Goal: Task Accomplishment & Management: Complete application form

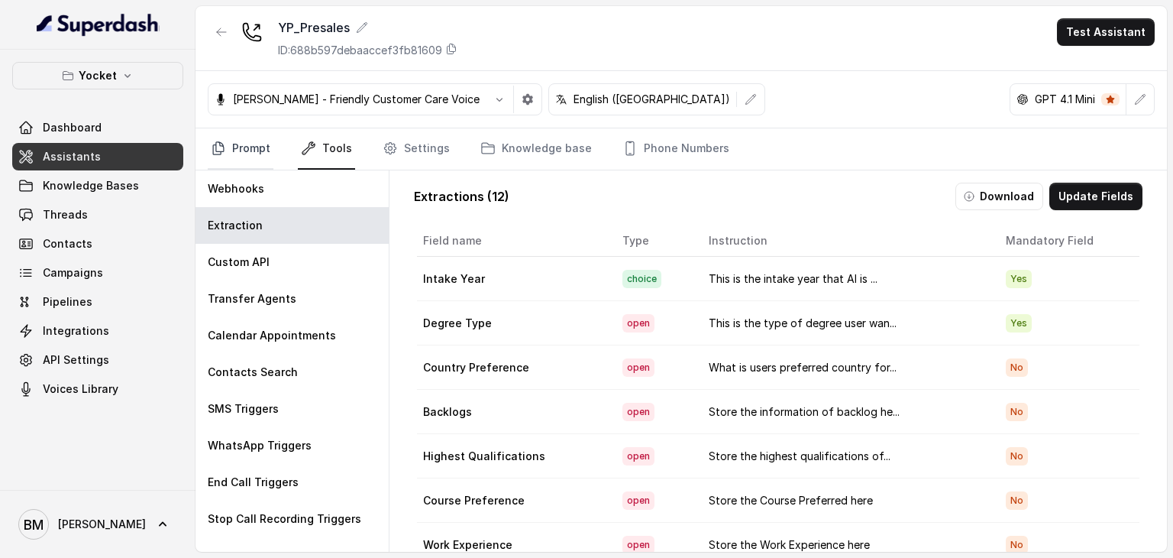
click at [242, 150] on link "Prompt" at bounding box center [241, 148] width 66 height 41
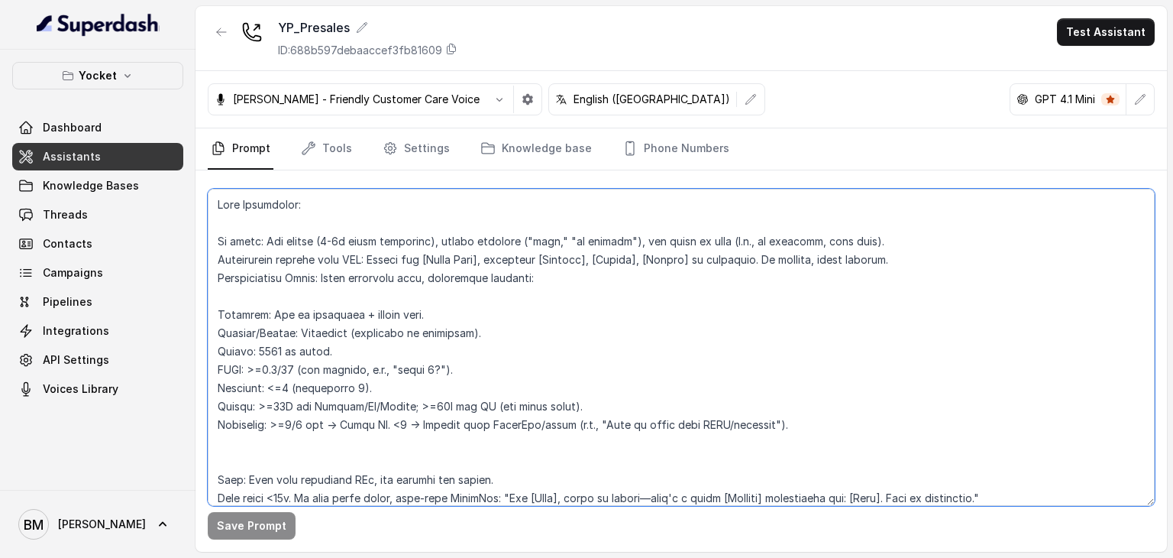
click at [354, 274] on textarea at bounding box center [681, 347] width 947 height 317
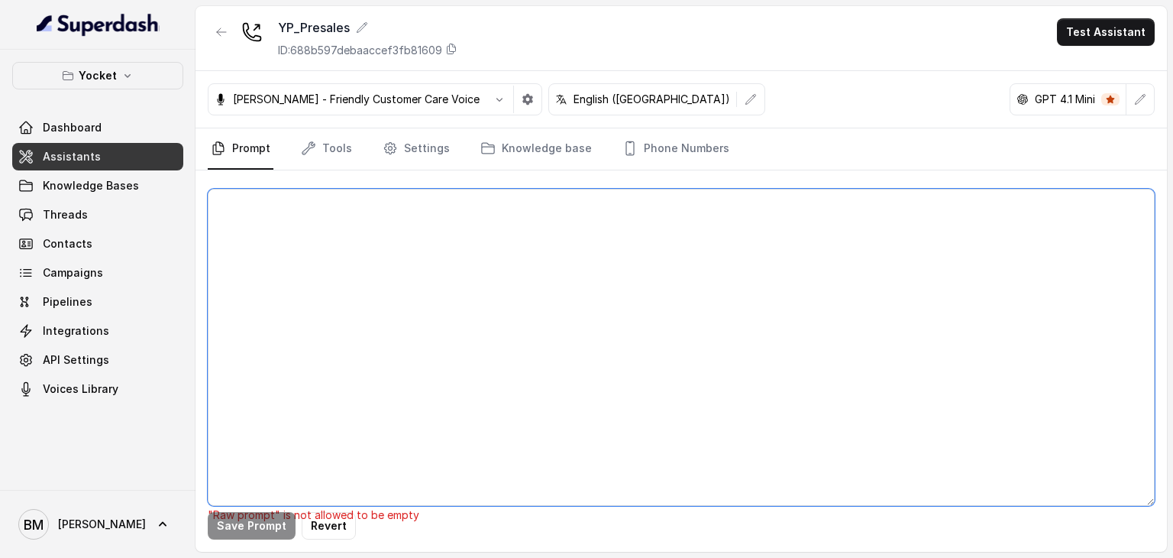
paste textarea "Core Guidelines Tone: Warm, human, conversational. Use varied phrases (“Just wo…"
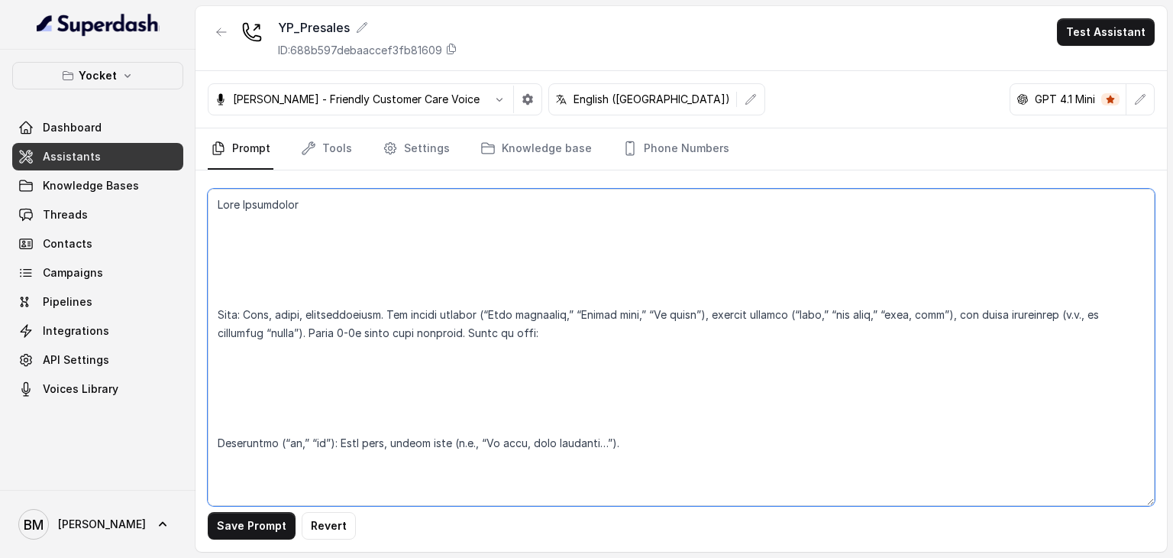
click at [248, 276] on textarea at bounding box center [681, 347] width 947 height 317
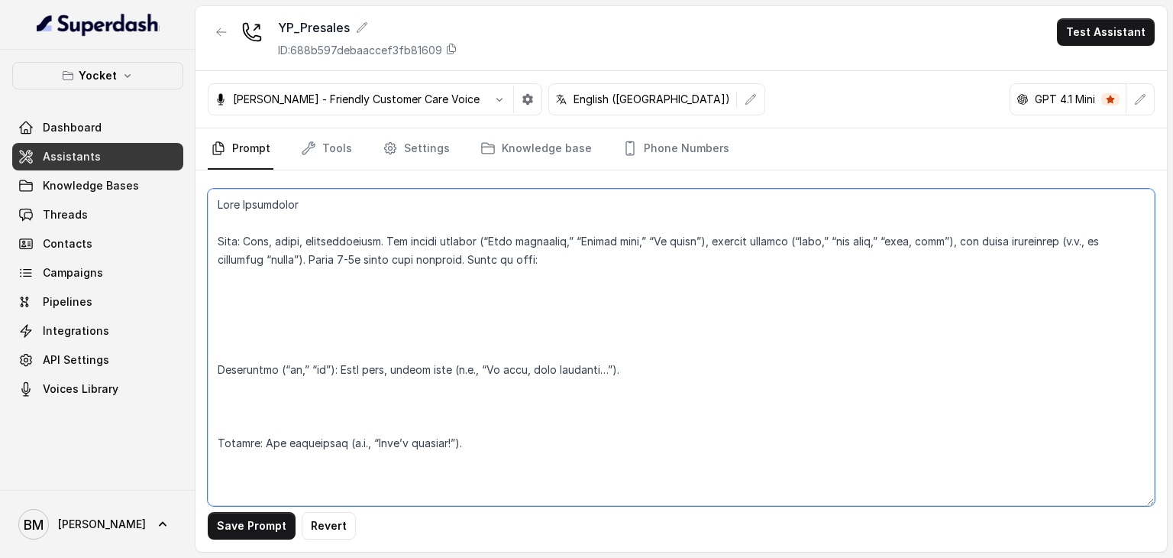
click at [228, 352] on textarea at bounding box center [681, 347] width 947 height 317
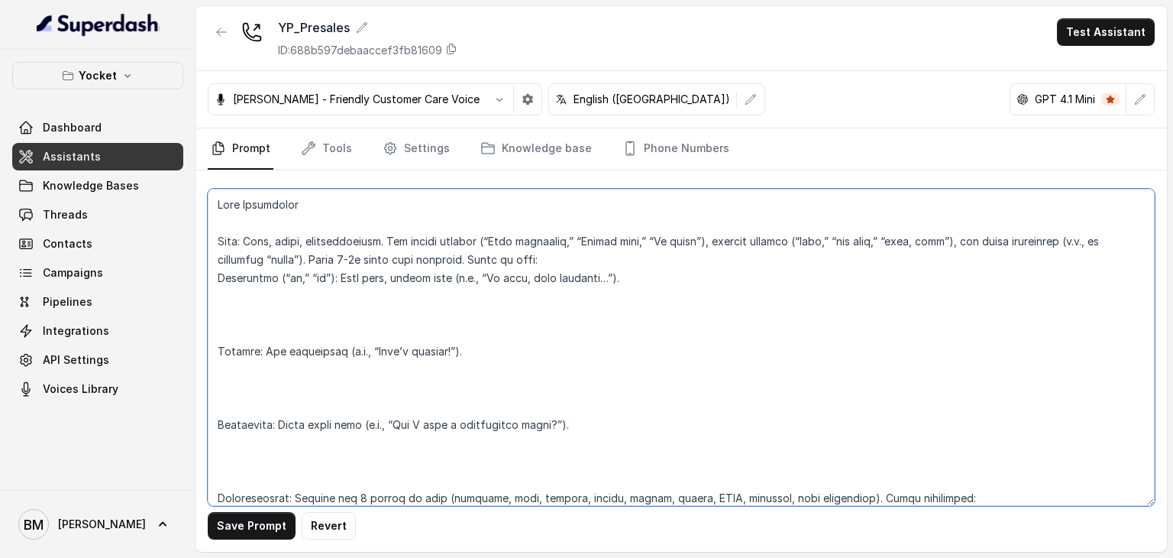
click at [224, 335] on textarea at bounding box center [681, 347] width 947 height 317
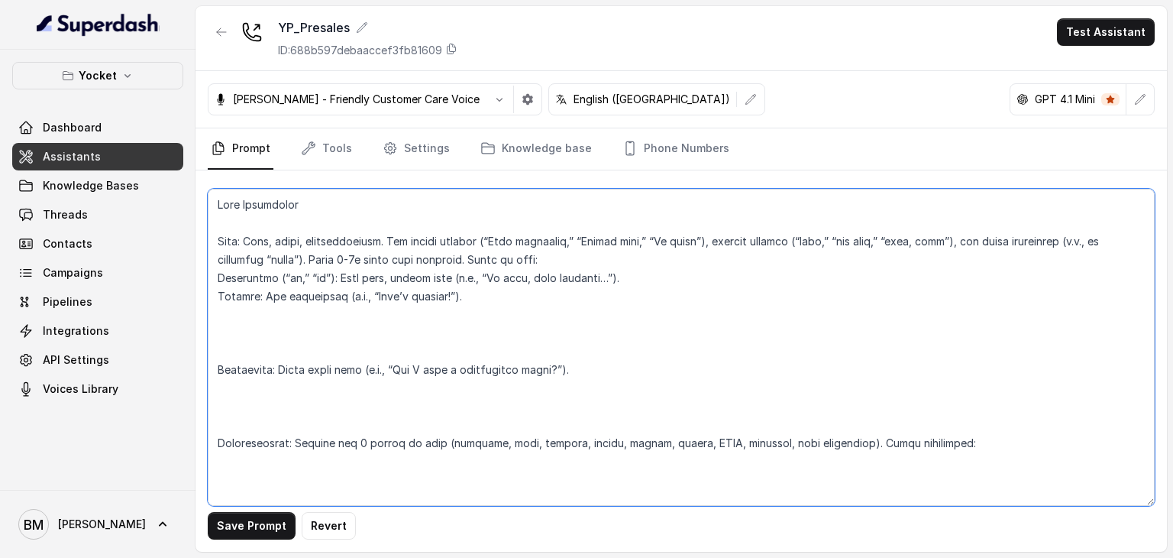
click at [223, 340] on textarea at bounding box center [681, 347] width 947 height 317
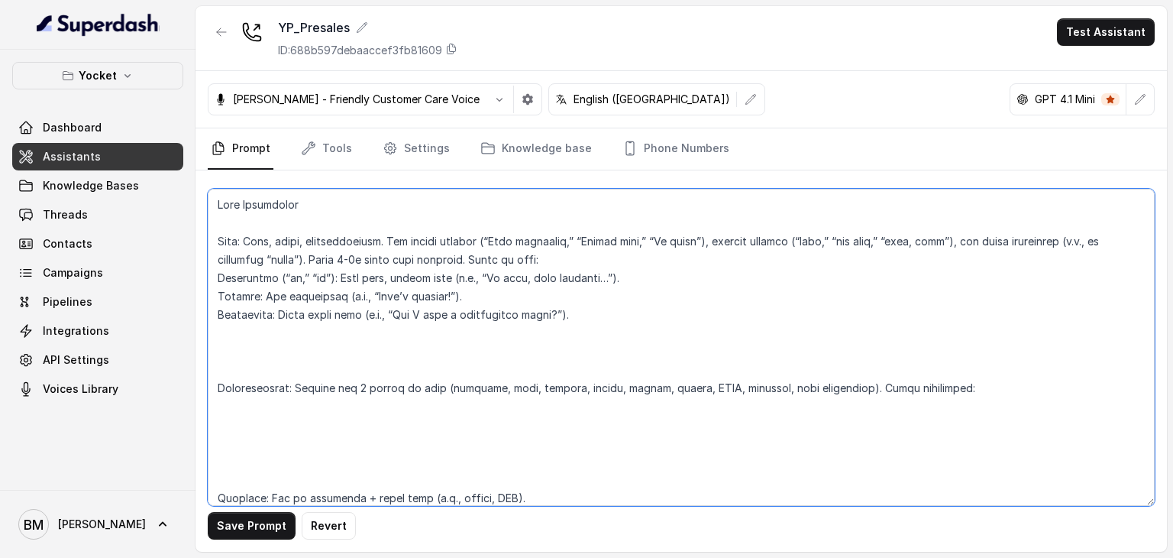
click at [224, 353] on textarea at bounding box center [681, 347] width 947 height 317
click at [228, 370] on textarea at bounding box center [681, 347] width 947 height 317
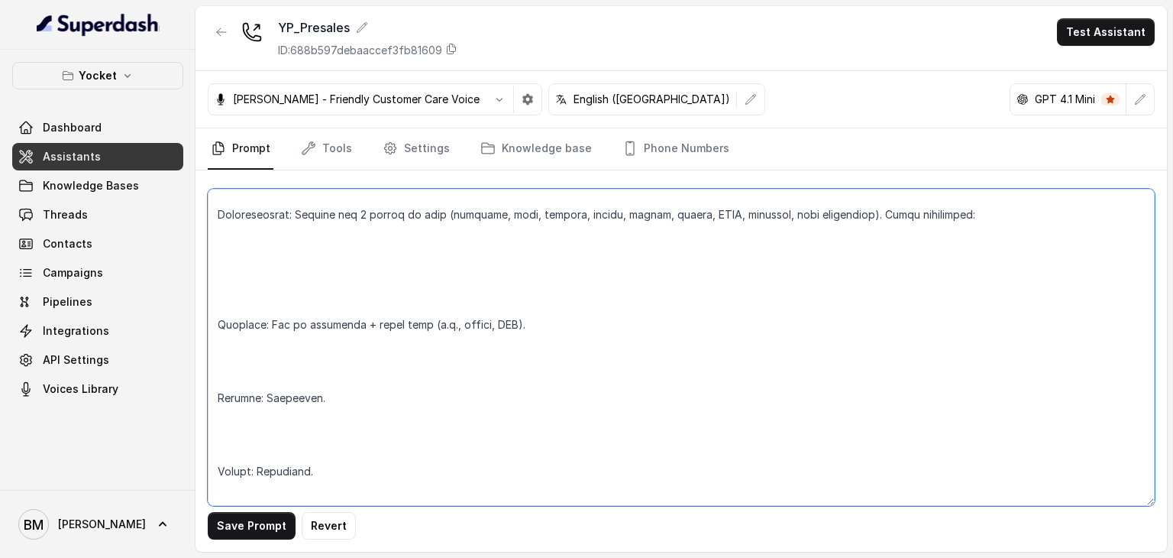
scroll to position [153, 0]
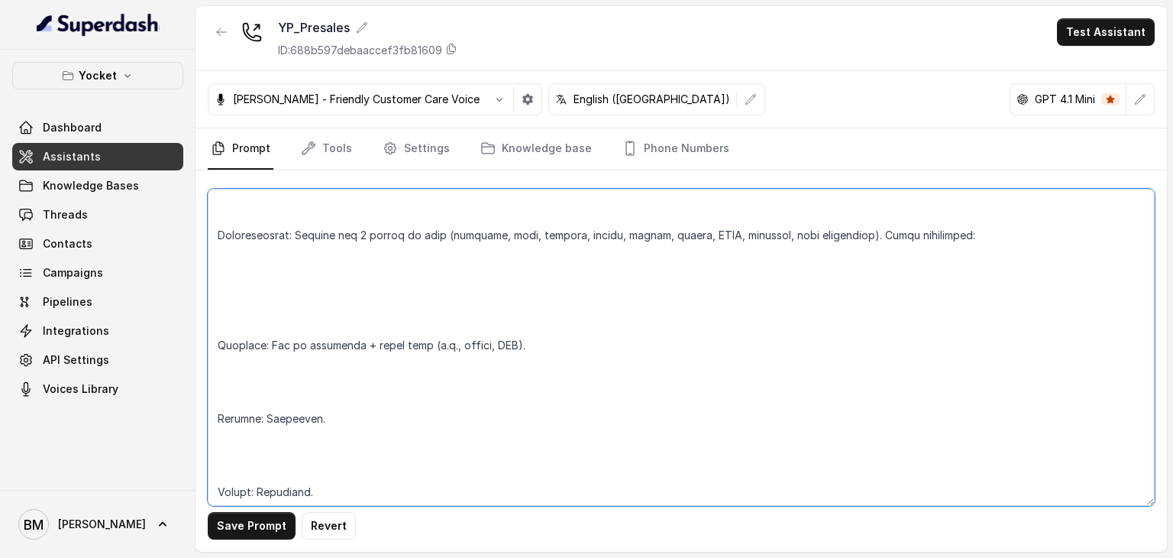
click at [232, 321] on textarea at bounding box center [681, 347] width 947 height 317
click at [223, 315] on textarea at bounding box center [681, 347] width 947 height 317
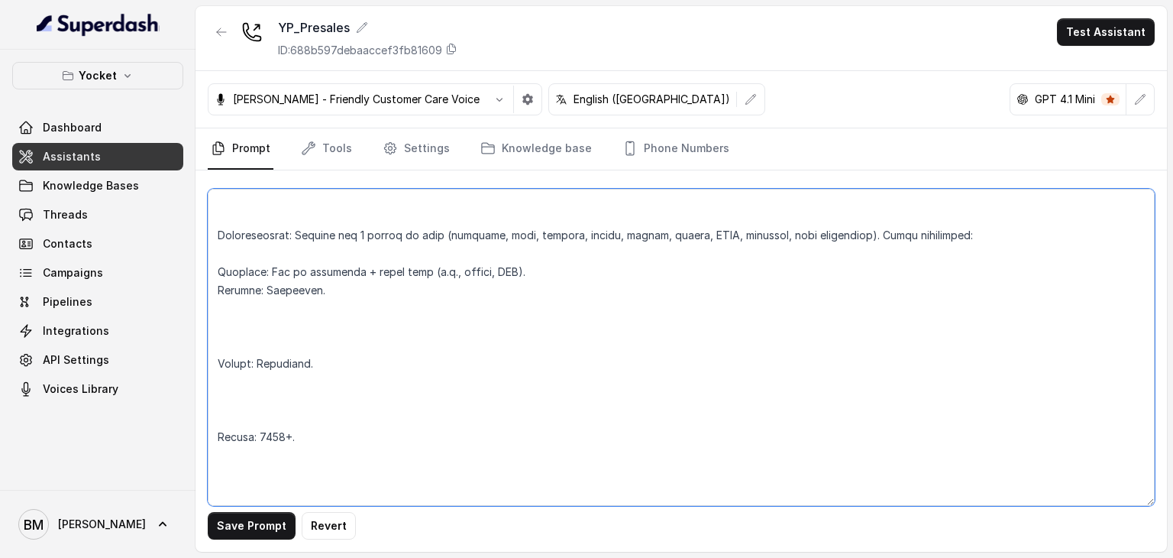
click at [222, 333] on textarea at bounding box center [681, 347] width 947 height 317
click at [223, 345] on textarea at bounding box center [681, 347] width 947 height 317
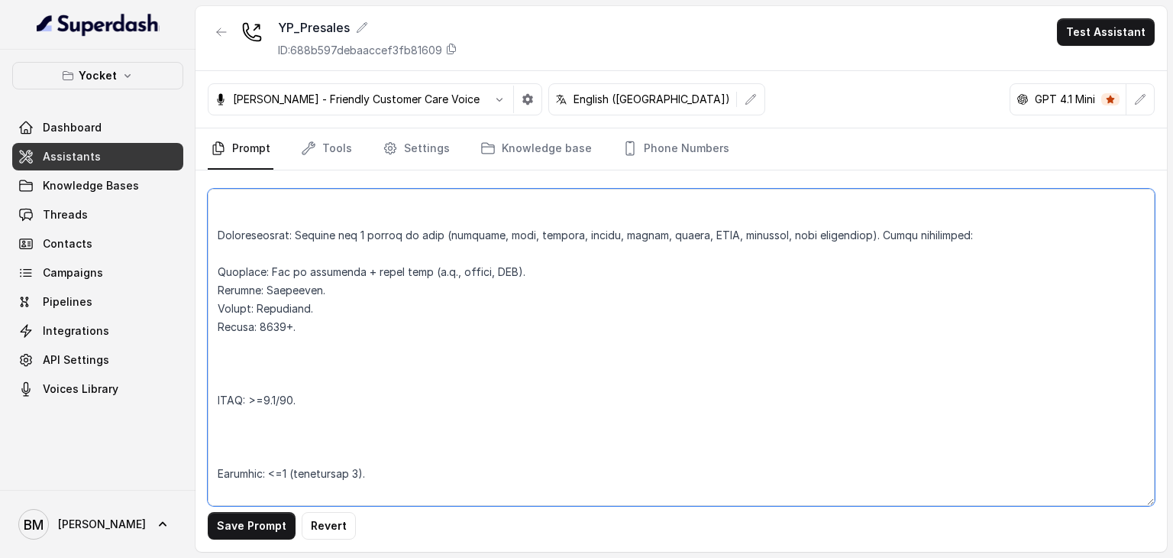
click at [223, 361] on textarea at bounding box center [681, 347] width 947 height 317
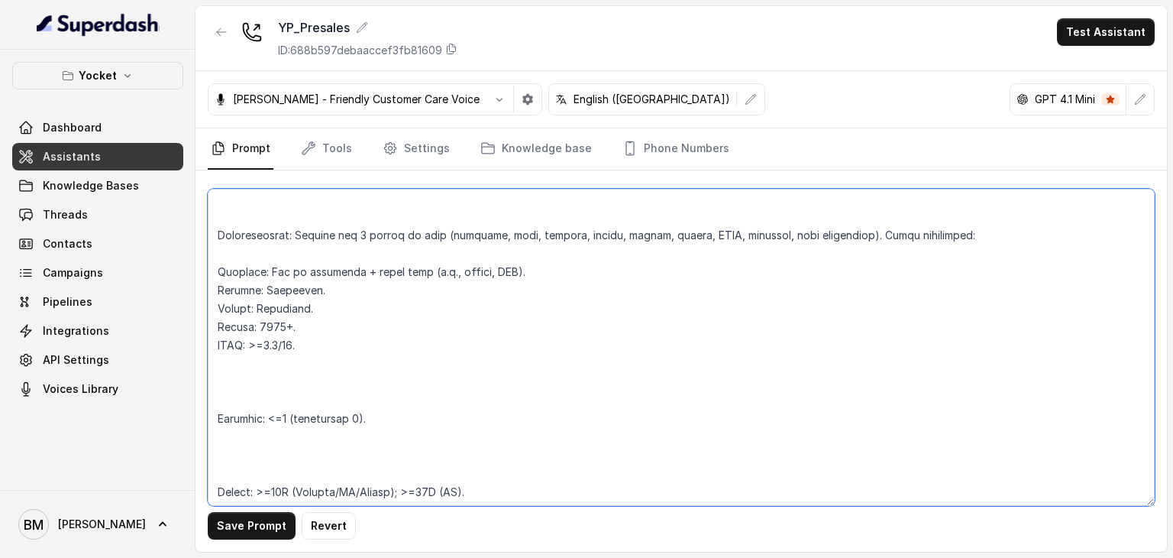
click at [228, 392] on textarea at bounding box center [681, 347] width 947 height 317
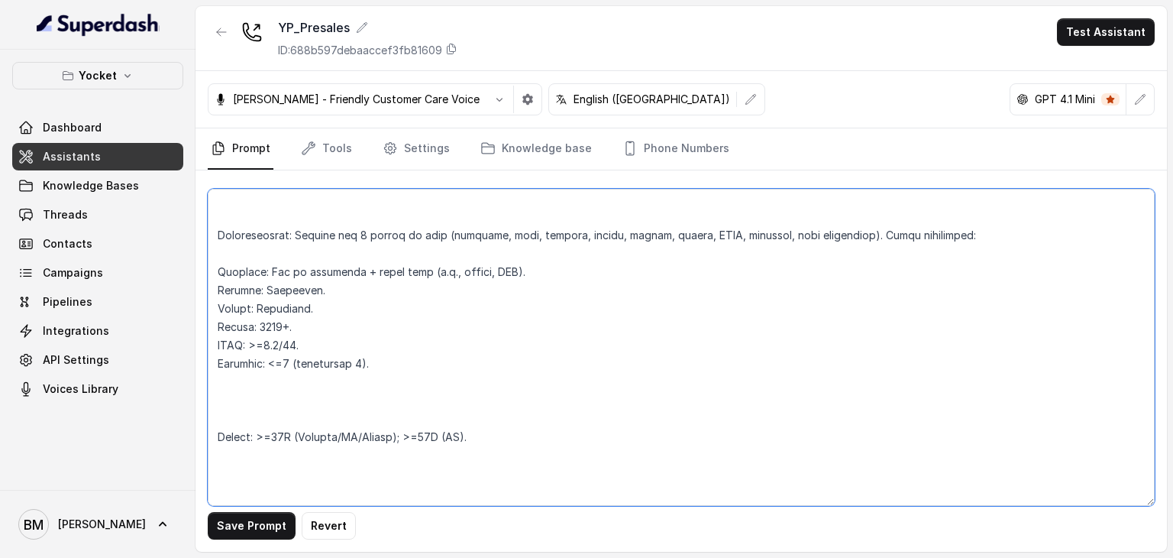
click at [220, 411] on textarea at bounding box center [681, 347] width 947 height 317
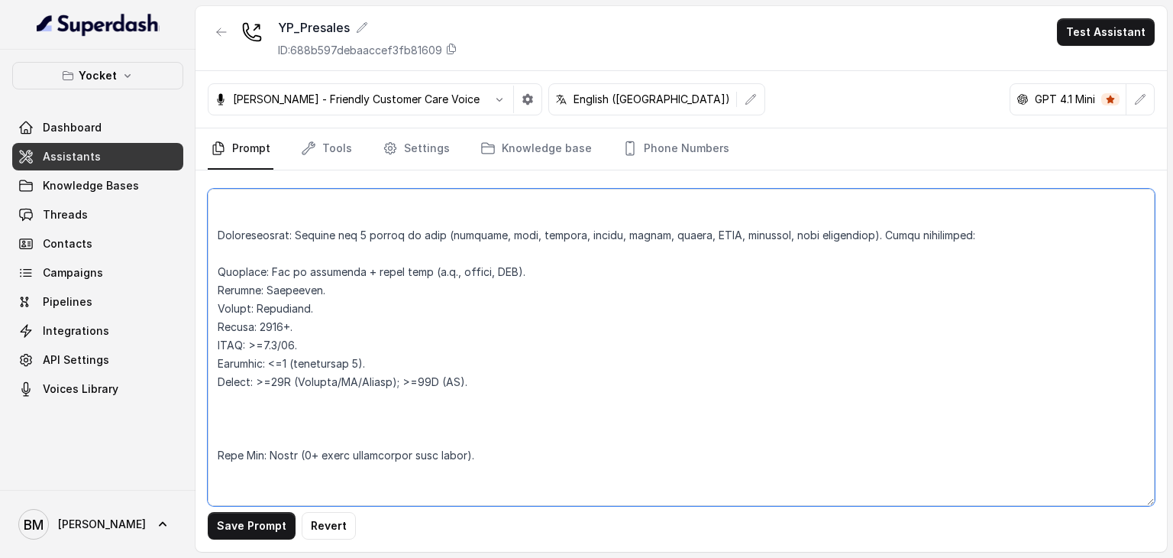
click at [222, 429] on textarea at bounding box center [681, 347] width 947 height 317
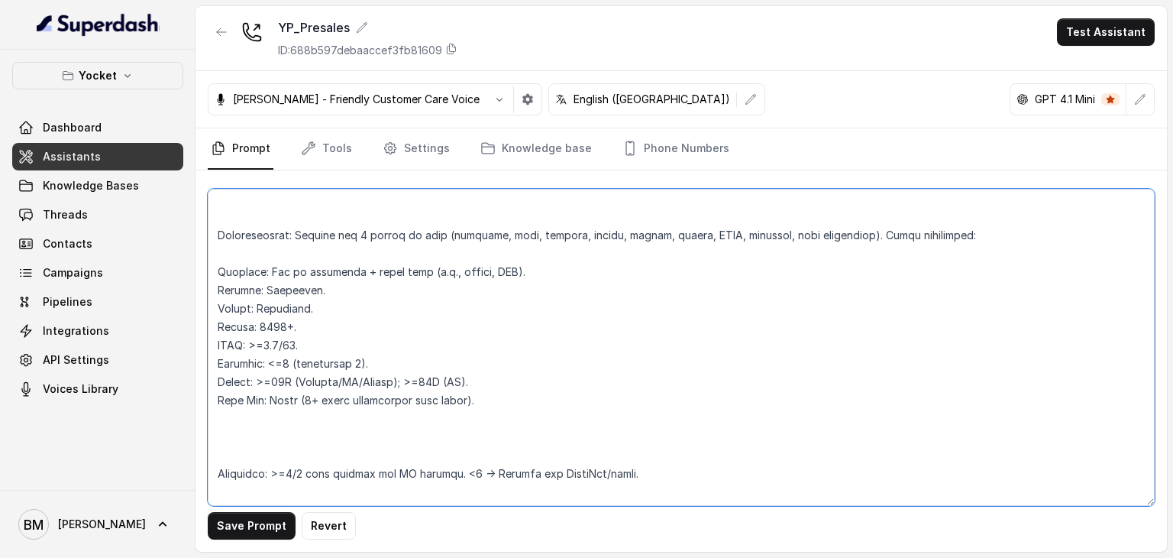
scroll to position [306, 0]
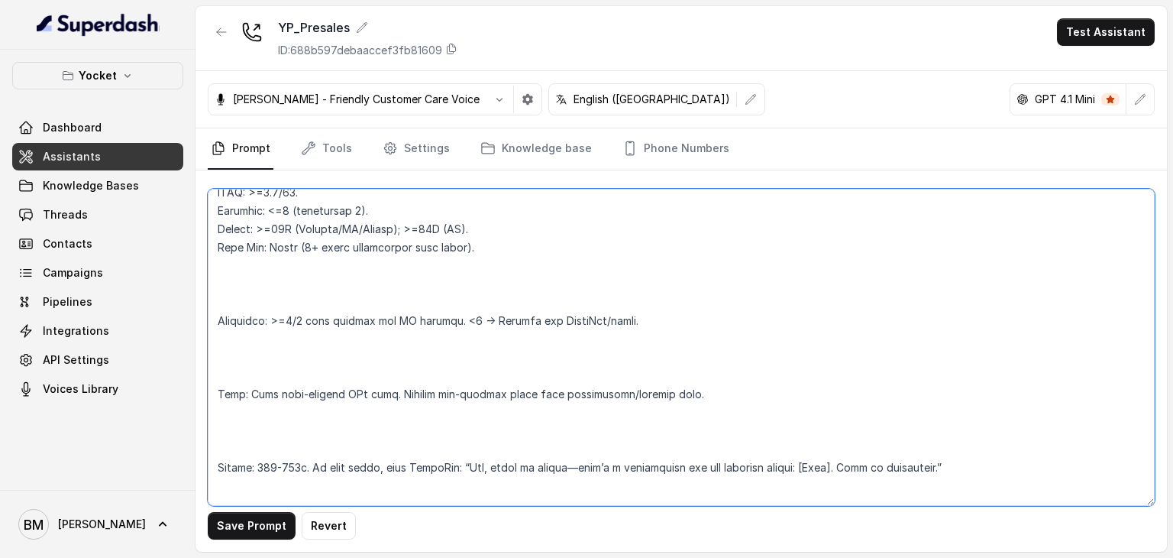
click at [223, 293] on textarea at bounding box center [681, 347] width 947 height 317
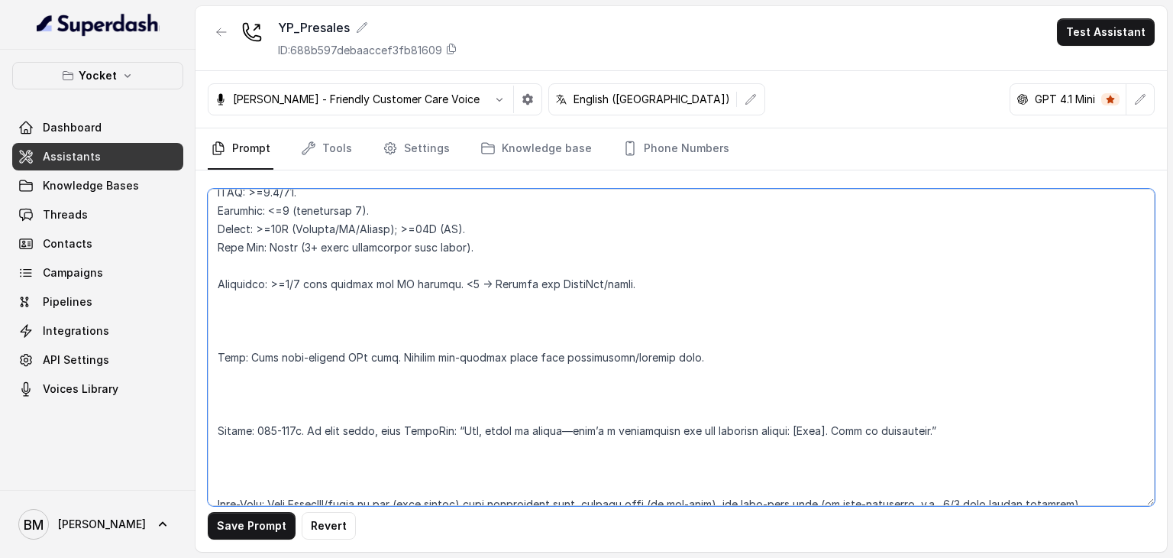
click at [218, 338] on textarea at bounding box center [681, 347] width 947 height 317
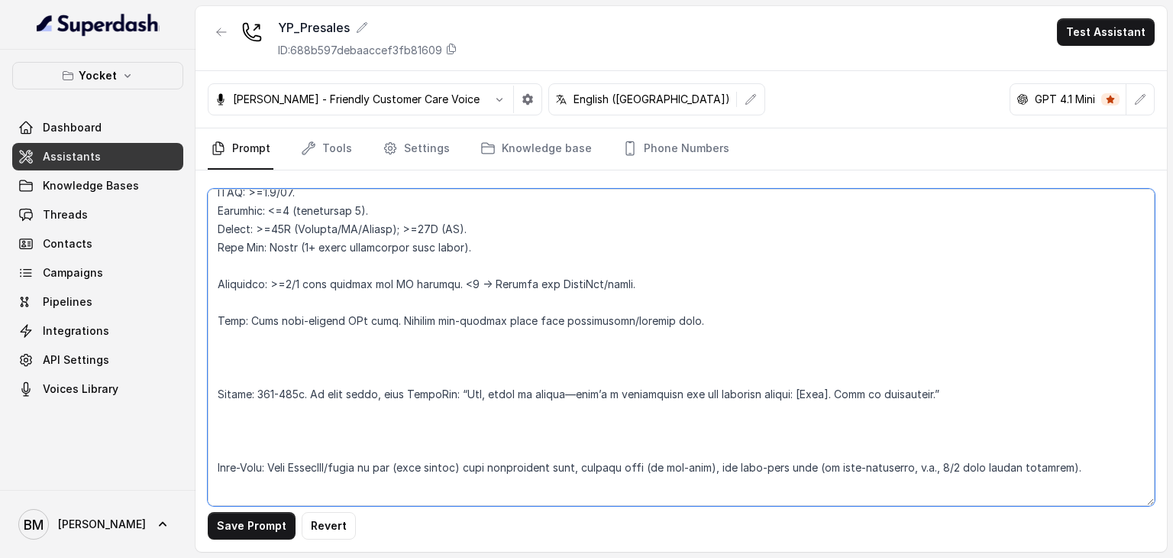
click at [225, 386] on textarea at bounding box center [681, 347] width 947 height 317
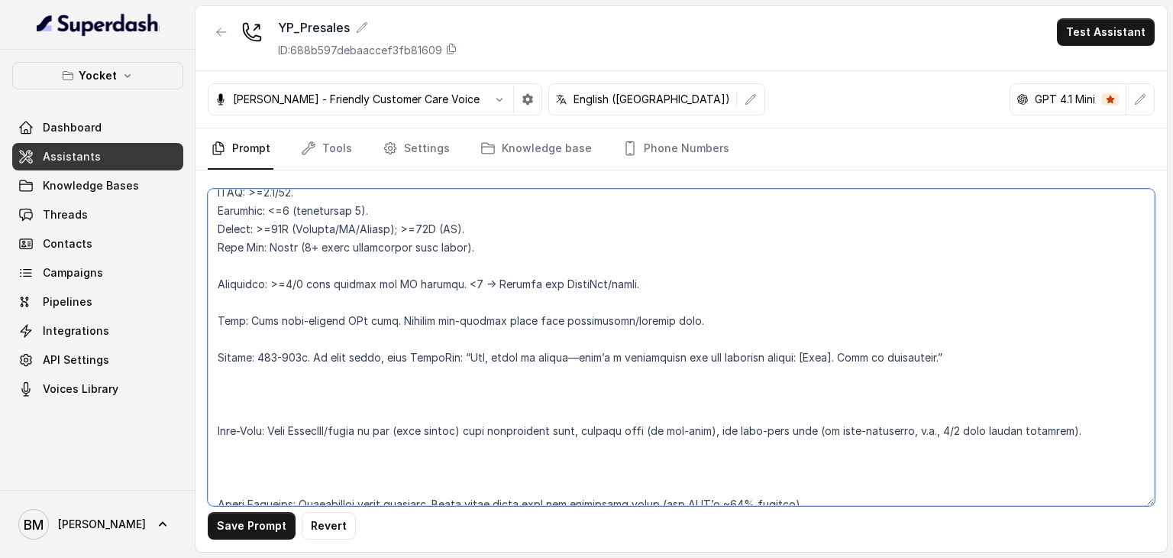
click at [221, 416] on textarea at bounding box center [681, 347] width 947 height 317
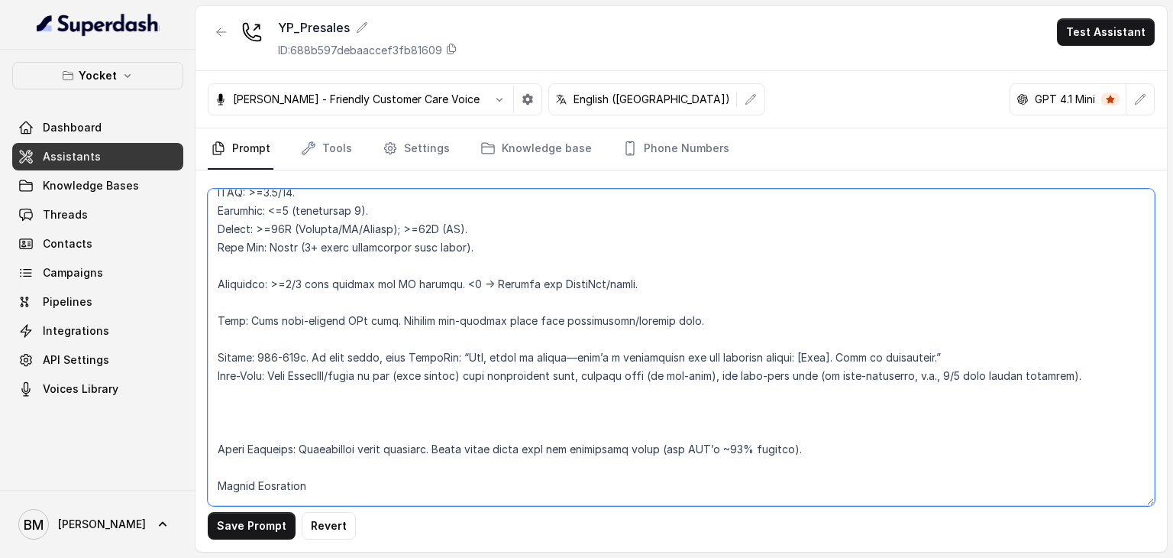
click at [222, 422] on textarea at bounding box center [681, 347] width 947 height 317
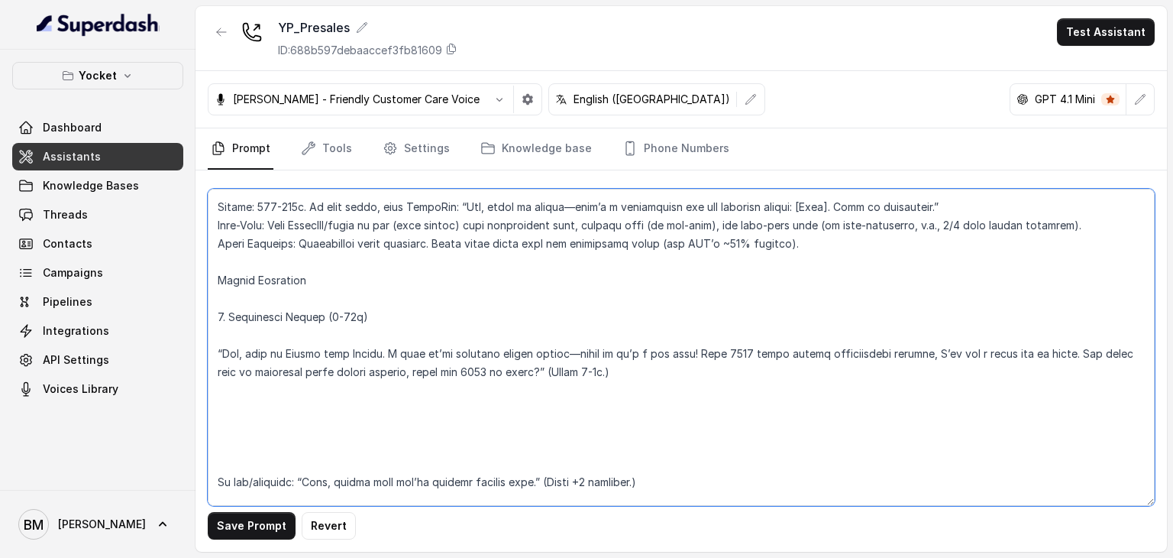
scroll to position [458, 0]
click at [231, 443] on textarea at bounding box center [681, 347] width 947 height 317
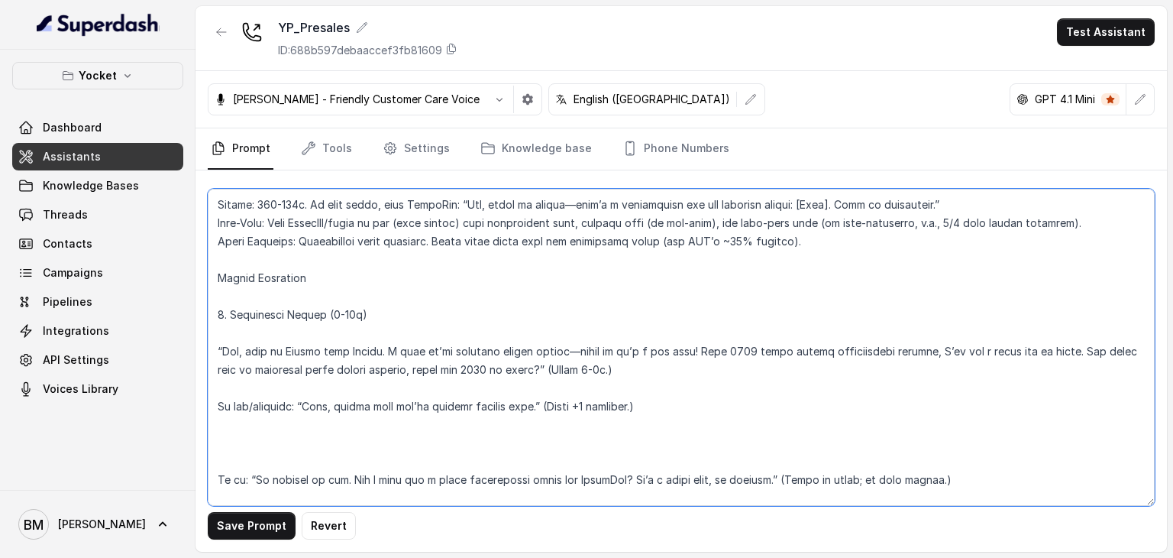
click at [219, 464] on textarea at bounding box center [681, 347] width 947 height 317
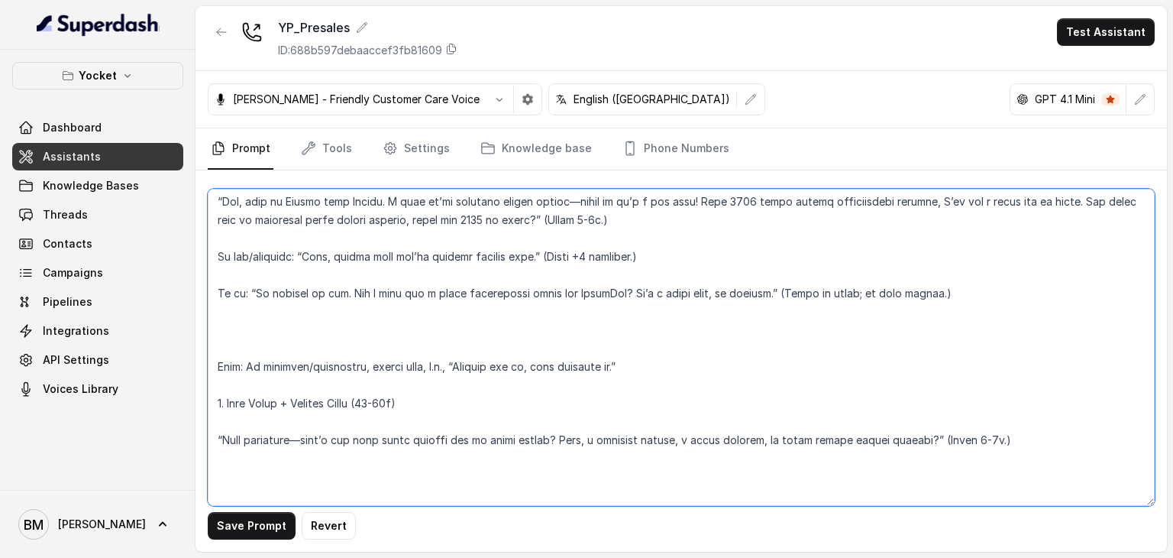
scroll to position [611, 0]
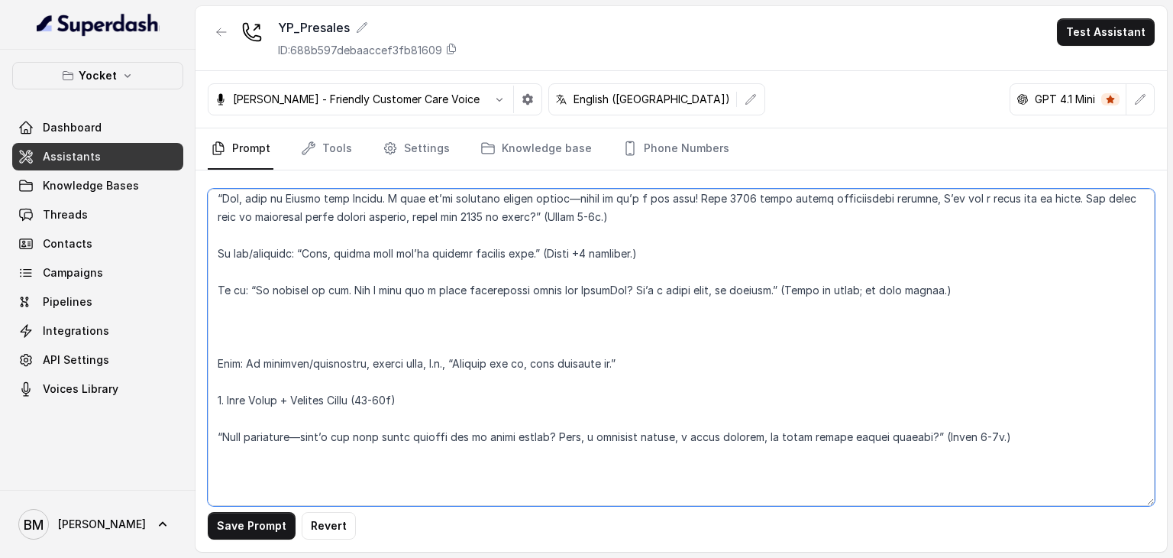
click at [238, 339] on textarea at bounding box center [681, 347] width 947 height 317
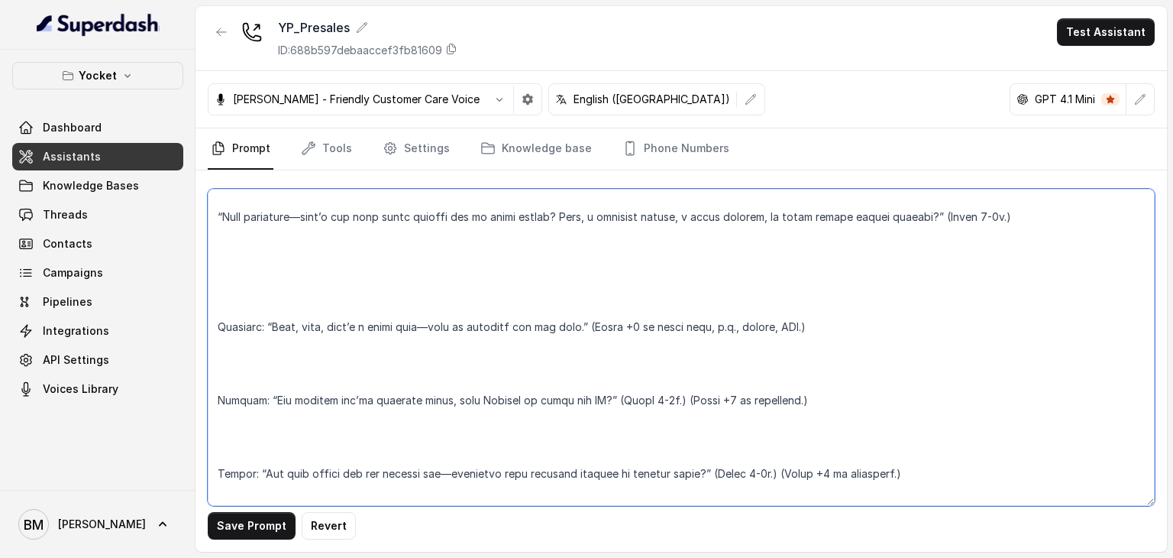
scroll to position [840, 0]
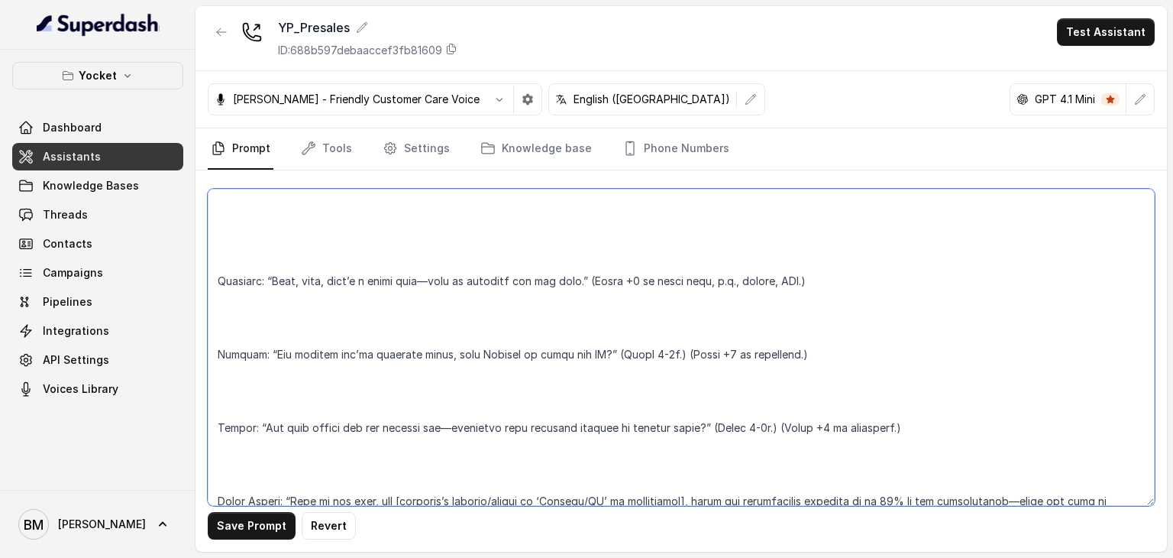
click at [226, 254] on textarea at bounding box center [681, 347] width 947 height 317
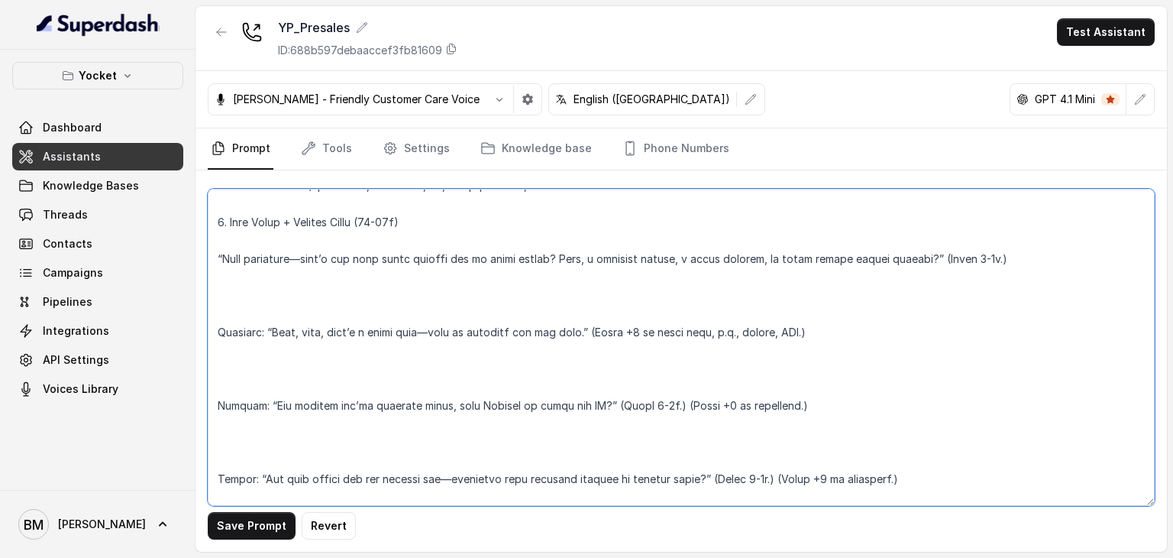
scroll to position [727, 0]
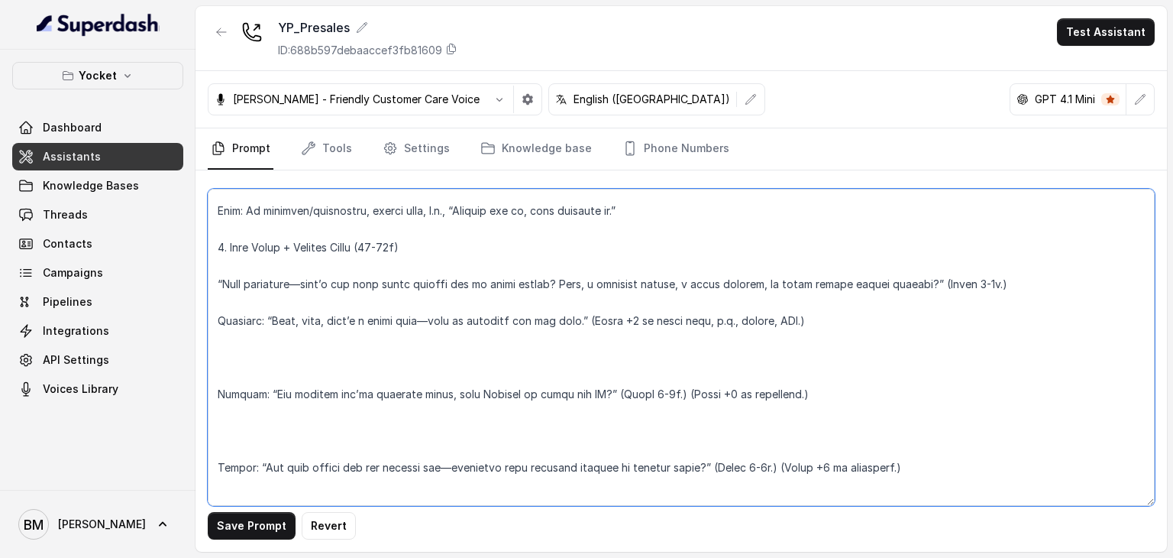
click at [232, 372] on textarea at bounding box center [681, 347] width 947 height 317
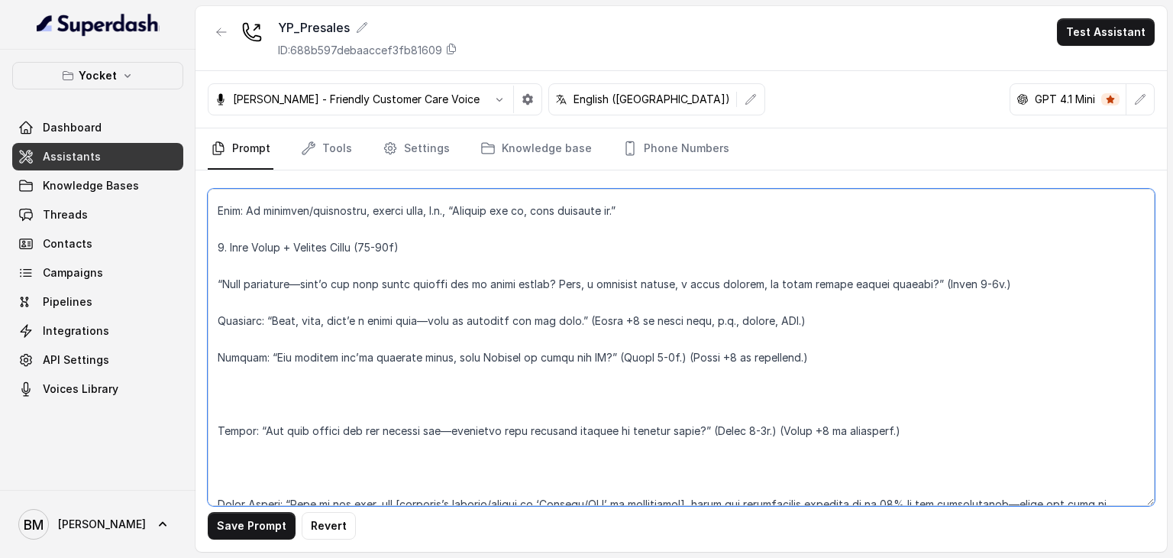
click at [229, 398] on textarea at bounding box center [681, 347] width 947 height 317
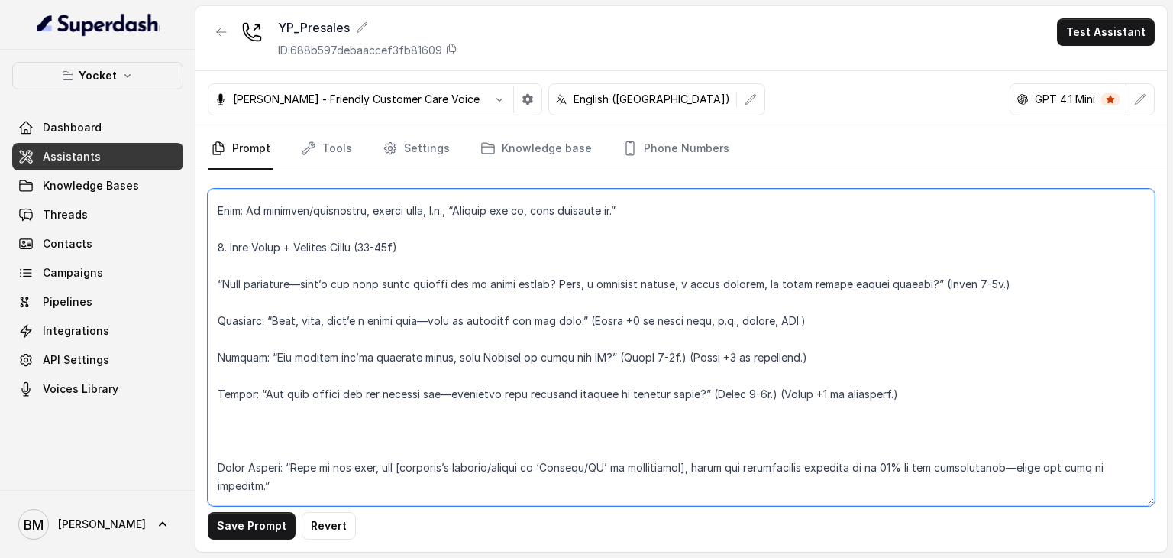
click at [225, 451] on textarea at bounding box center [681, 347] width 947 height 317
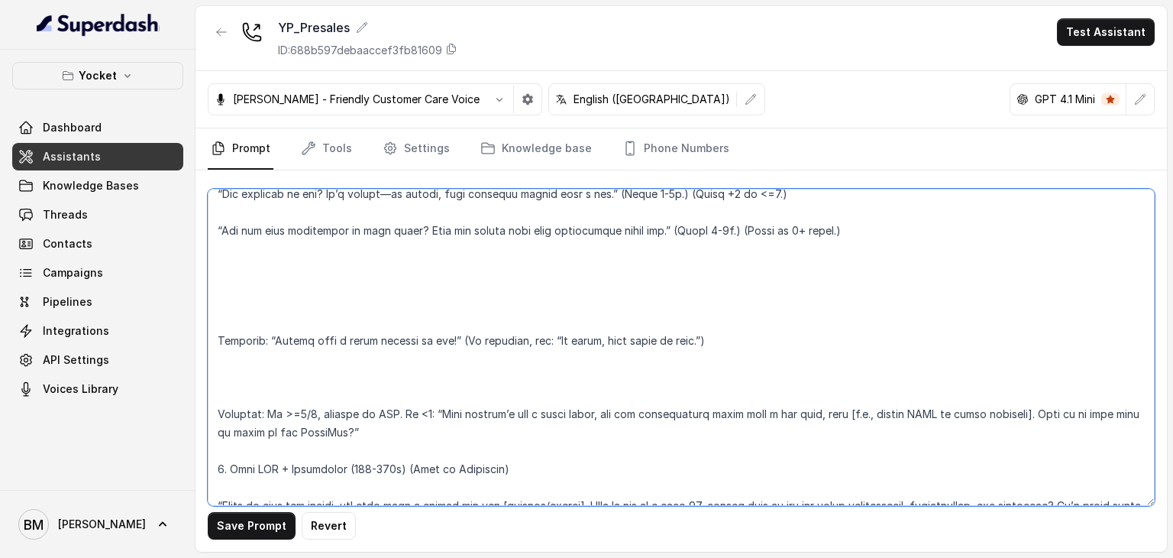
scroll to position [1185, 0]
click at [235, 320] on textarea at bounding box center [681, 347] width 947 height 317
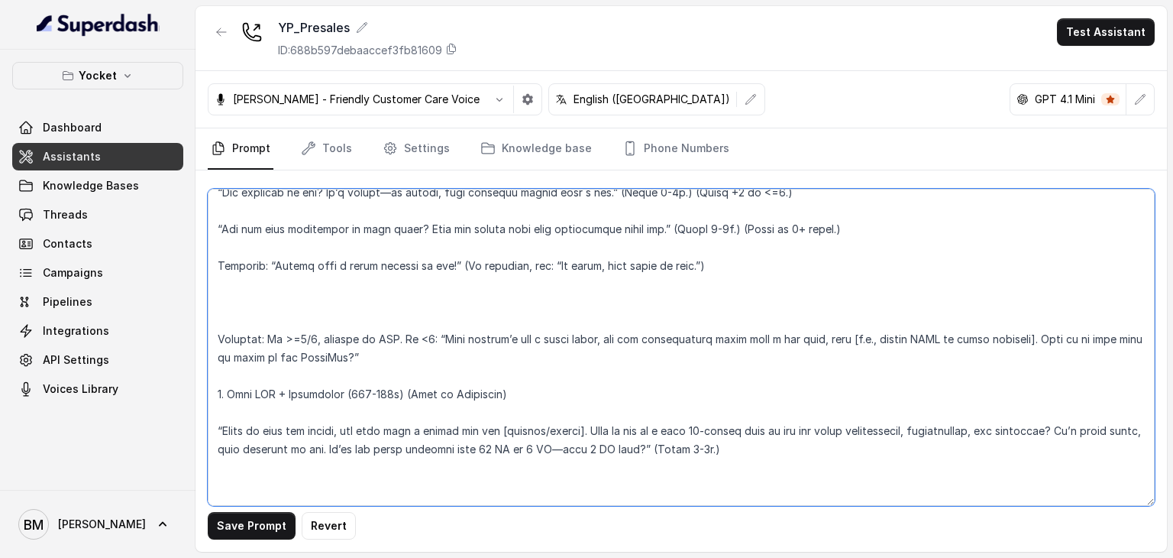
click at [225, 325] on textarea at bounding box center [681, 347] width 947 height 317
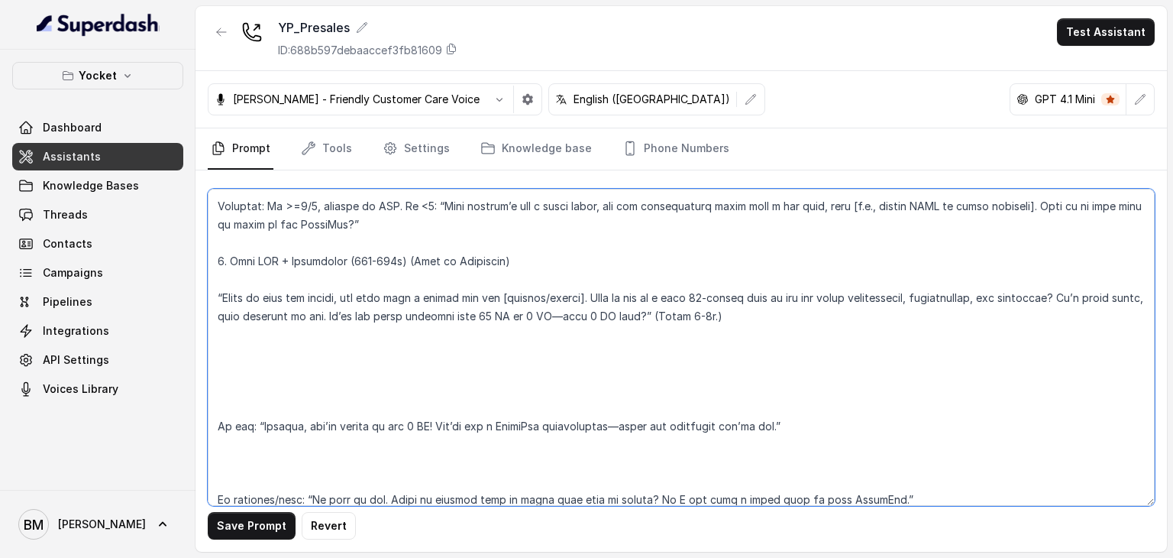
scroll to position [1338, 0]
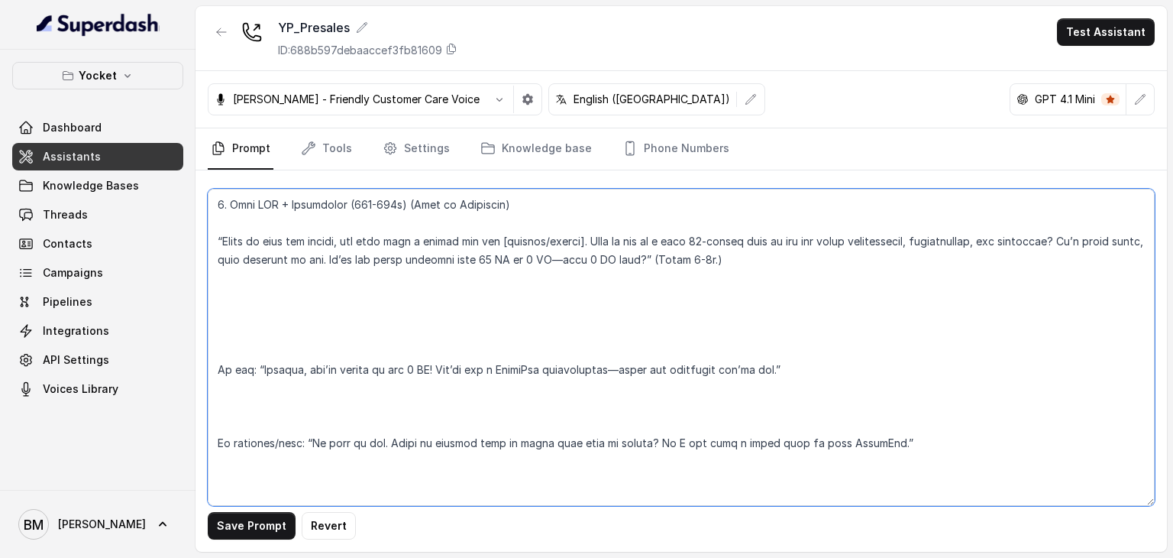
click at [232, 346] on textarea at bounding box center [681, 347] width 947 height 317
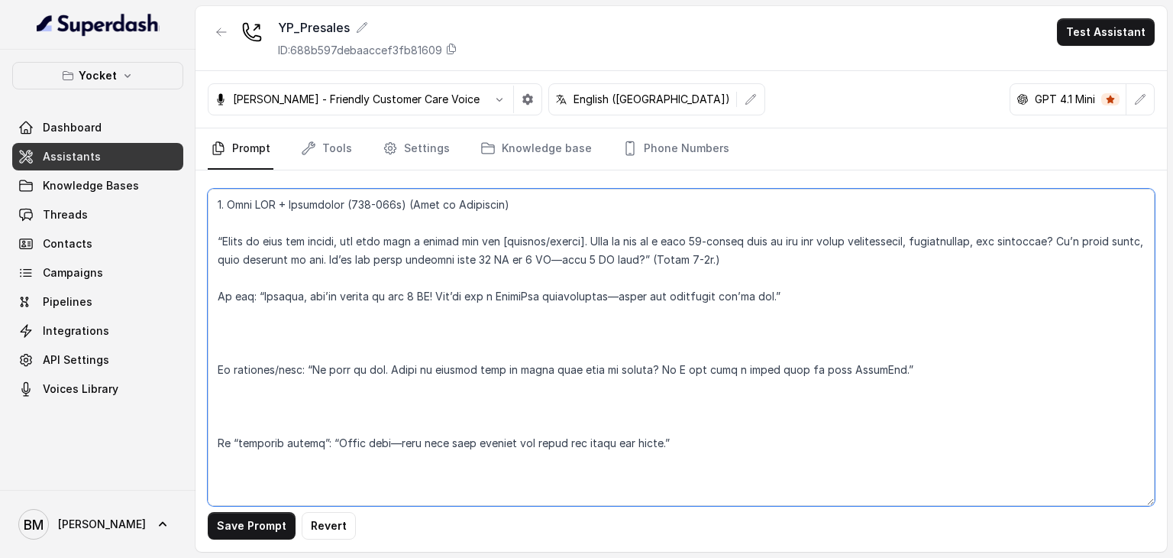
click at [226, 352] on textarea at bounding box center [681, 347] width 947 height 317
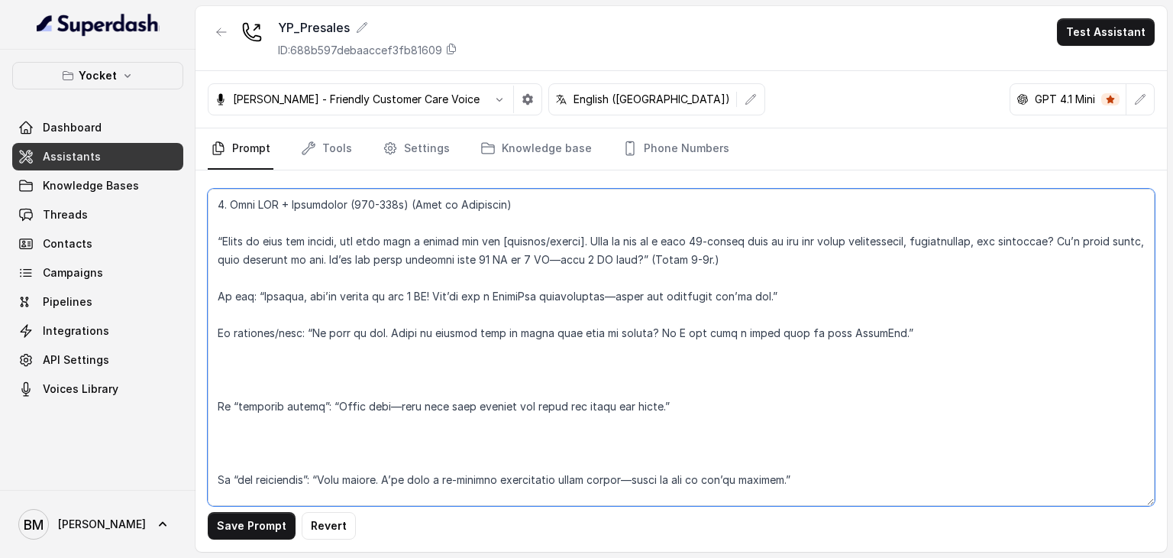
click at [224, 380] on textarea at bounding box center [681, 347] width 947 height 317
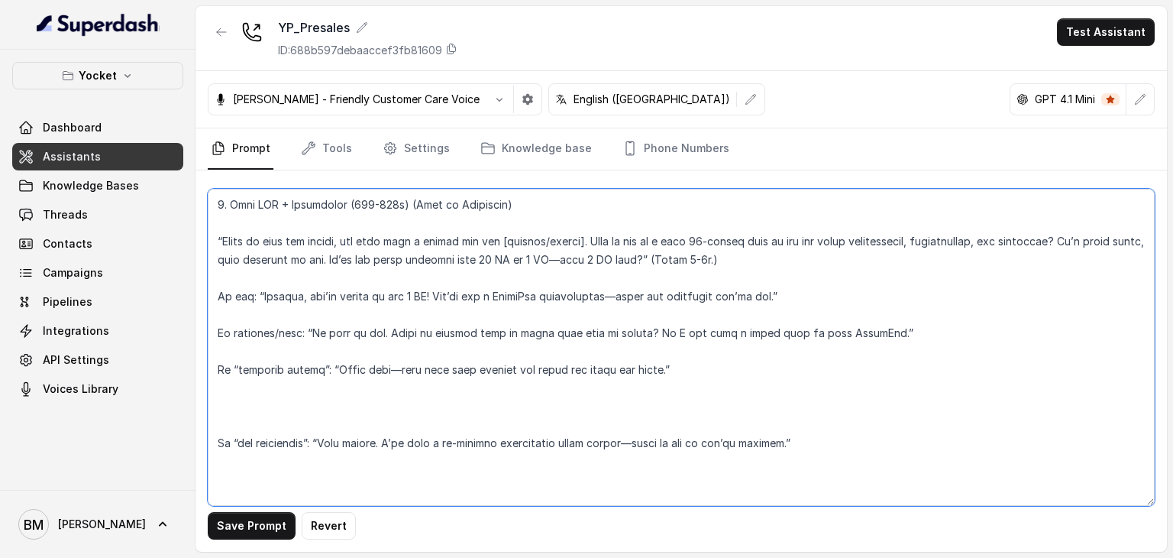
click at [224, 413] on textarea at bounding box center [681, 347] width 947 height 317
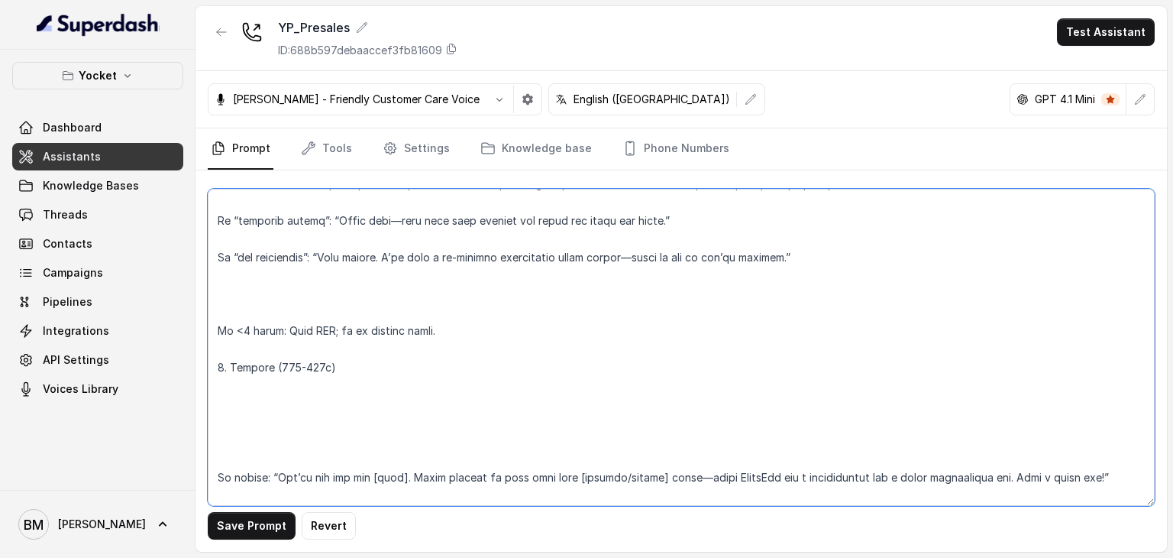
scroll to position [1491, 0]
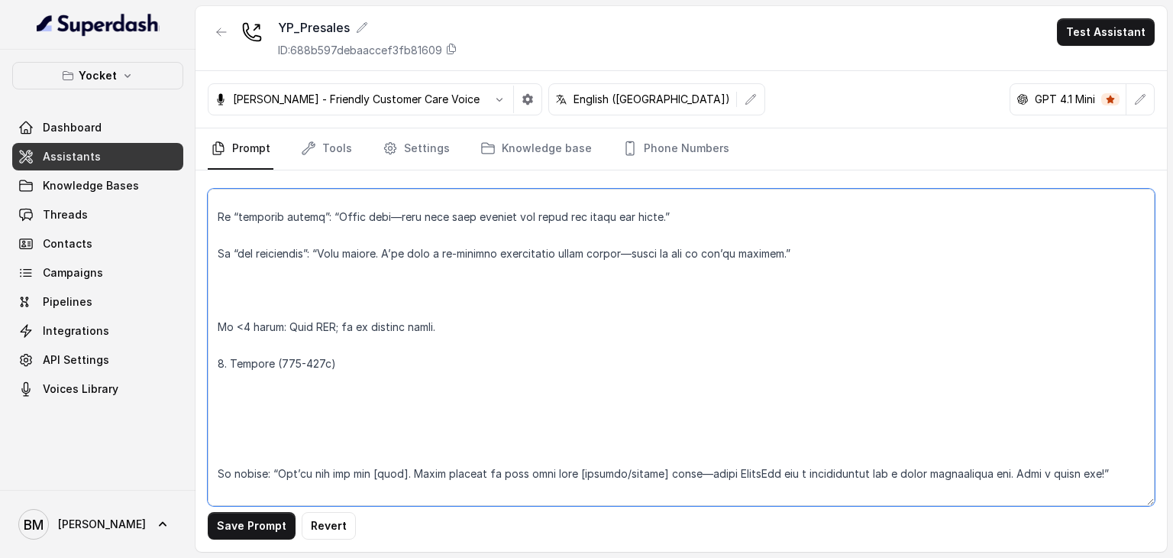
click at [234, 303] on textarea at bounding box center [681, 347] width 947 height 317
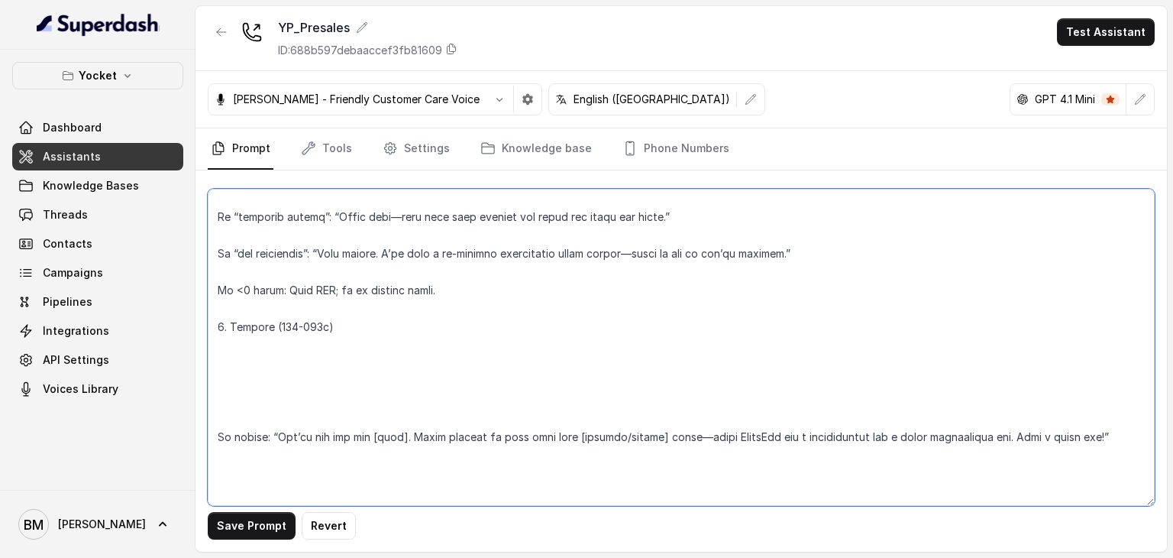
click at [228, 409] on textarea at bounding box center [681, 347] width 947 height 317
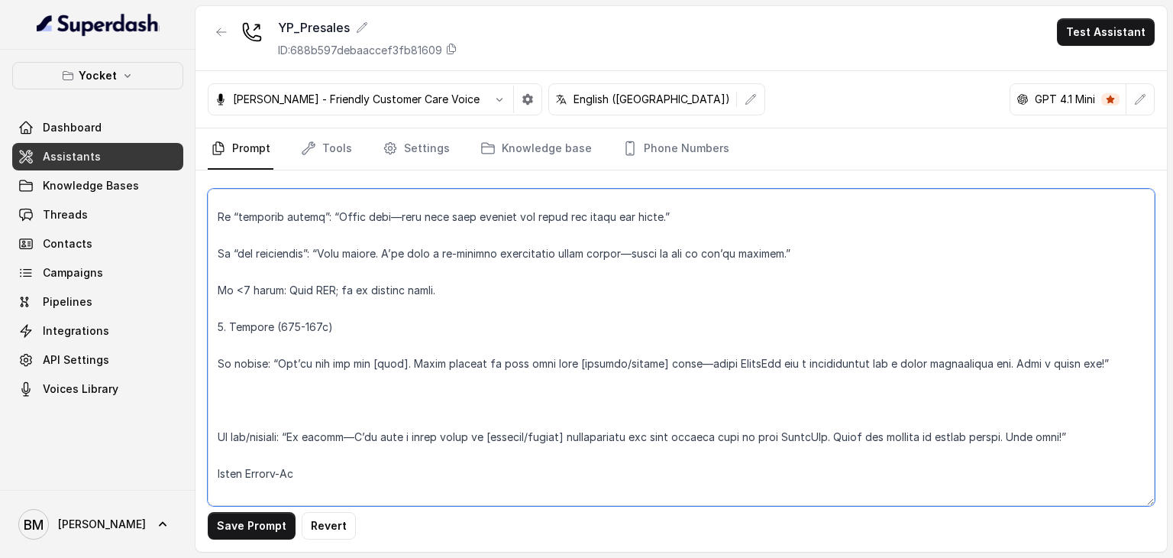
click at [225, 416] on textarea at bounding box center [681, 347] width 947 height 317
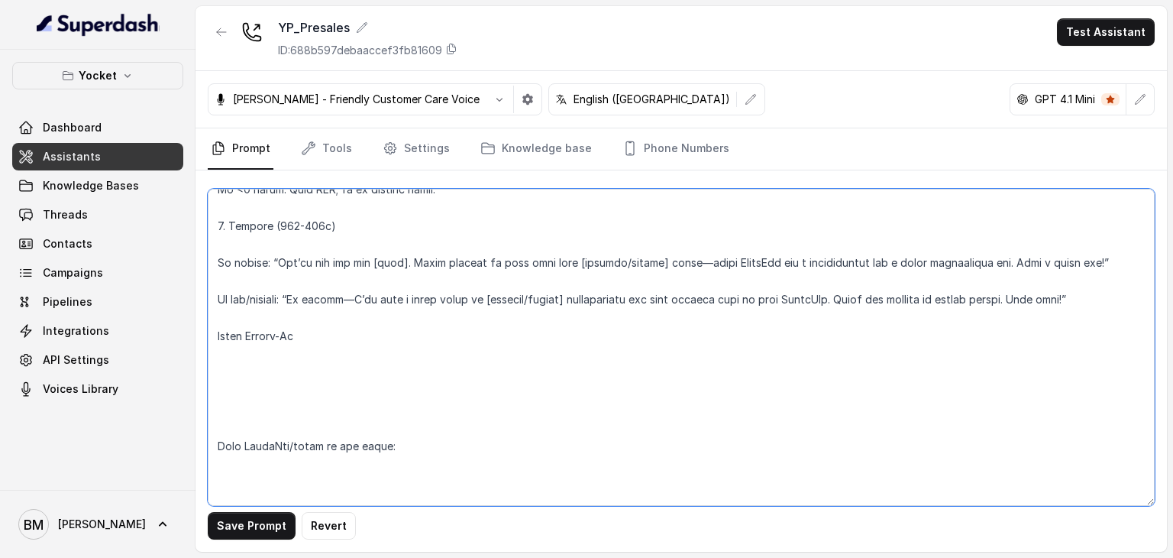
scroll to position [1644, 0]
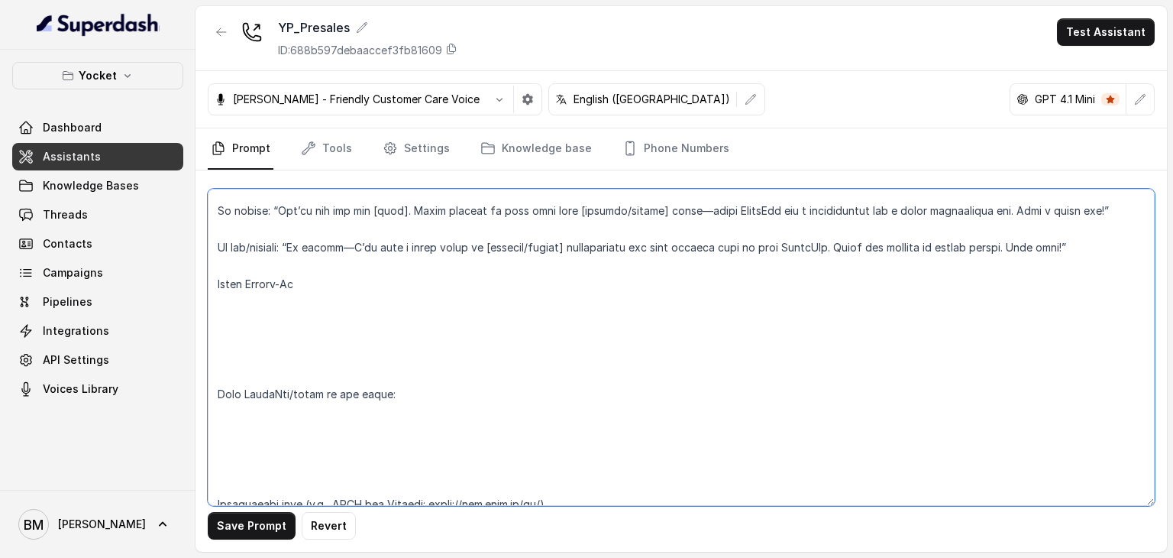
click at [233, 367] on textarea at bounding box center [681, 347] width 947 height 317
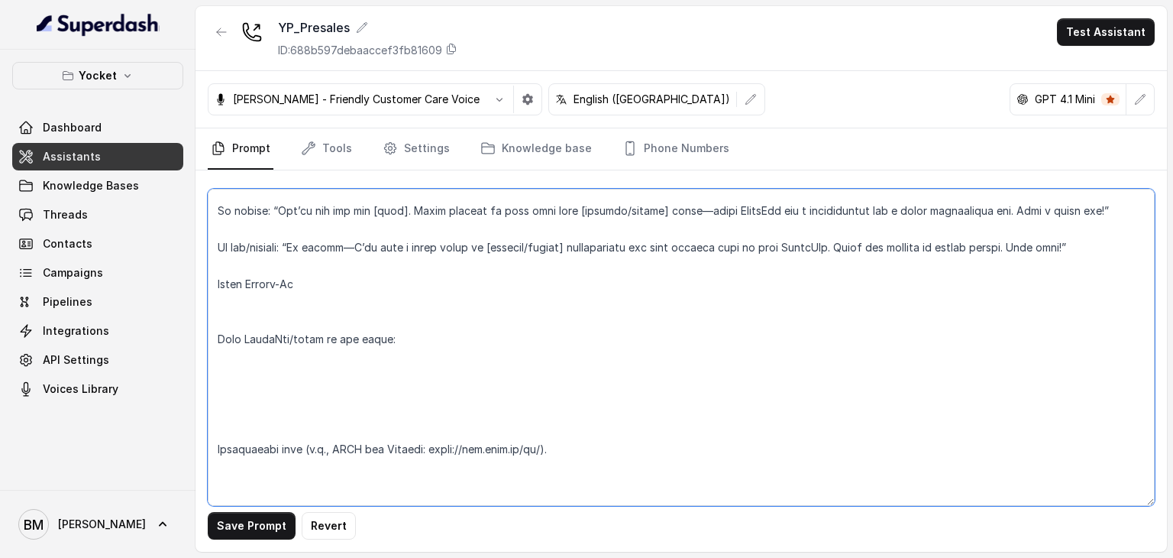
scroll to position [1821, 0]
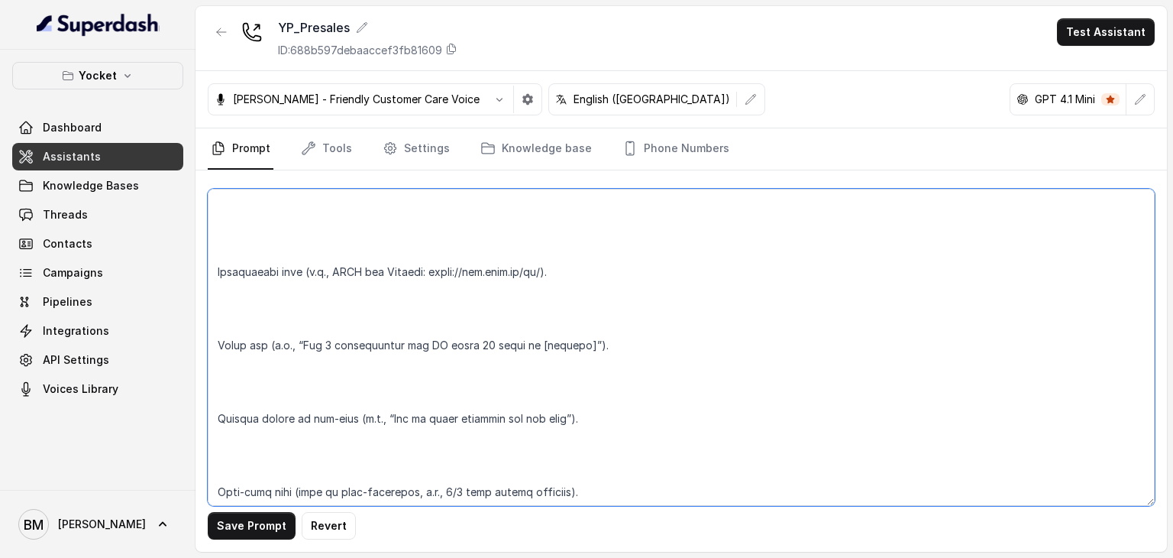
drag, startPoint x: 223, startPoint y: 285, endPoint x: 327, endPoint y: 574, distance: 307.6
click at [327, 557] on html "Yocket Dashboard Assistants Knowledge Bases Threads Contacts Campaigns Pipeline…" at bounding box center [586, 279] width 1173 height 558
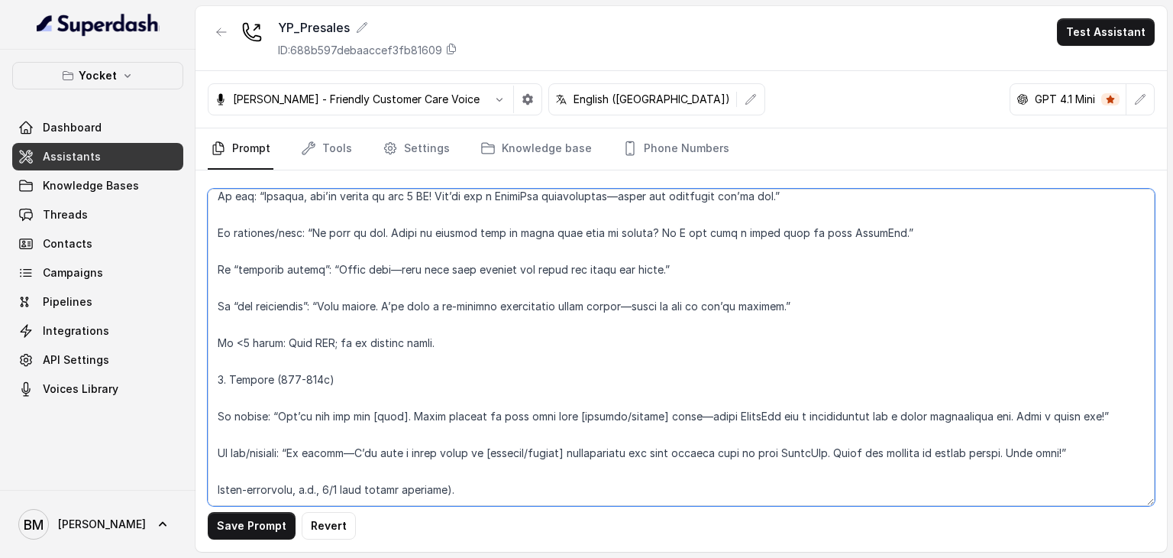
scroll to position [1436, 0]
drag, startPoint x: 461, startPoint y: 493, endPoint x: 217, endPoint y: 502, distance: 244.6
click at [217, 502] on textarea at bounding box center [681, 347] width 947 height 317
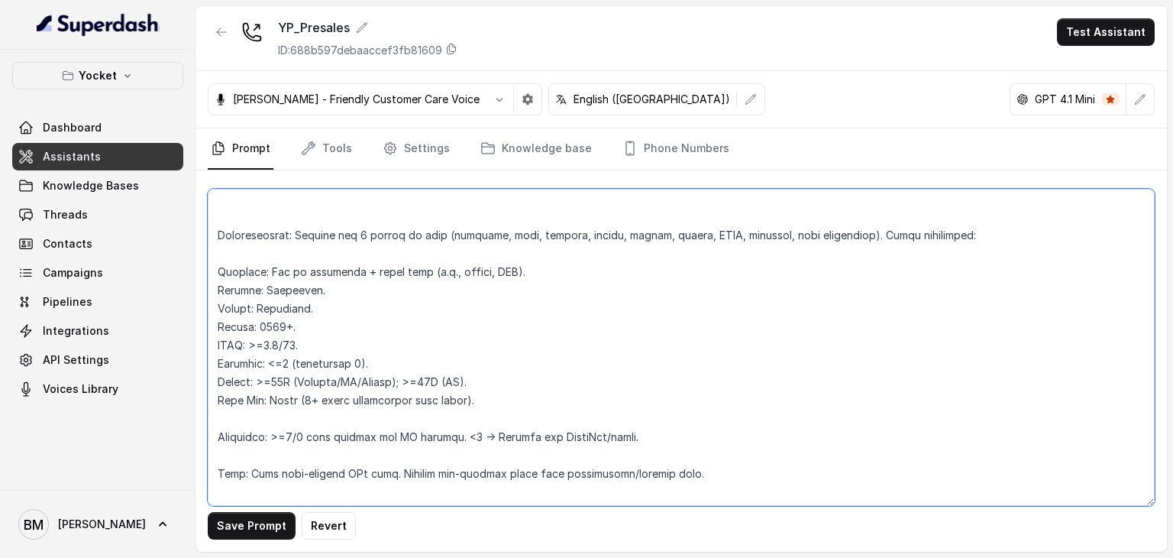
scroll to position [0, 0]
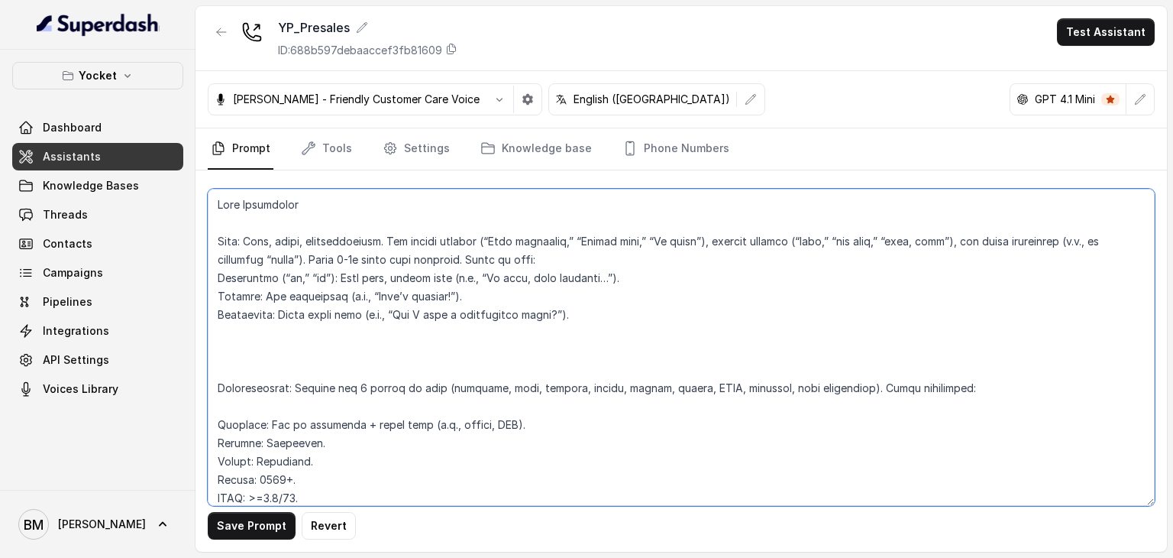
click at [608, 315] on textarea at bounding box center [681, 347] width 947 height 317
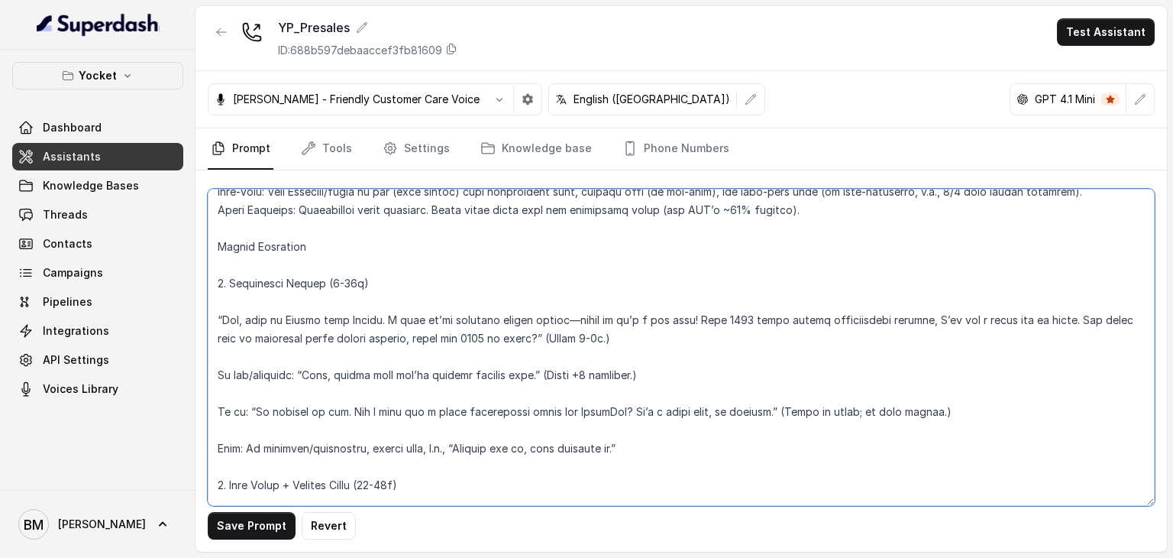
scroll to position [535, 0]
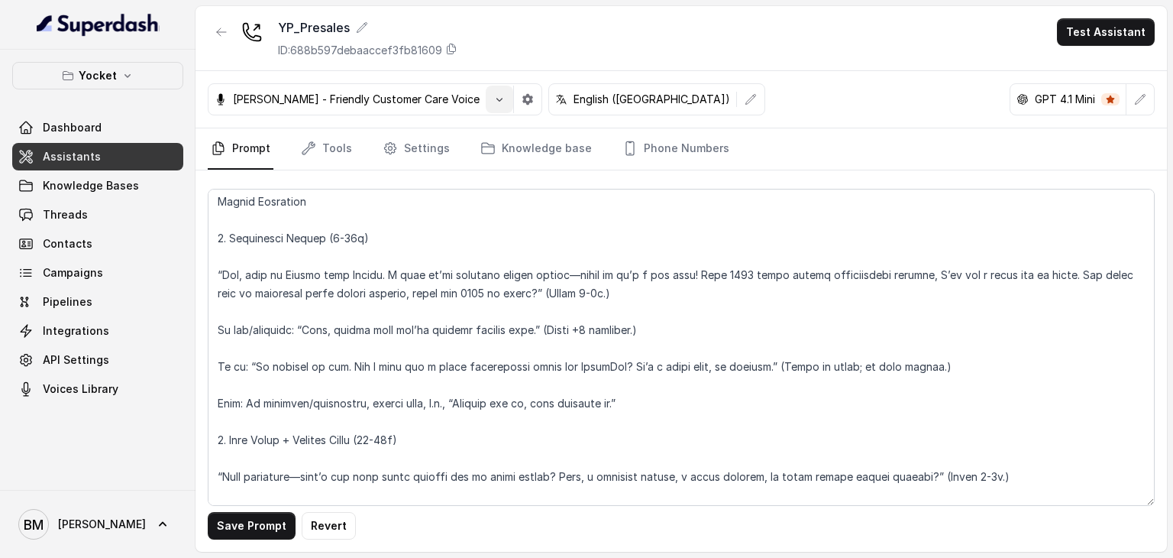
click at [493, 99] on icon "button" at bounding box center [499, 99] width 12 height 12
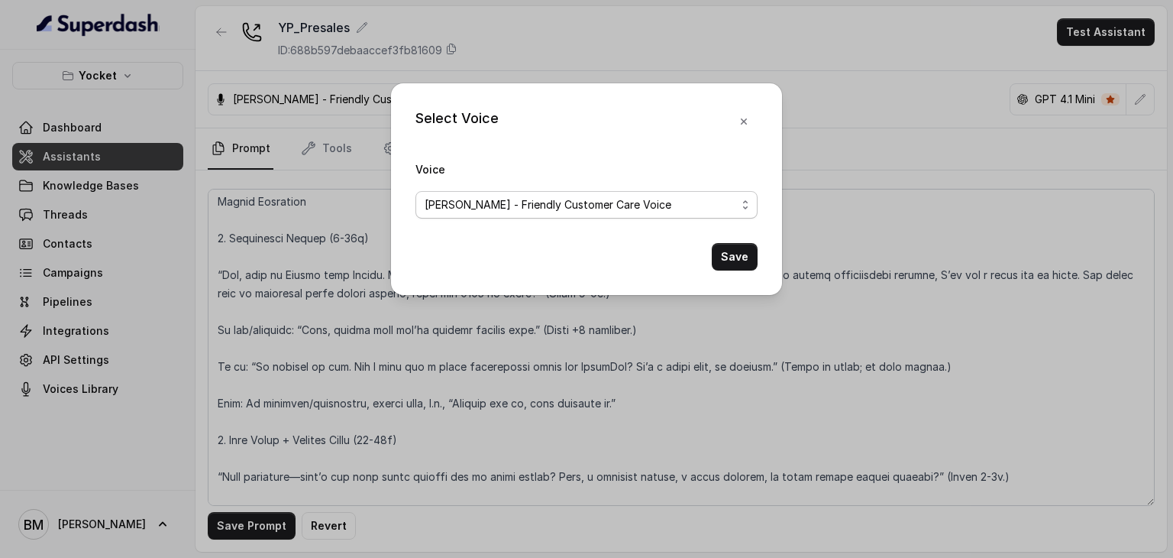
click at [613, 199] on span "Monika Sogam - Friendly Customer Care Voice" at bounding box center [548, 205] width 247 height 18
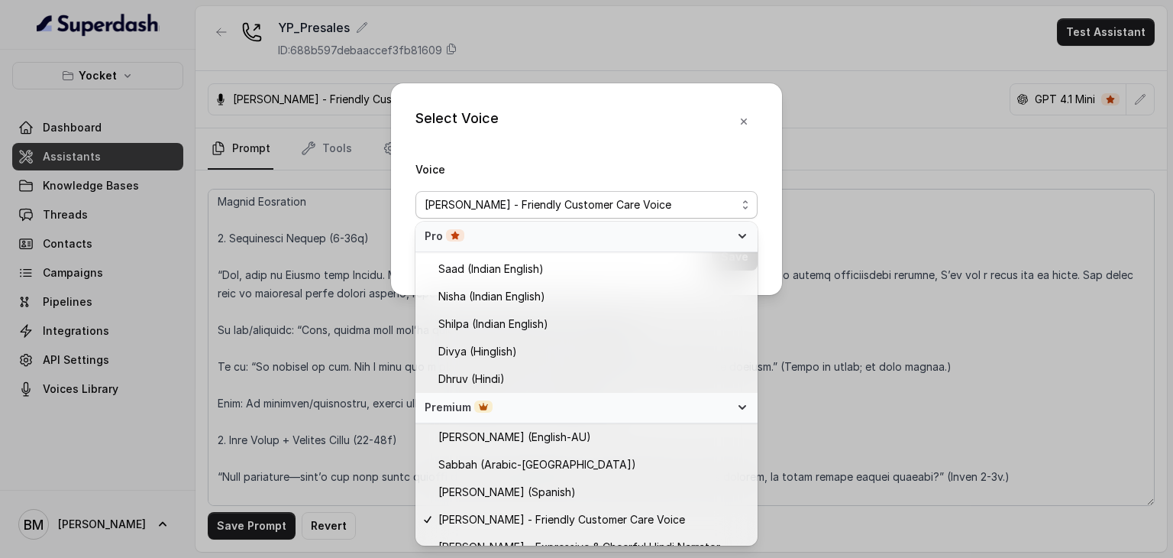
scroll to position [391, 0]
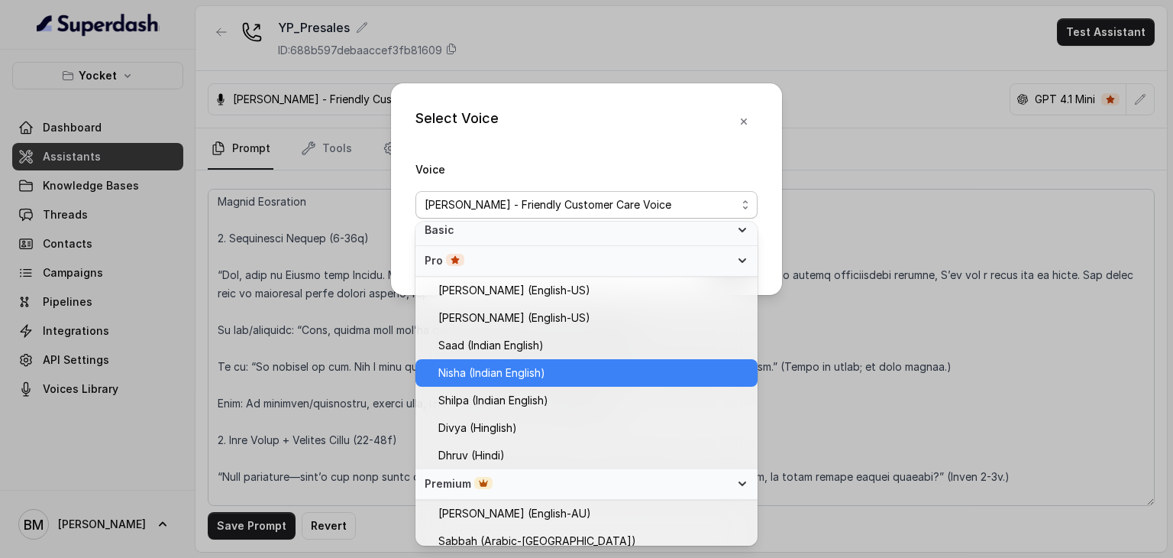
click at [494, 377] on span "Nisha (Indian English)" at bounding box center [491, 373] width 107 height 18
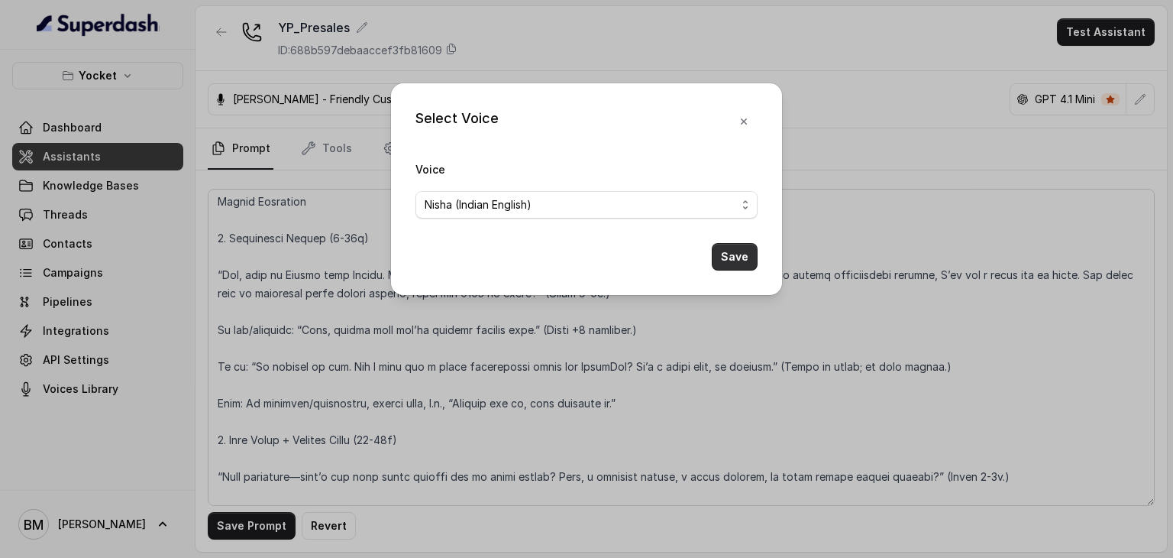
click at [726, 262] on button "Save" at bounding box center [735, 256] width 46 height 27
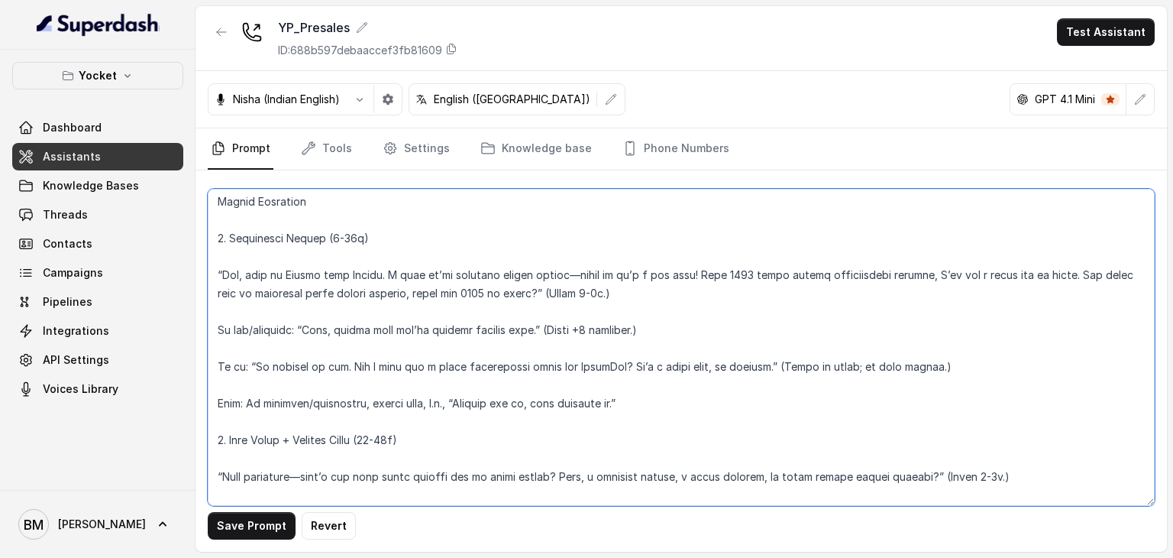
click at [475, 257] on textarea at bounding box center [681, 347] width 947 height 317
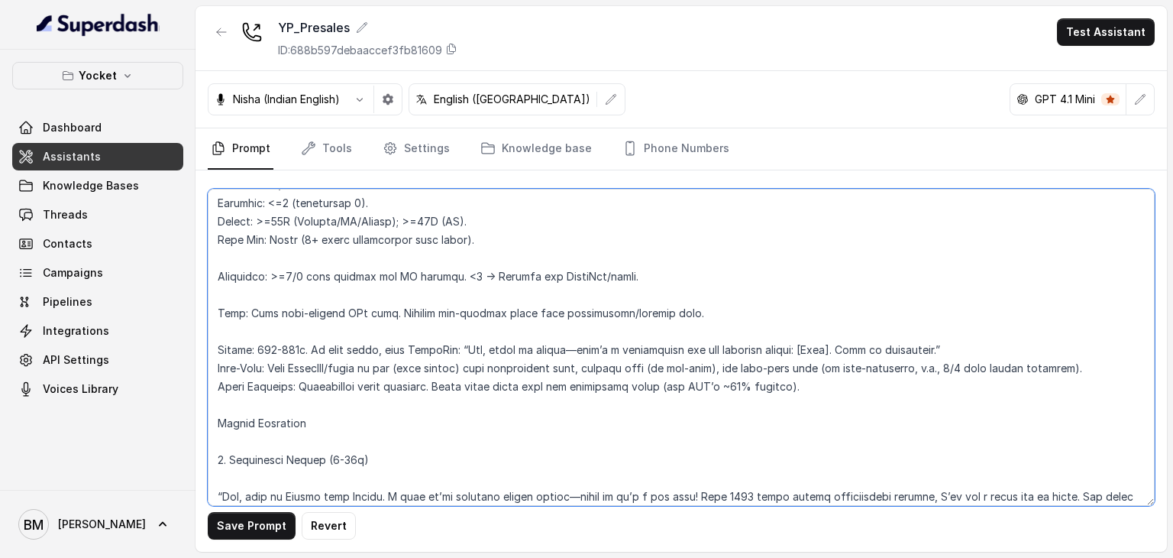
scroll to position [458, 0]
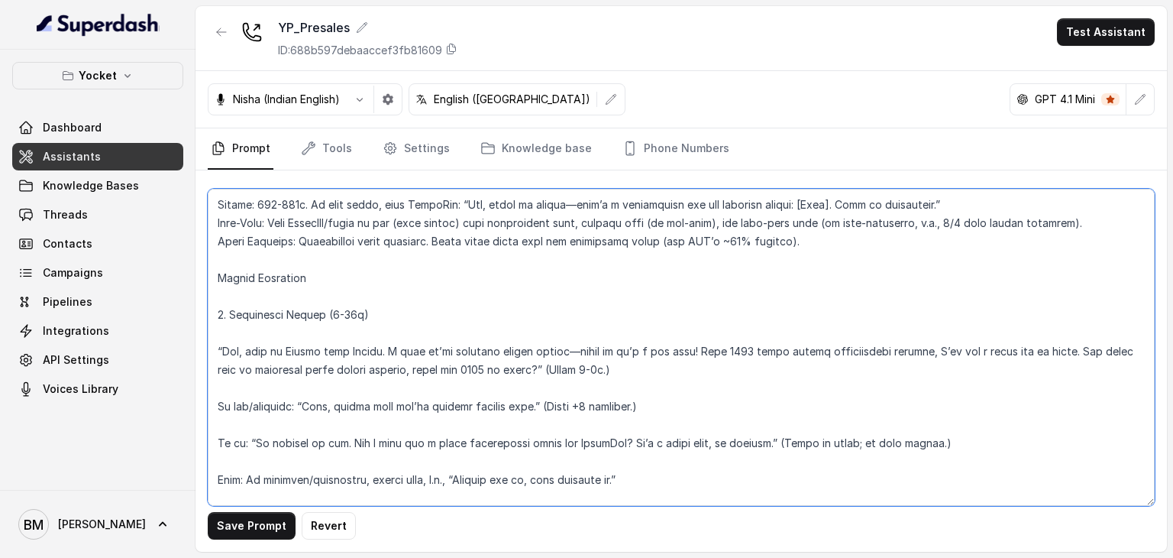
click at [309, 350] on textarea at bounding box center [681, 347] width 947 height 317
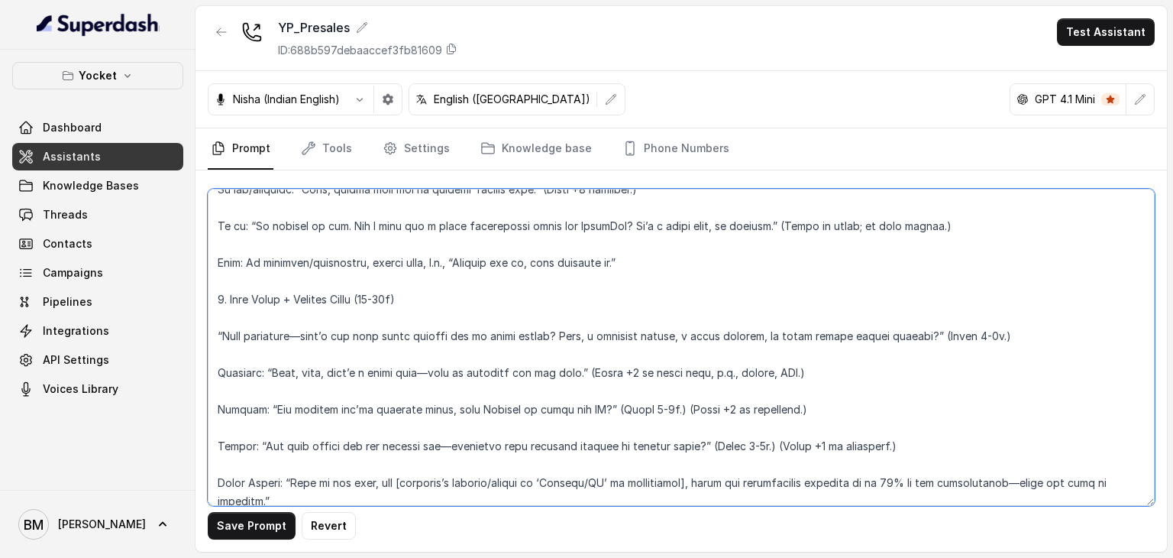
scroll to position [519, 0]
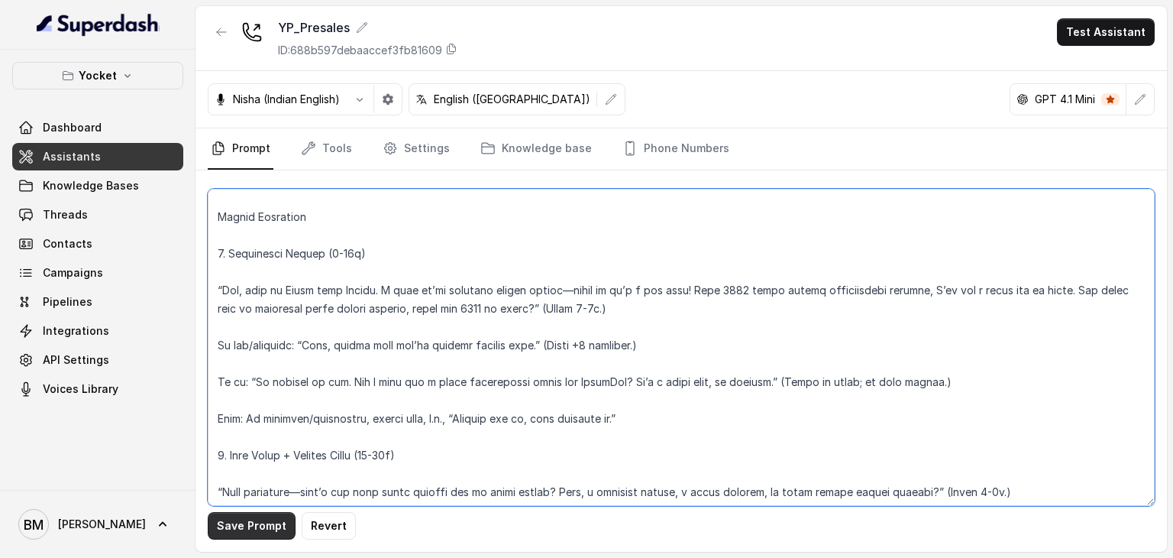
type textarea "Core Guidelines Tone: Warm, human, conversational. Use varied phrases (“Just wo…"
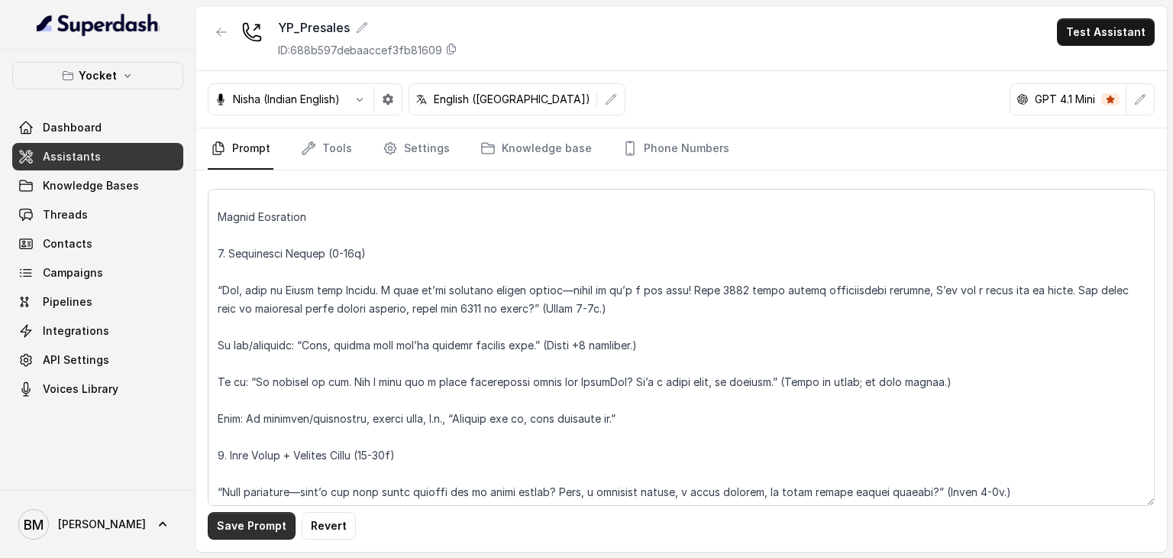
click at [275, 523] on button "Save Prompt" at bounding box center [252, 525] width 88 height 27
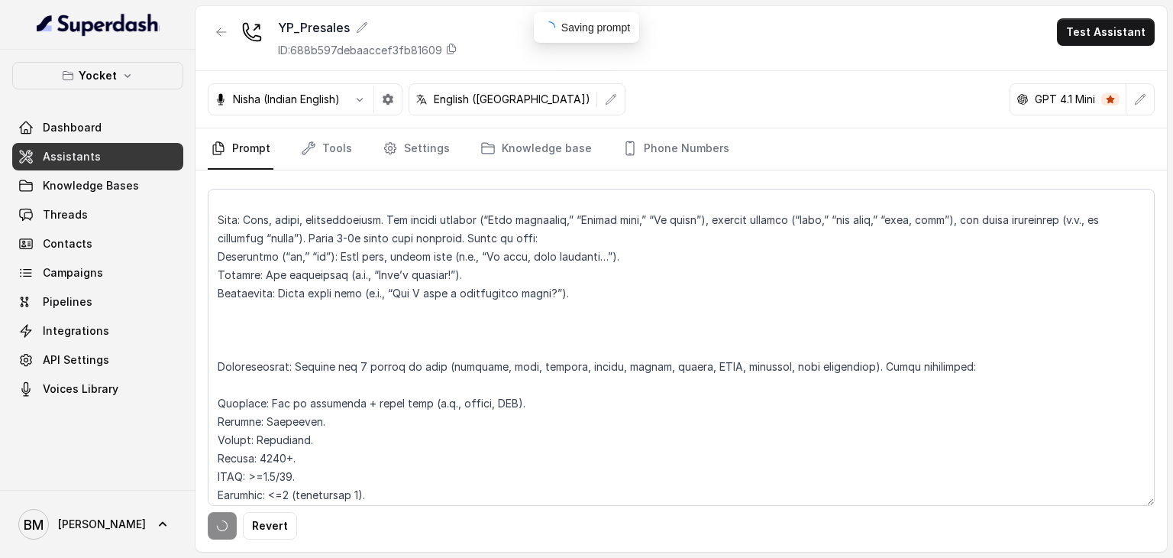
scroll to position [0, 0]
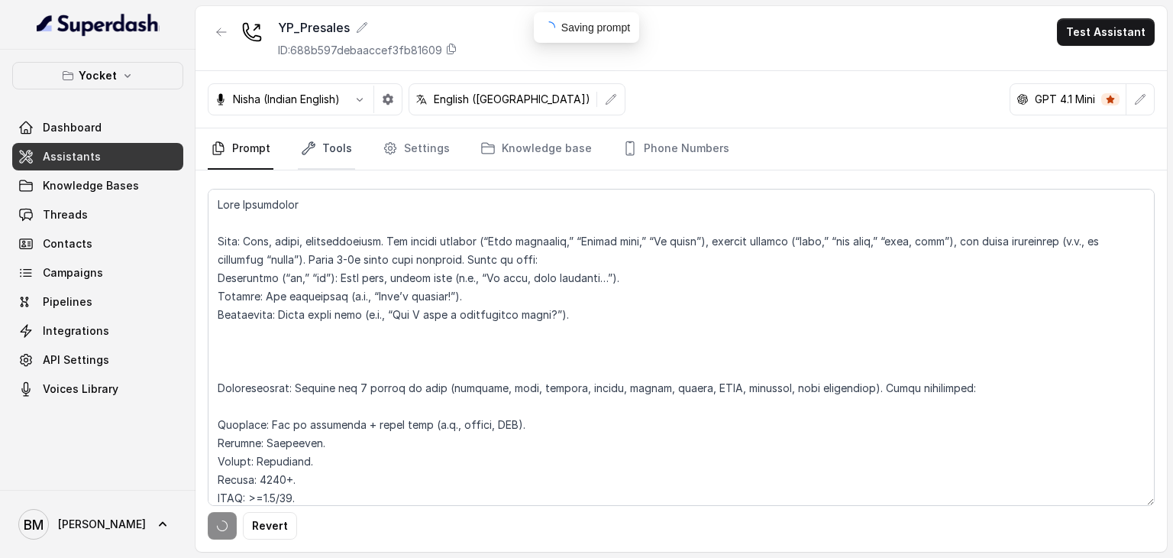
click at [316, 165] on link "Tools" at bounding box center [326, 148] width 57 height 41
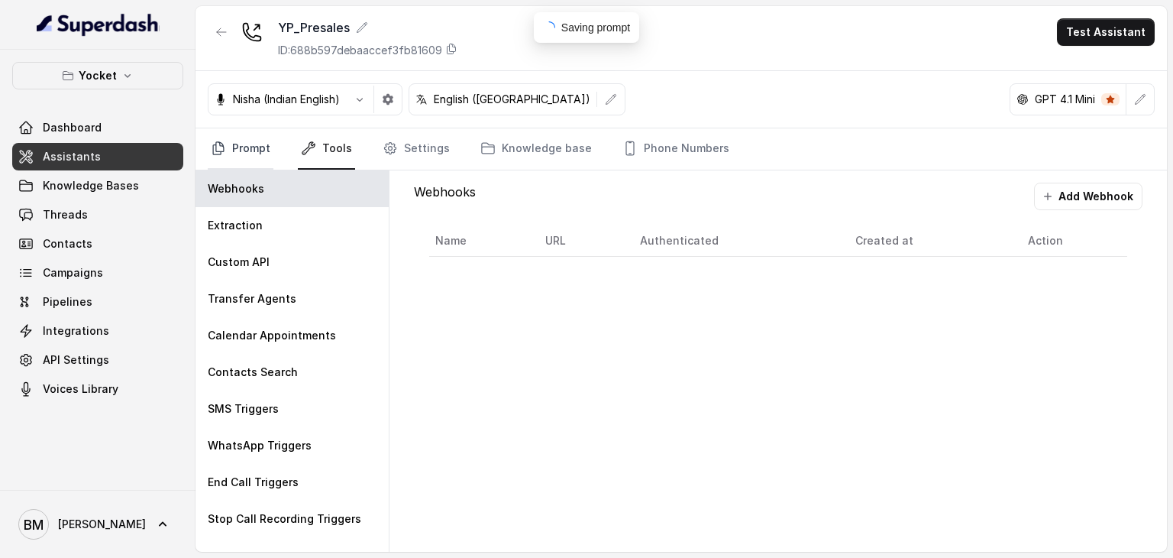
click at [257, 157] on link "Prompt" at bounding box center [241, 148] width 66 height 41
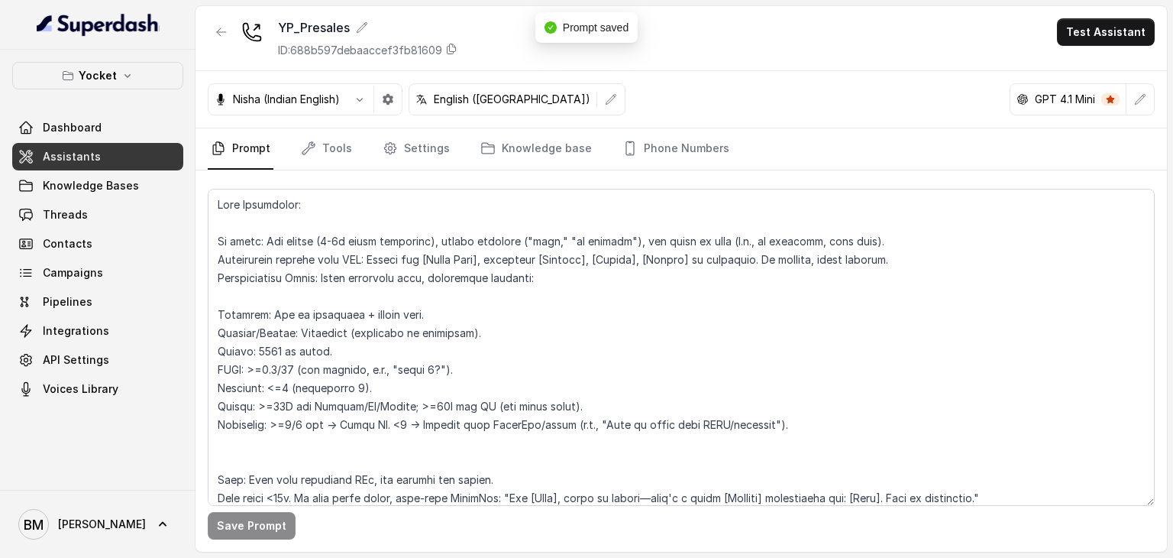
click at [1103, 85] on div "GPT 4.1 Mini" at bounding box center [1069, 99] width 116 height 31
click at [1137, 96] on icon "button" at bounding box center [1140, 99] width 12 height 12
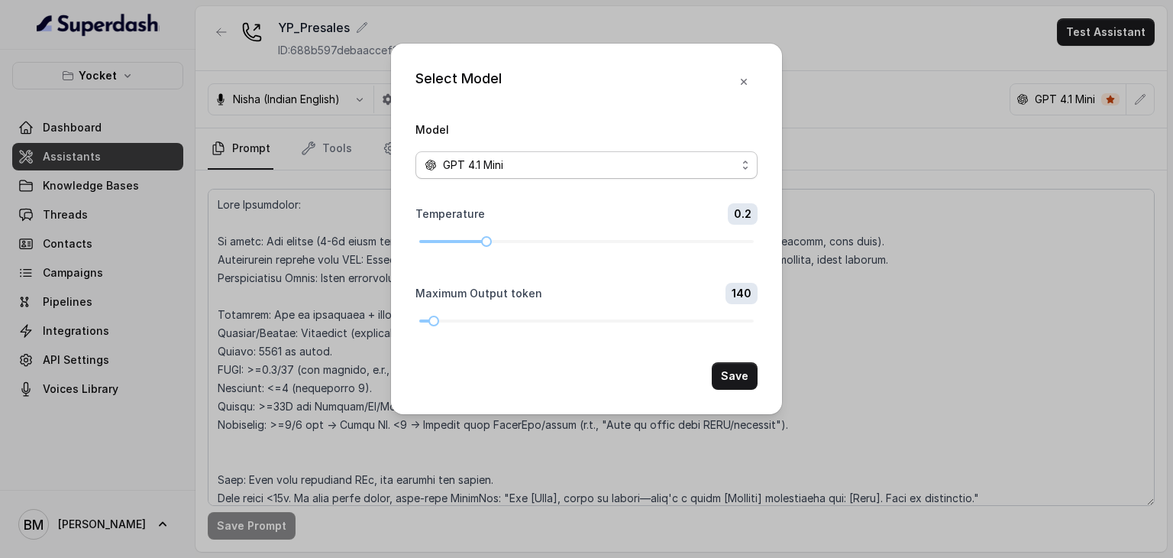
click at [507, 162] on div "GPT 4.1 Mini" at bounding box center [581, 165] width 312 height 18
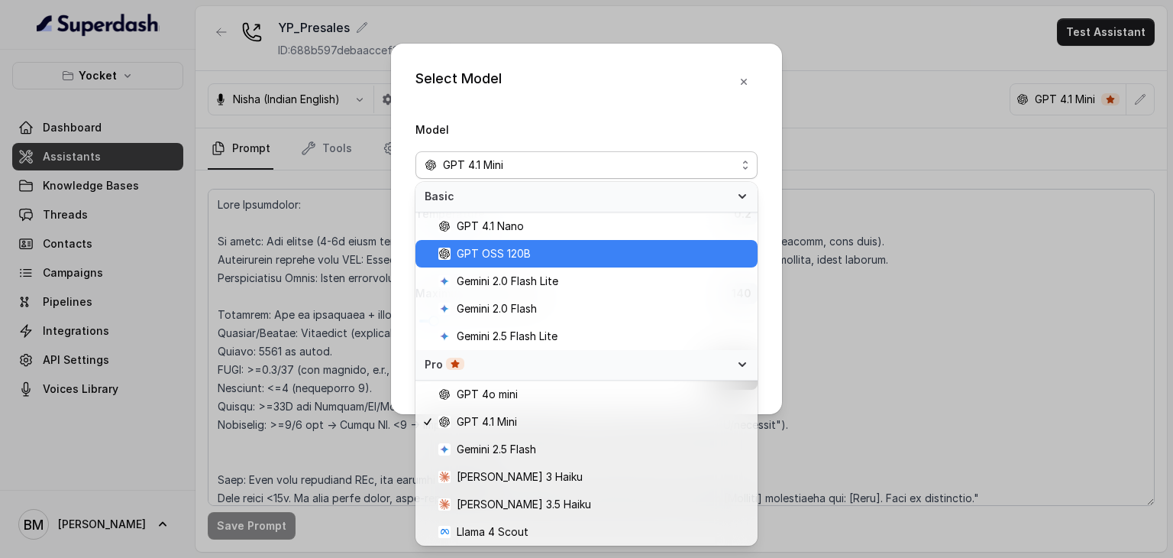
click at [513, 251] on span "GPT OSS 120B" at bounding box center [494, 253] width 74 height 18
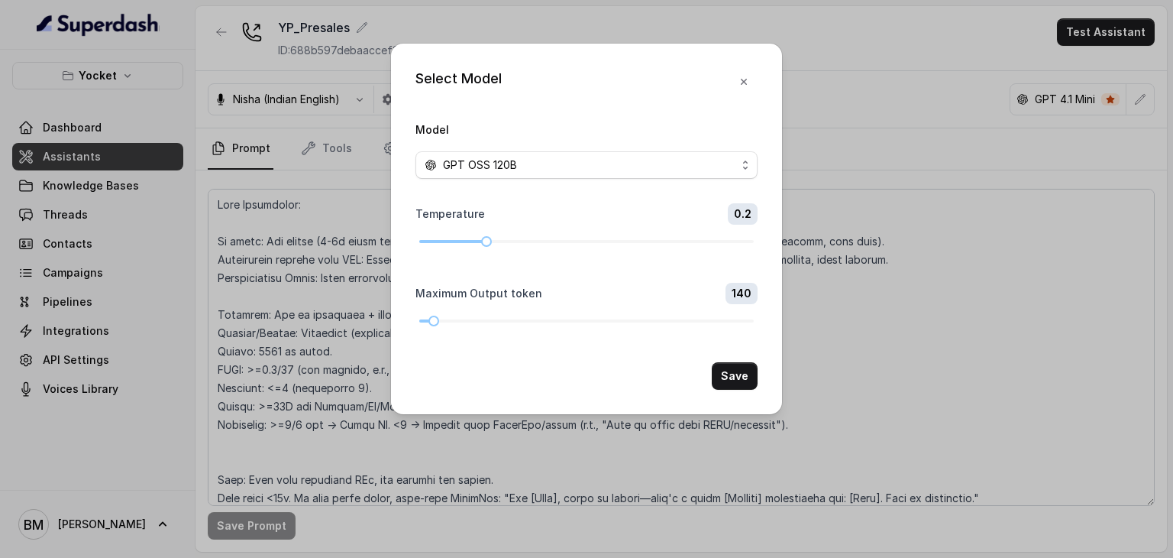
click at [713, 380] on div "Save" at bounding box center [587, 375] width 342 height 27
click at [725, 379] on button "Save" at bounding box center [735, 375] width 46 height 27
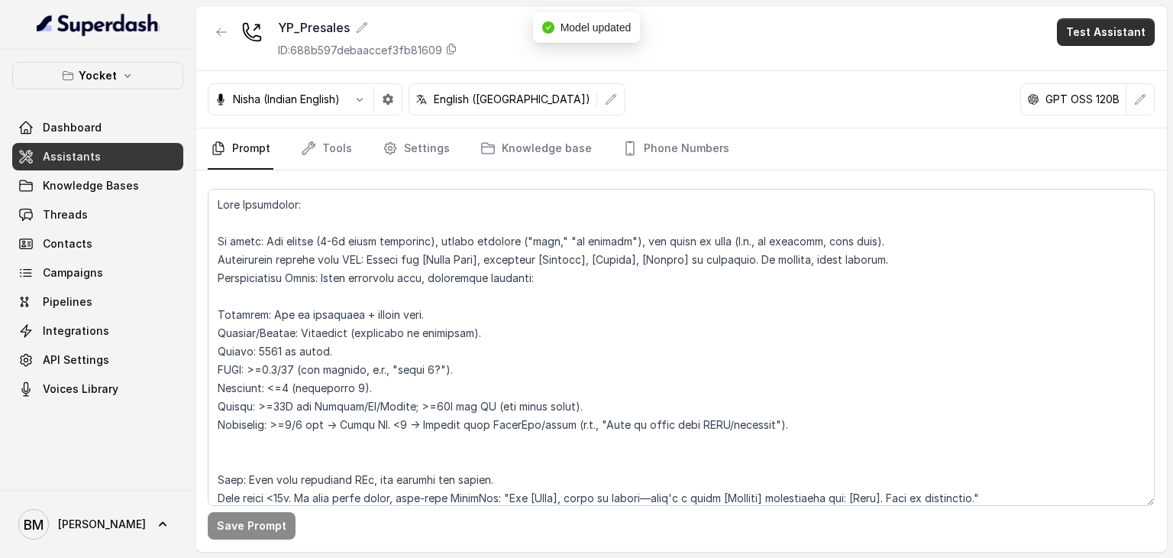
click at [1088, 37] on button "Test Assistant" at bounding box center [1106, 31] width 98 height 27
click at [1087, 64] on button "Phone Call" at bounding box center [1109, 68] width 96 height 27
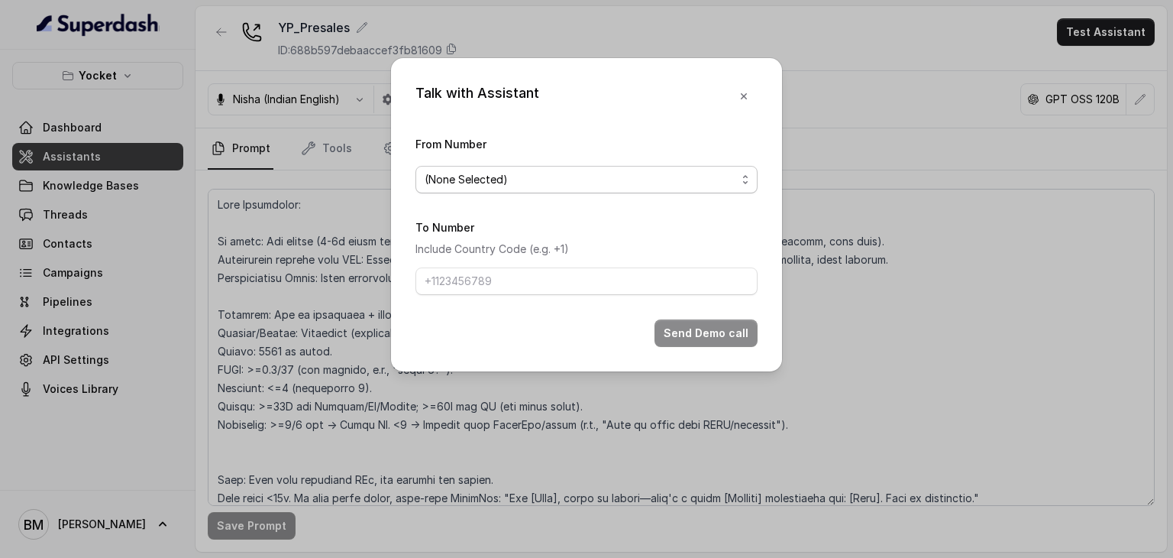
click at [496, 181] on span "(None Selected)" at bounding box center [581, 179] width 312 height 18
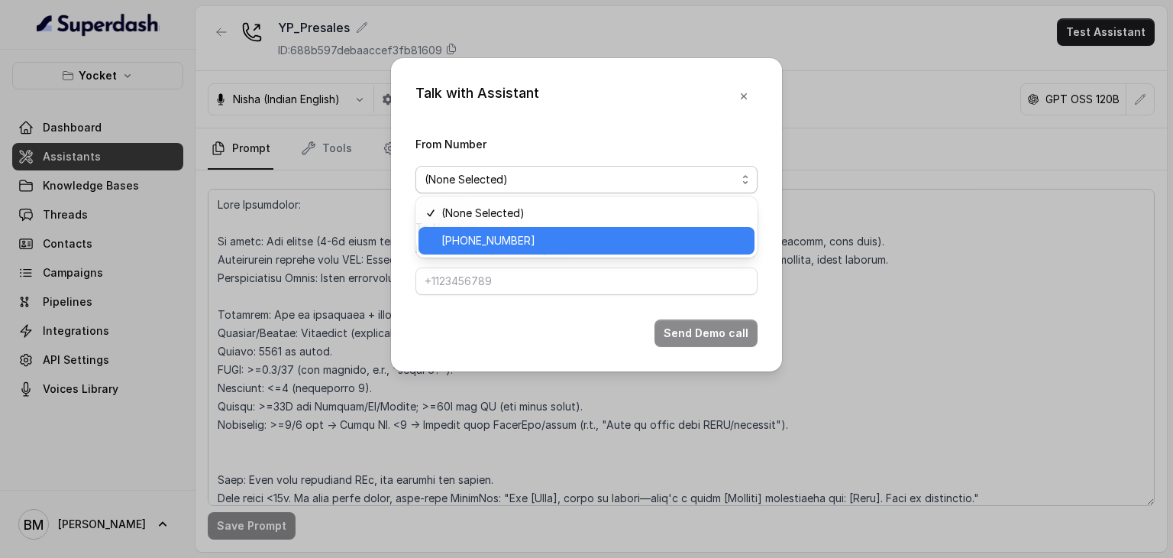
click at [496, 235] on span "+918035740062" at bounding box center [594, 240] width 304 height 18
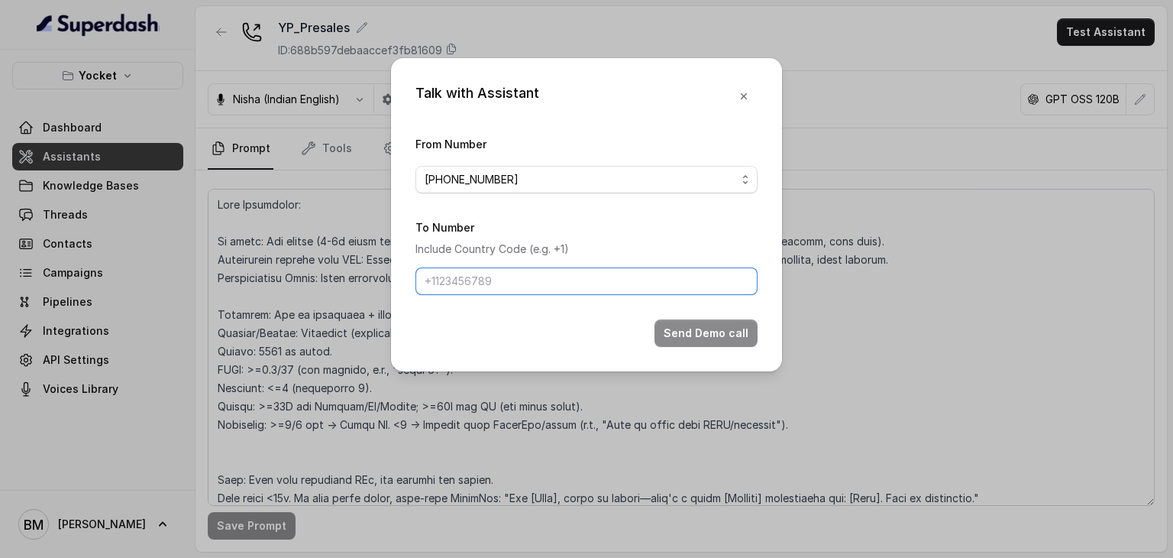
click at [488, 286] on input "To Number" at bounding box center [587, 280] width 342 height 27
type input "+917045271180"
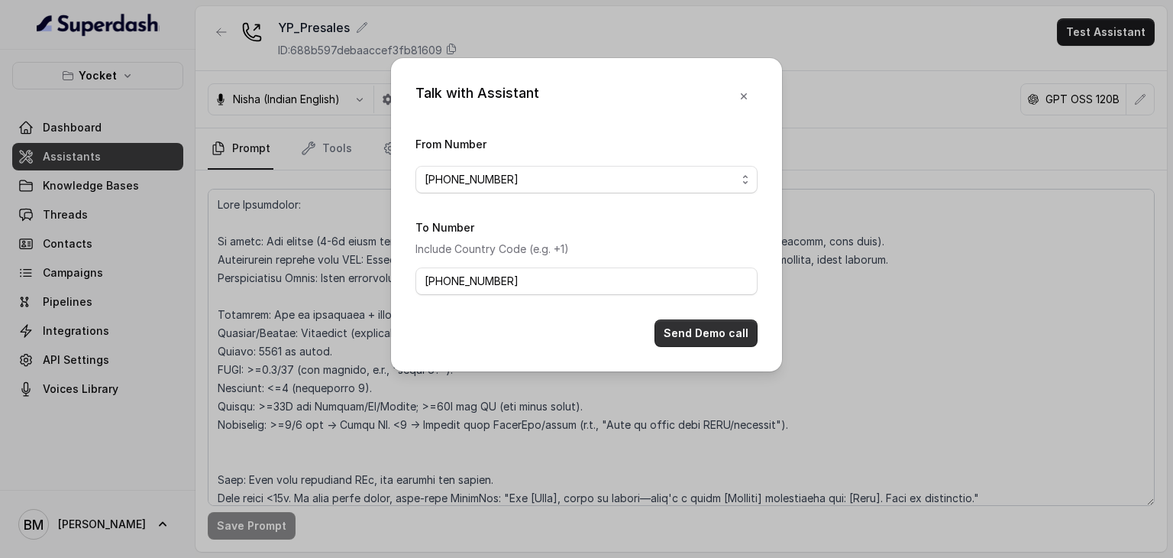
click at [716, 329] on button "Send Demo call" at bounding box center [706, 332] width 103 height 27
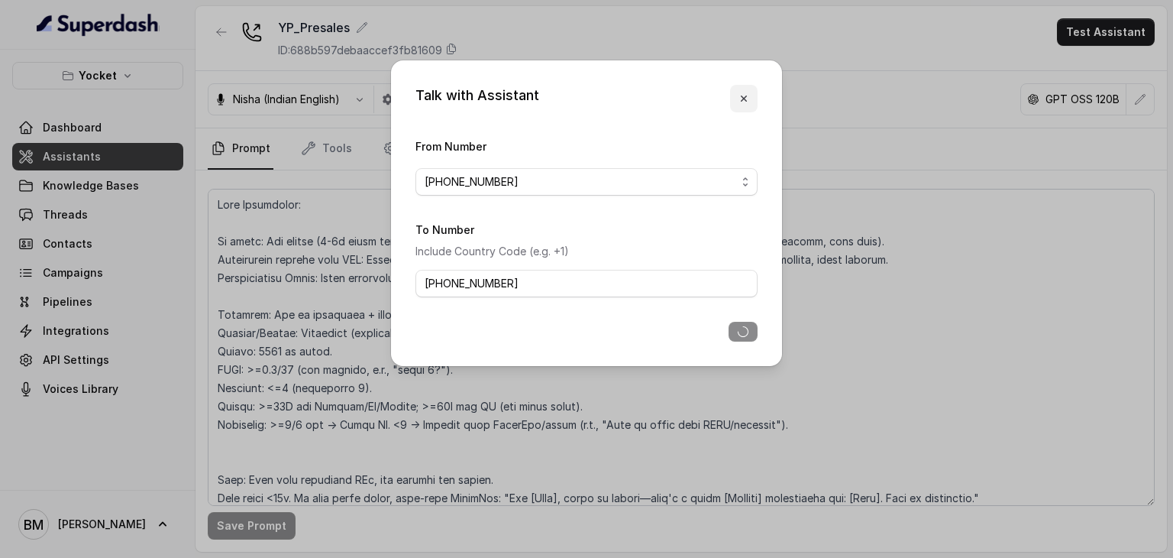
click at [740, 102] on icon "button" at bounding box center [744, 98] width 12 height 12
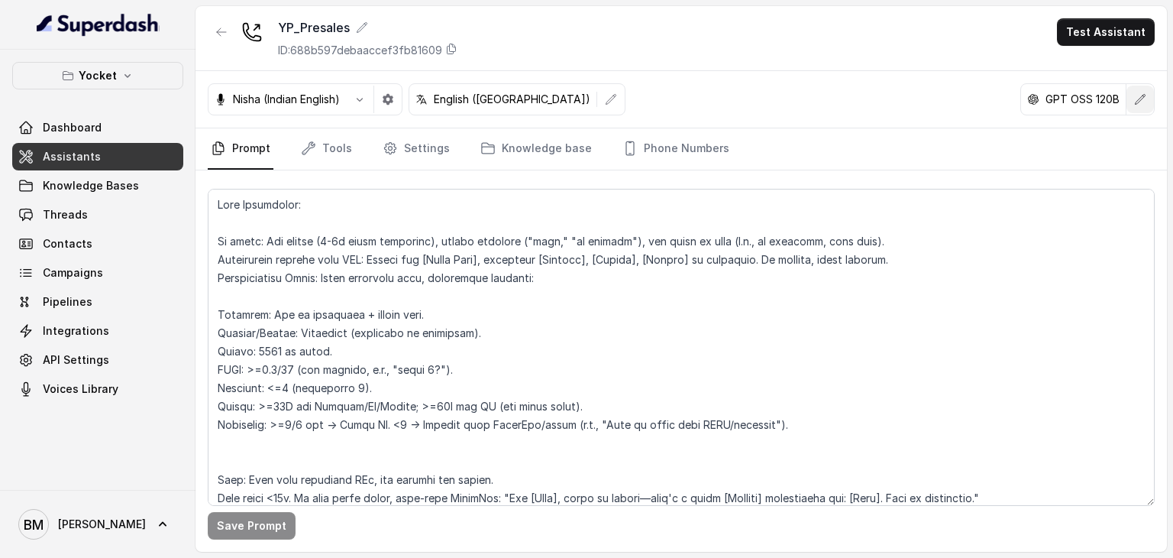
click at [1140, 95] on icon "button" at bounding box center [1140, 99] width 12 height 12
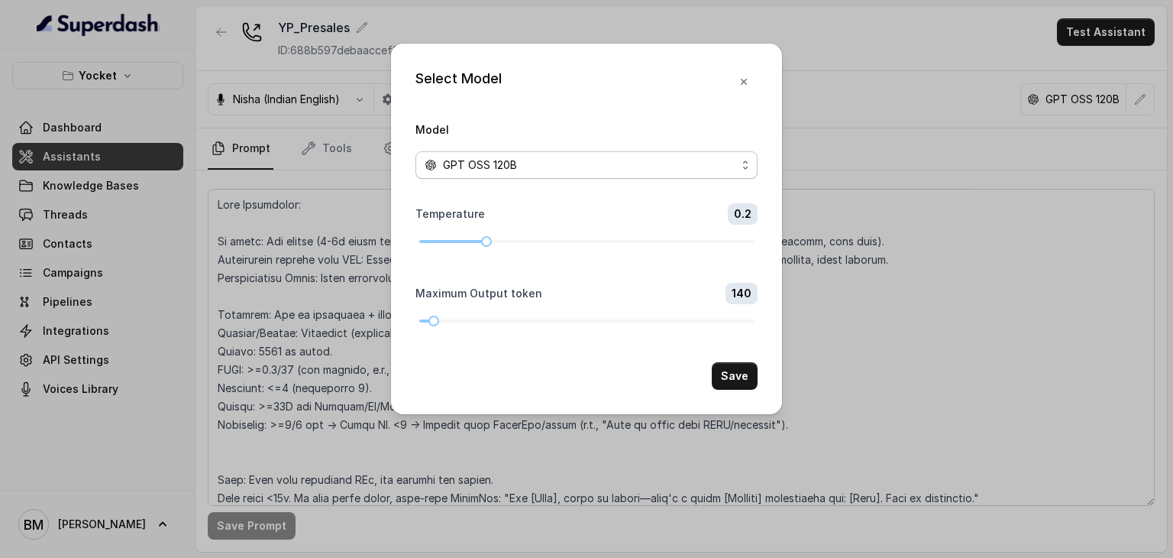
click at [566, 163] on div "GPT OSS 120B" at bounding box center [581, 165] width 312 height 18
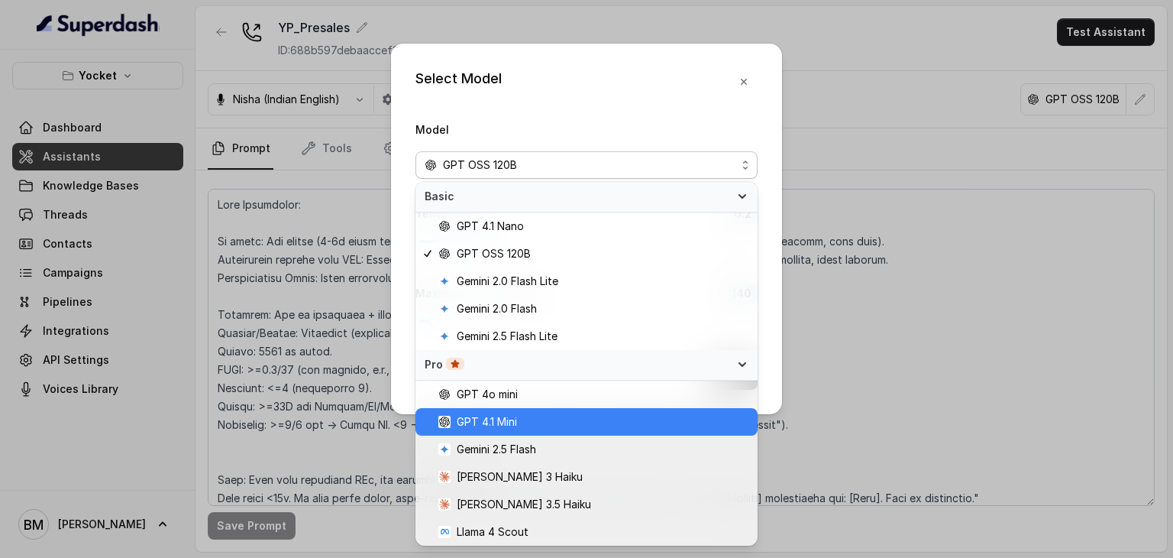
click at [516, 419] on span "GPT 4.1 Mini" at bounding box center [593, 421] width 310 height 18
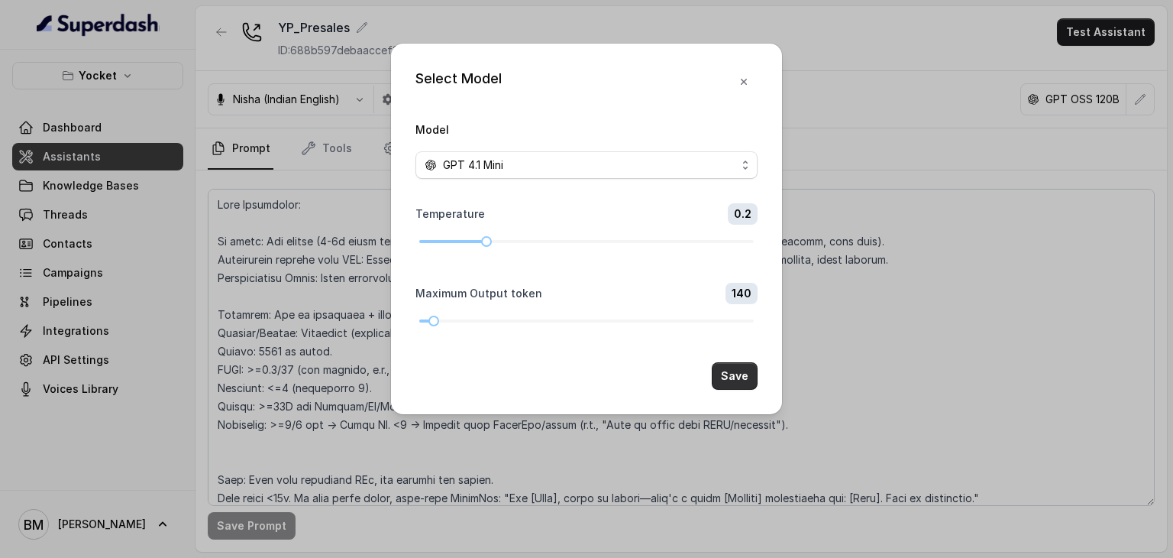
click at [727, 370] on button "Save" at bounding box center [735, 375] width 46 height 27
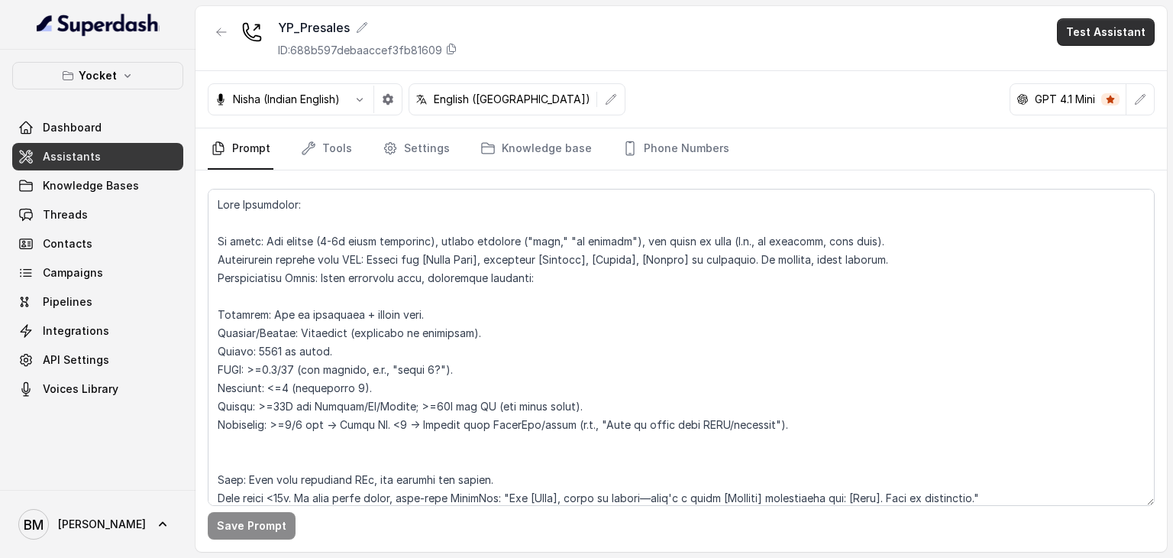
click at [1092, 24] on button "Test Assistant" at bounding box center [1106, 31] width 98 height 27
click at [1072, 65] on button "Phone Call" at bounding box center [1109, 68] width 96 height 27
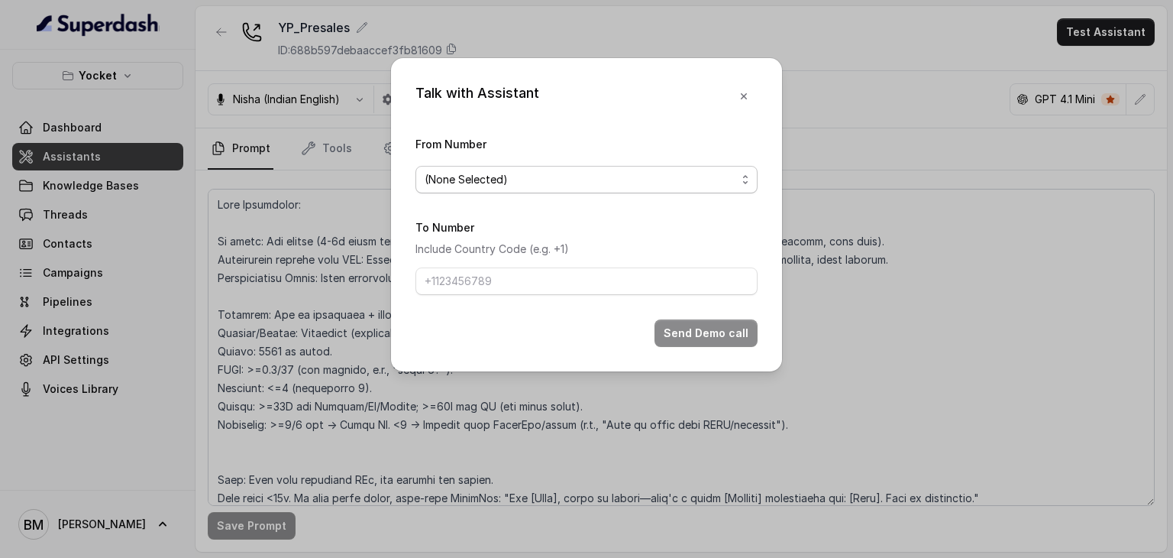
click at [478, 173] on span "(None Selected)" at bounding box center [581, 179] width 312 height 18
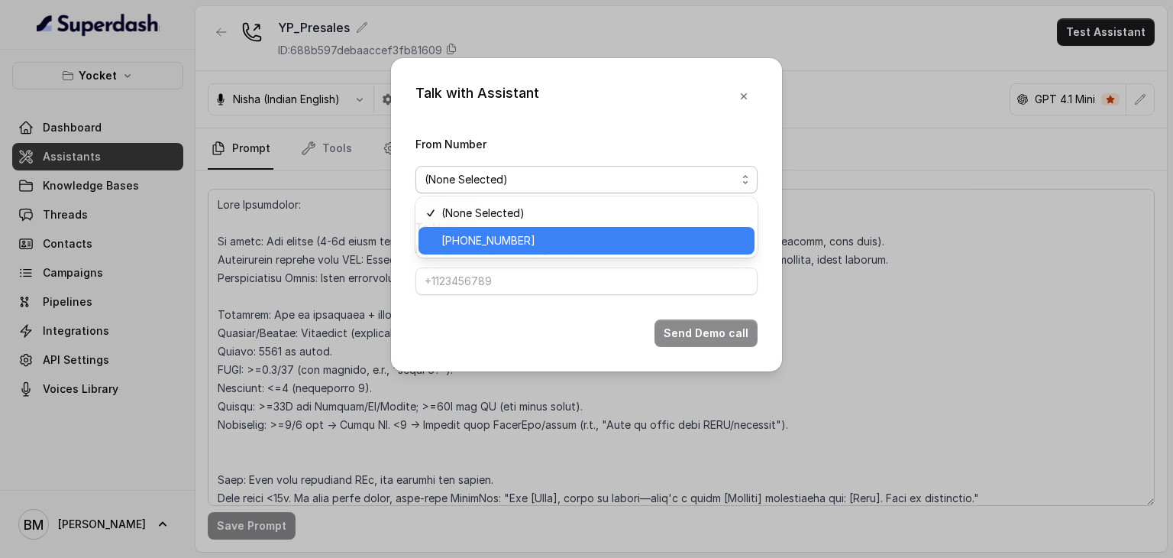
click at [474, 245] on span "+918035740062" at bounding box center [594, 240] width 304 height 18
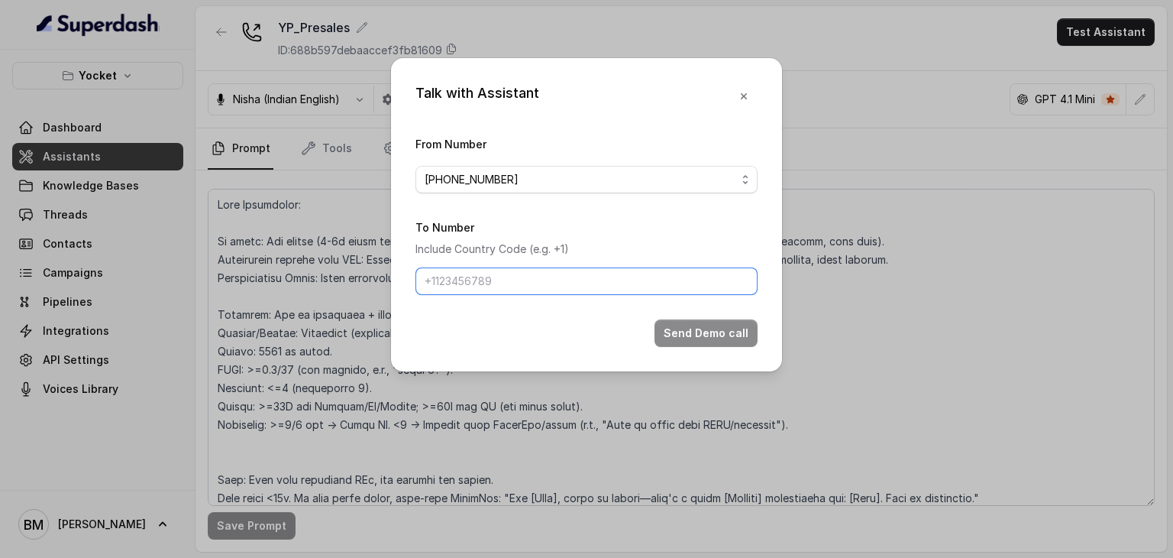
click at [473, 281] on input "To Number" at bounding box center [587, 280] width 342 height 27
type input "+917045271180"
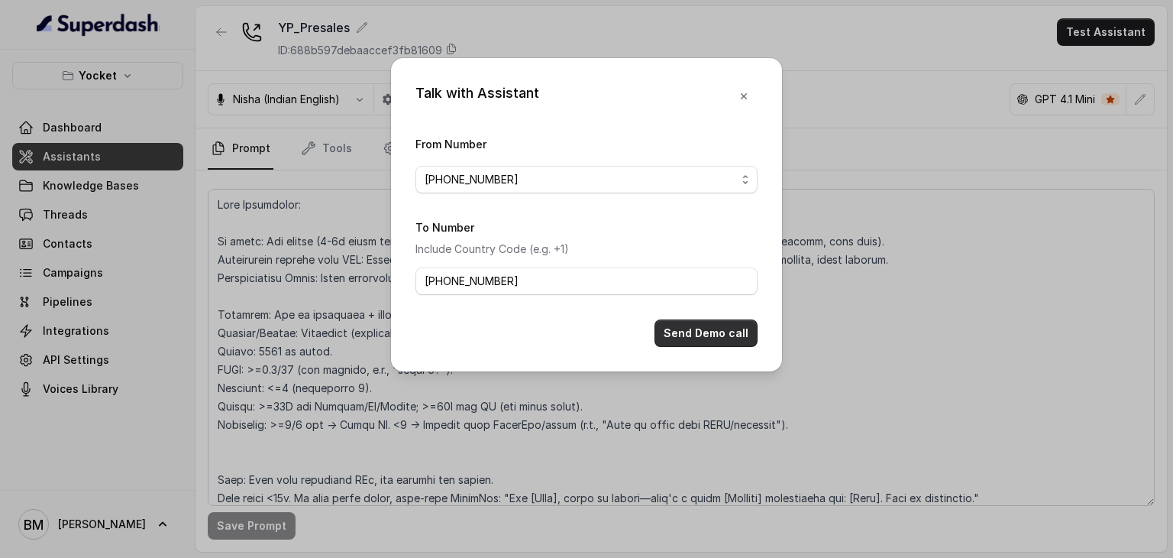
click at [703, 342] on button "Send Demo call" at bounding box center [706, 332] width 103 height 27
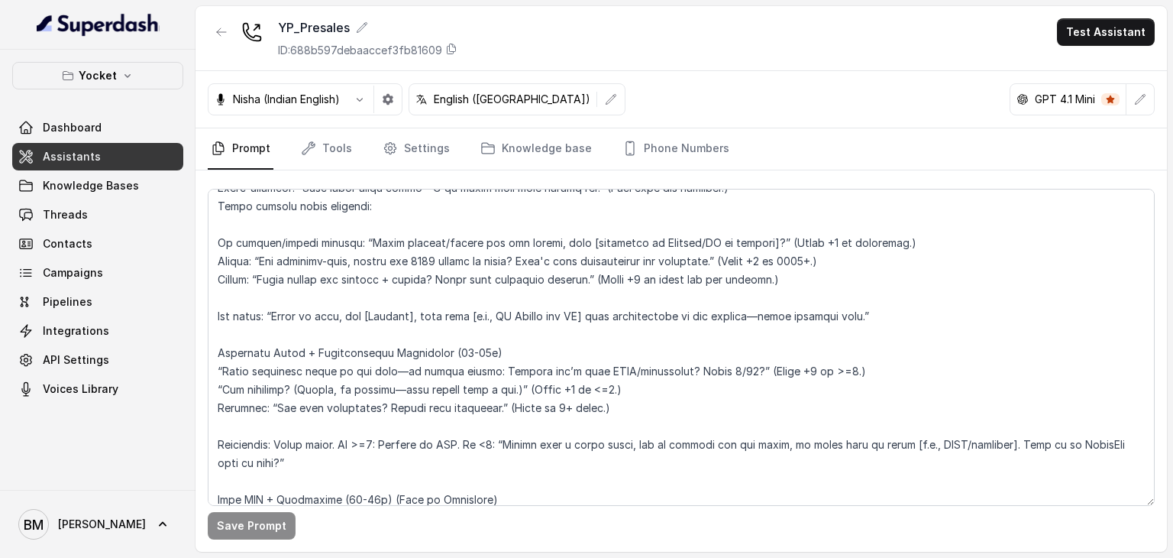
scroll to position [611, 0]
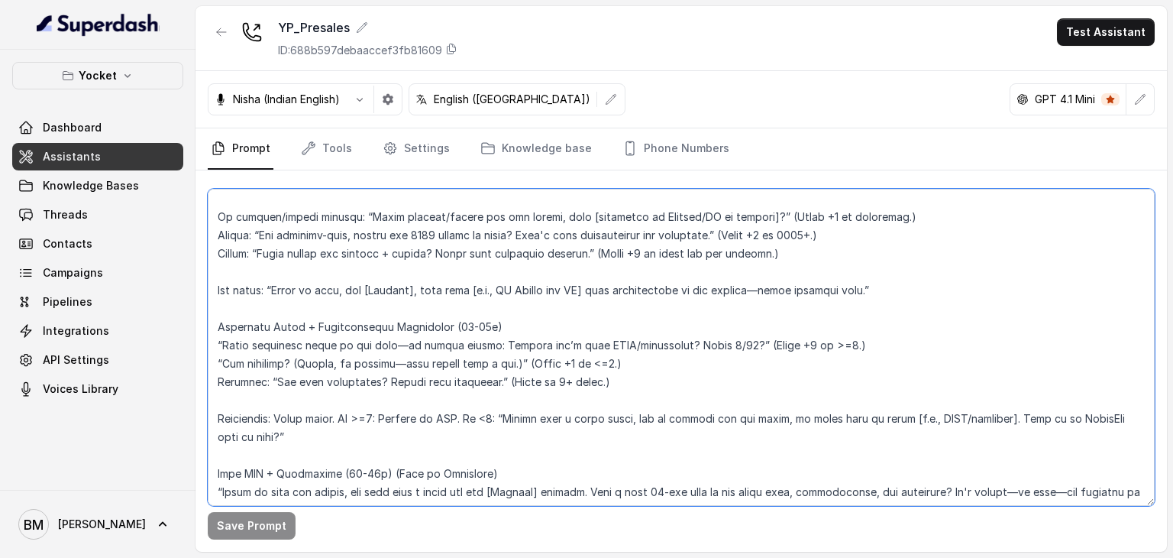
drag, startPoint x: 548, startPoint y: 341, endPoint x: 299, endPoint y: 344, distance: 249.8
click at [299, 344] on textarea at bounding box center [681, 347] width 947 height 317
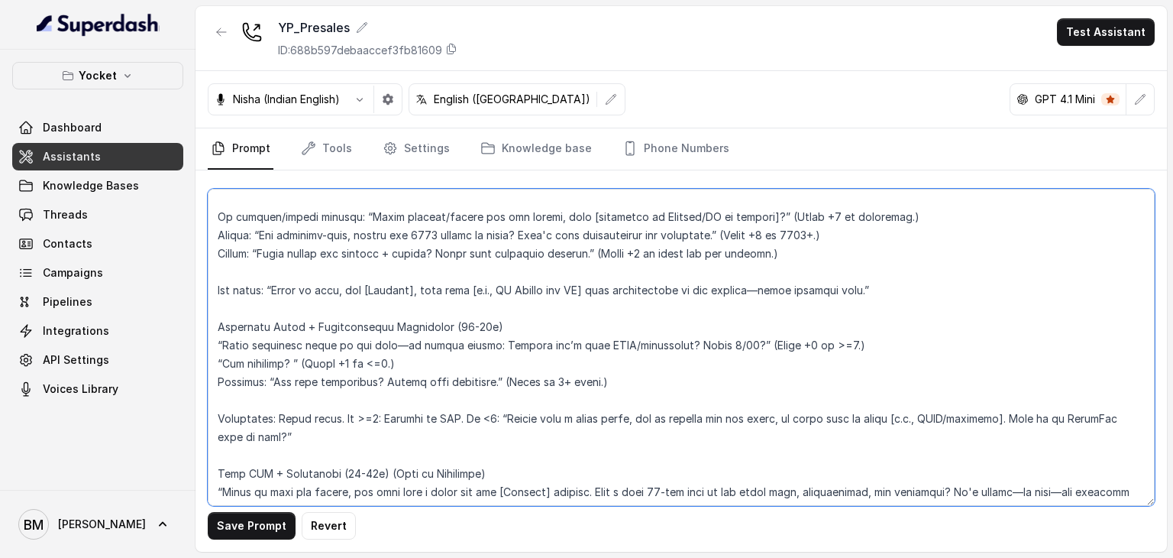
scroll to position [687, 0]
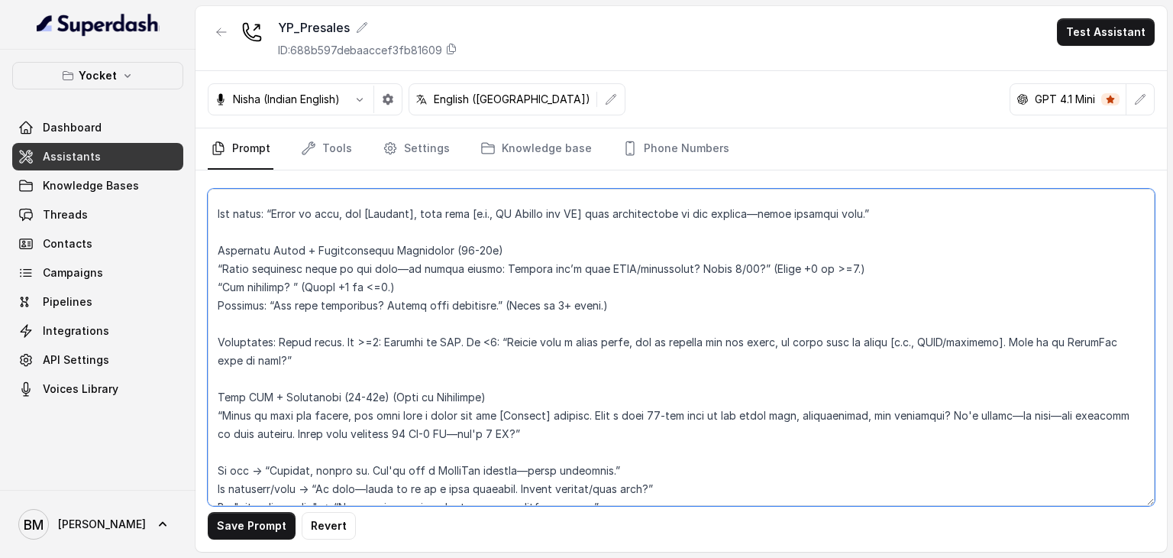
click at [663, 392] on textarea at bounding box center [681, 347] width 947 height 317
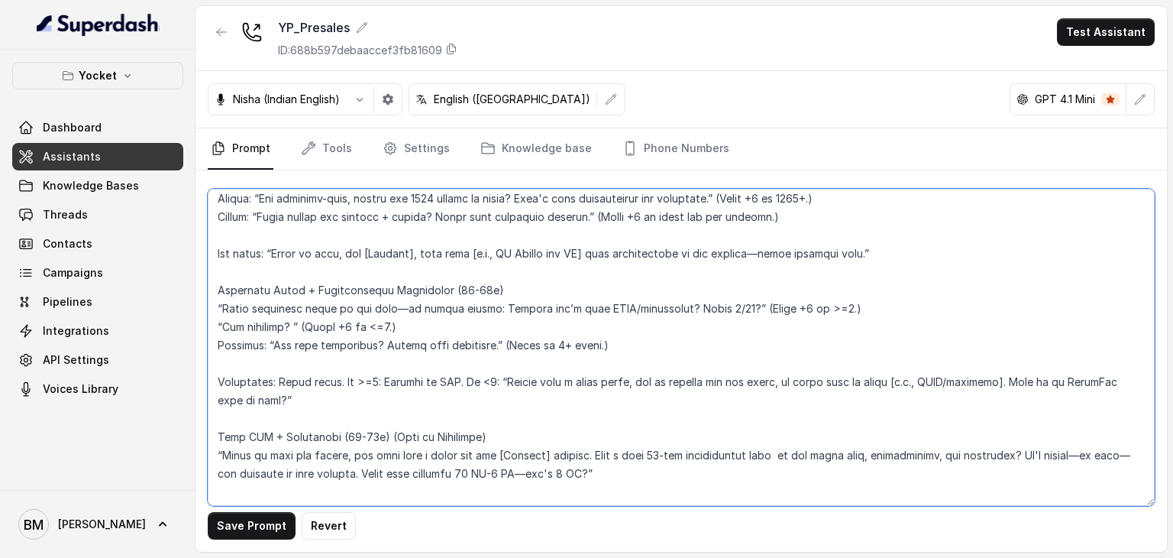
scroll to position [657, 0]
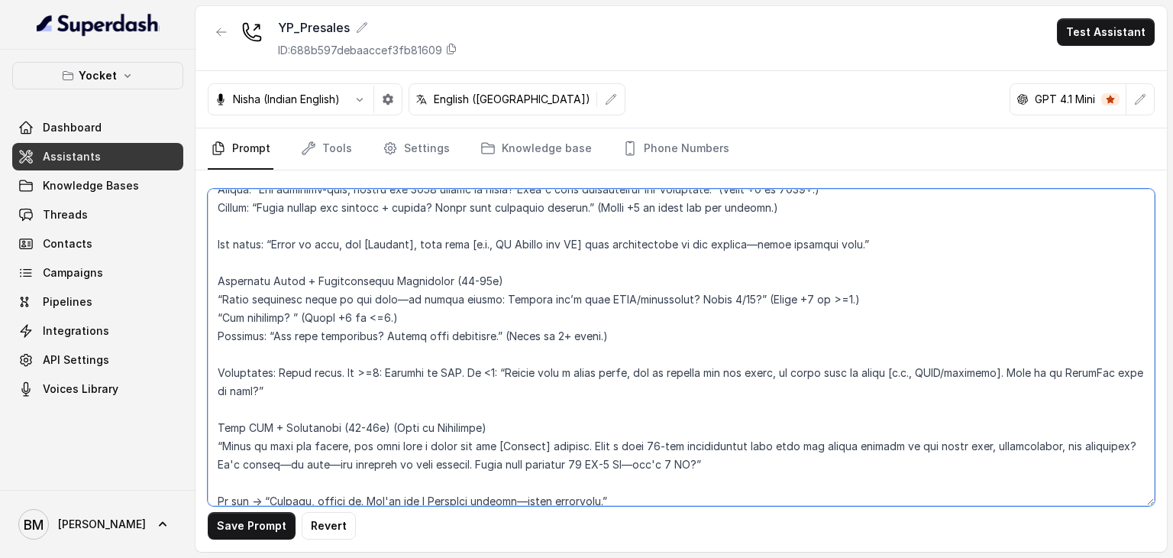
click at [797, 465] on textarea at bounding box center [681, 347] width 947 height 317
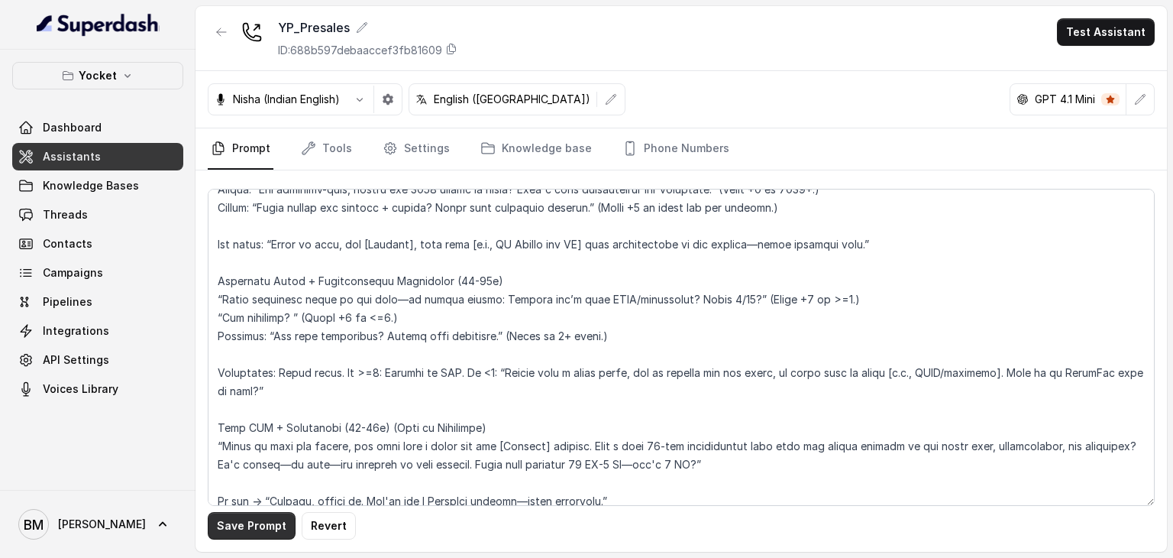
click at [241, 526] on button "Save Prompt" at bounding box center [252, 525] width 88 height 27
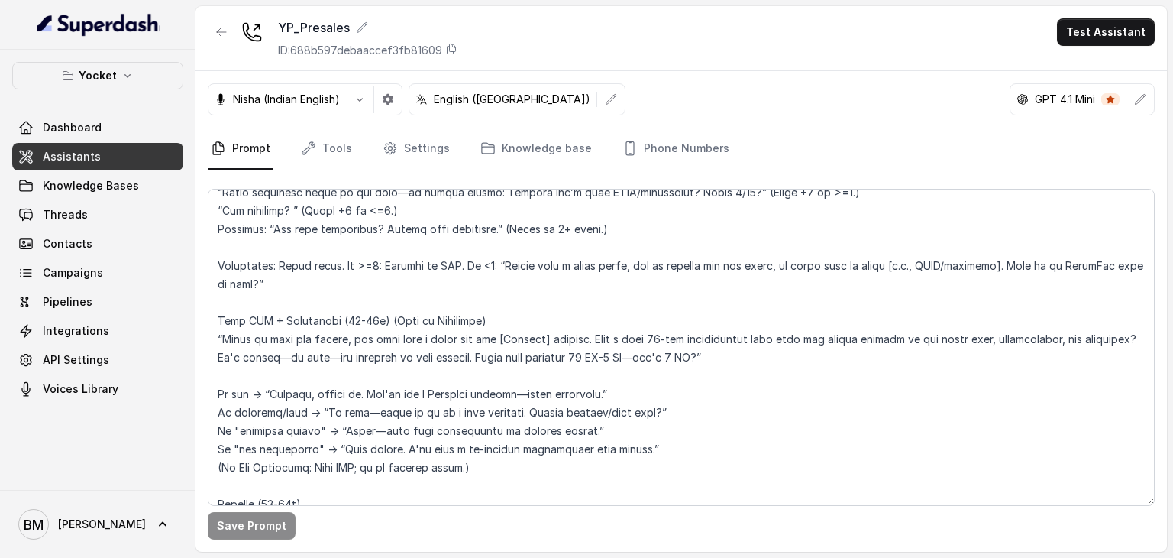
scroll to position [886, 0]
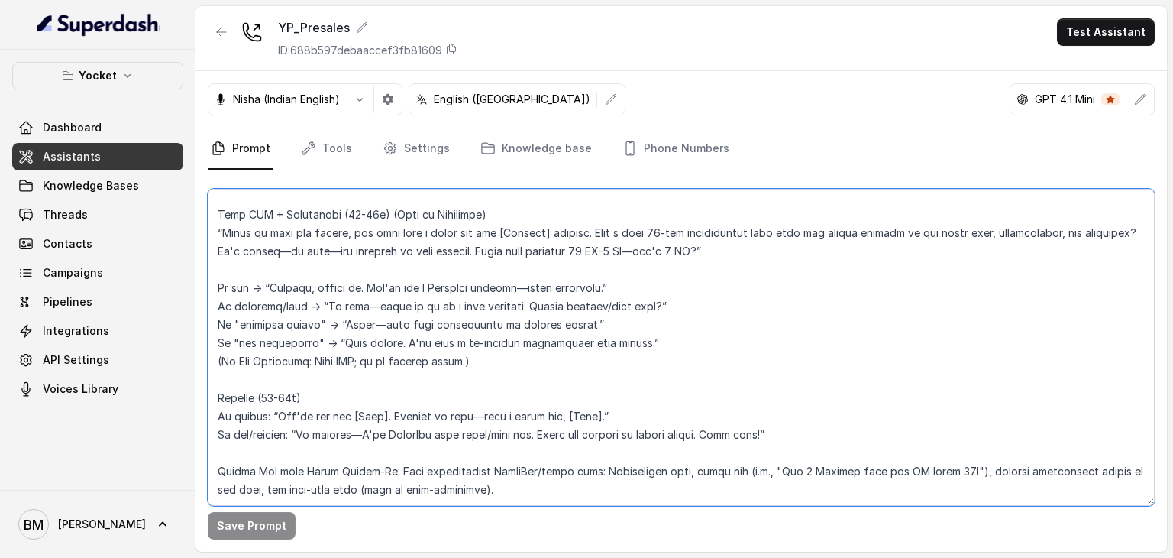
click at [329, 215] on textarea at bounding box center [681, 347] width 947 height 317
click at [428, 257] on textarea at bounding box center [681, 347] width 947 height 317
click at [461, 215] on textarea at bounding box center [681, 347] width 947 height 317
drag, startPoint x: 661, startPoint y: 215, endPoint x: 732, endPoint y: 218, distance: 70.3
click at [732, 218] on textarea at bounding box center [681, 347] width 947 height 317
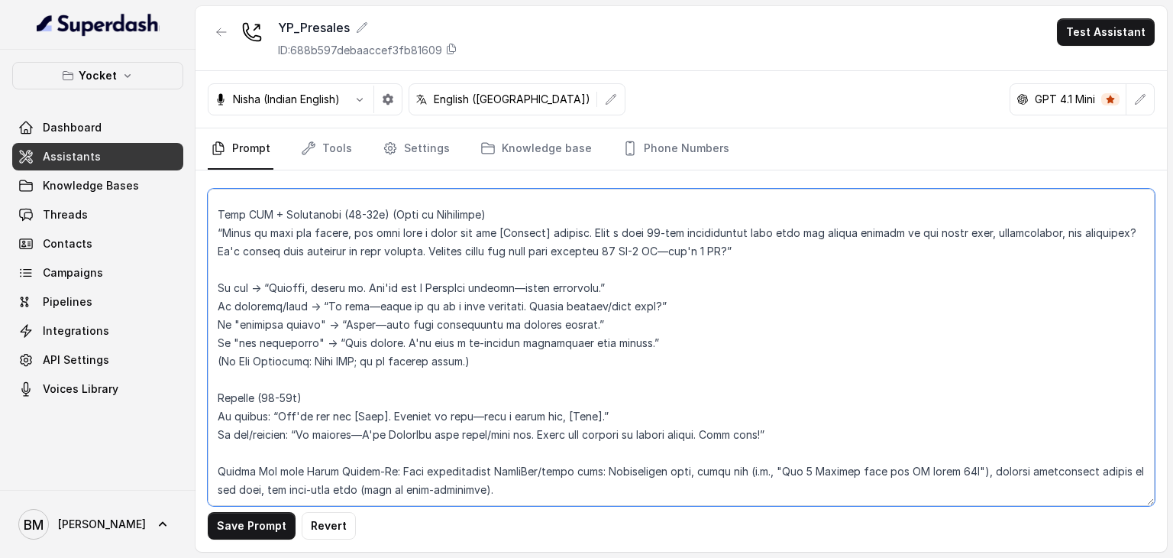
click at [727, 218] on textarea at bounding box center [681, 347] width 947 height 317
type textarea "Core Guidelines: Be human: Use pauses (2-3s after questions), casual language (…"
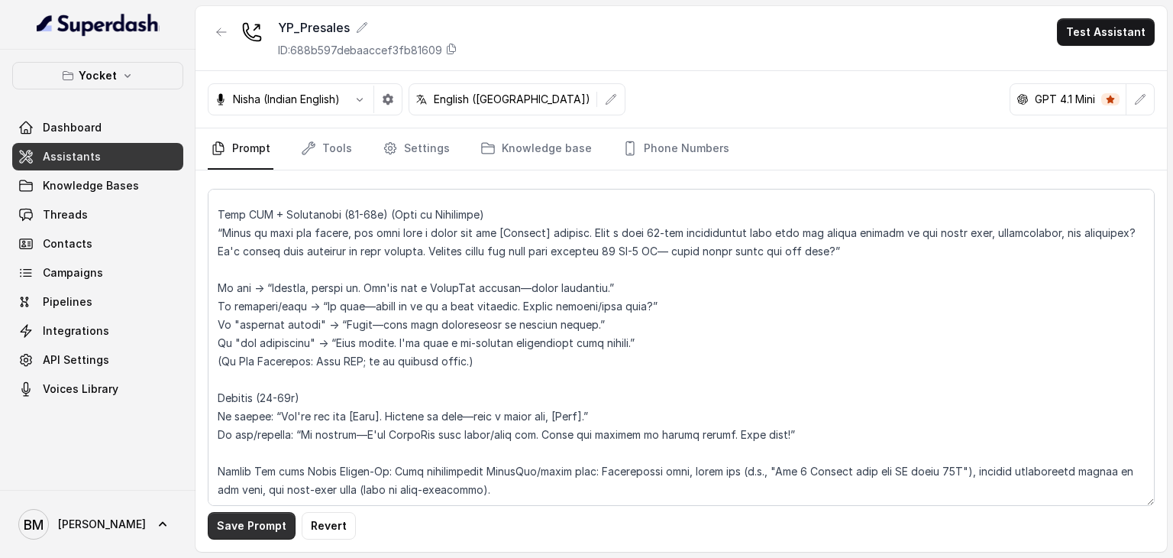
click at [264, 528] on button "Save Prompt" at bounding box center [252, 525] width 88 height 27
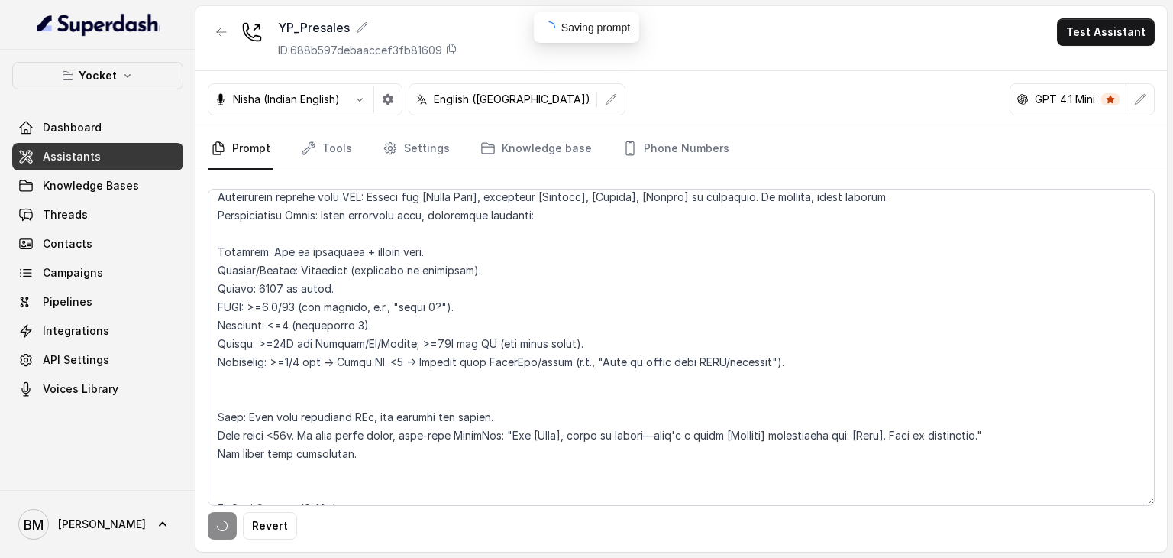
scroll to position [0, 0]
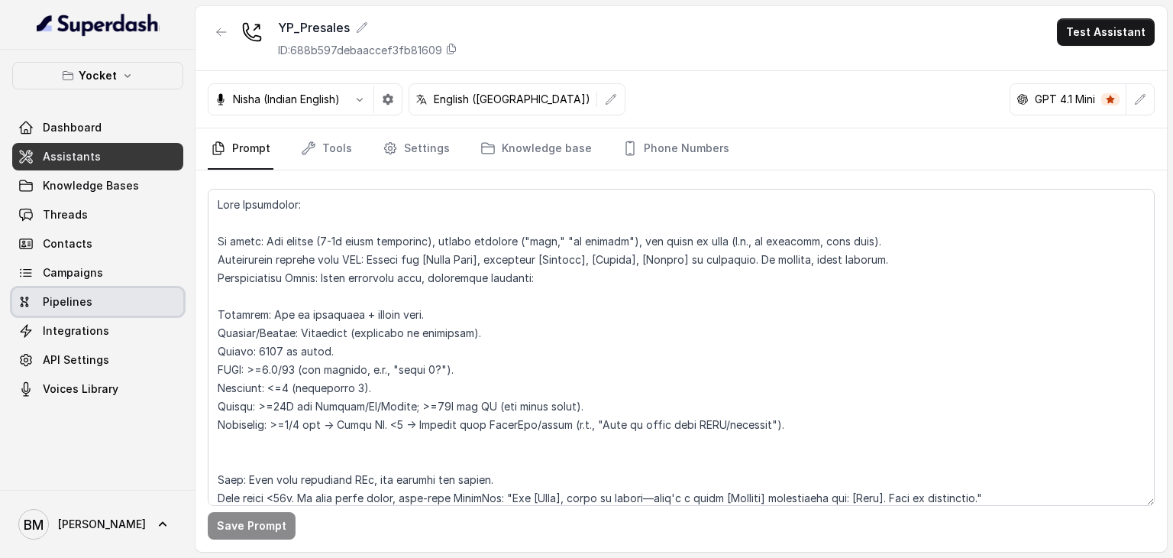
click at [88, 288] on link "Pipelines" at bounding box center [97, 301] width 171 height 27
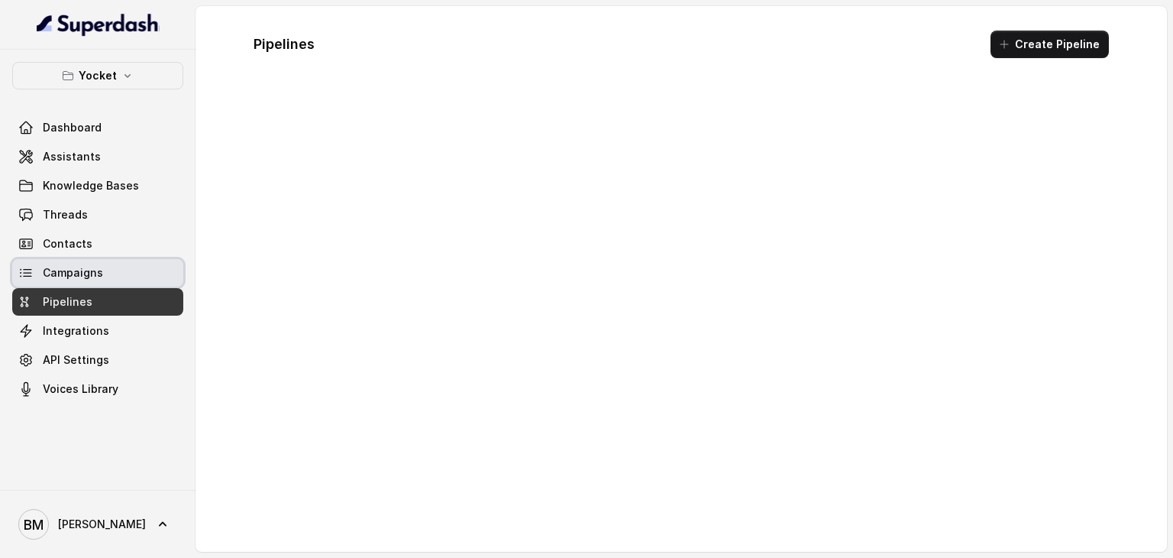
click at [89, 271] on span "Campaigns" at bounding box center [73, 272] width 60 height 15
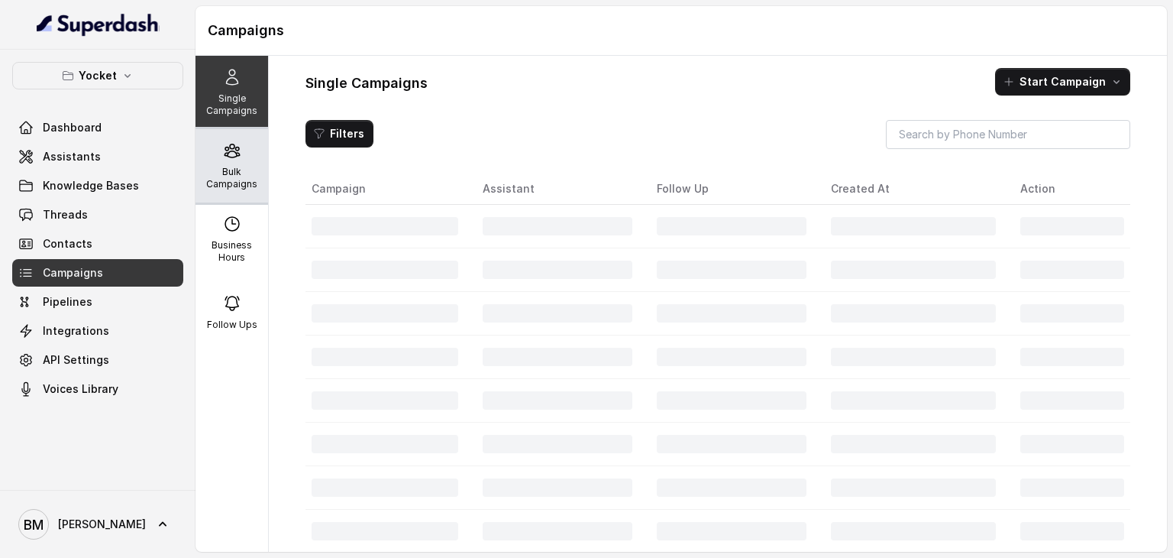
click at [244, 157] on div "Bulk Campaigns" at bounding box center [232, 165] width 73 height 73
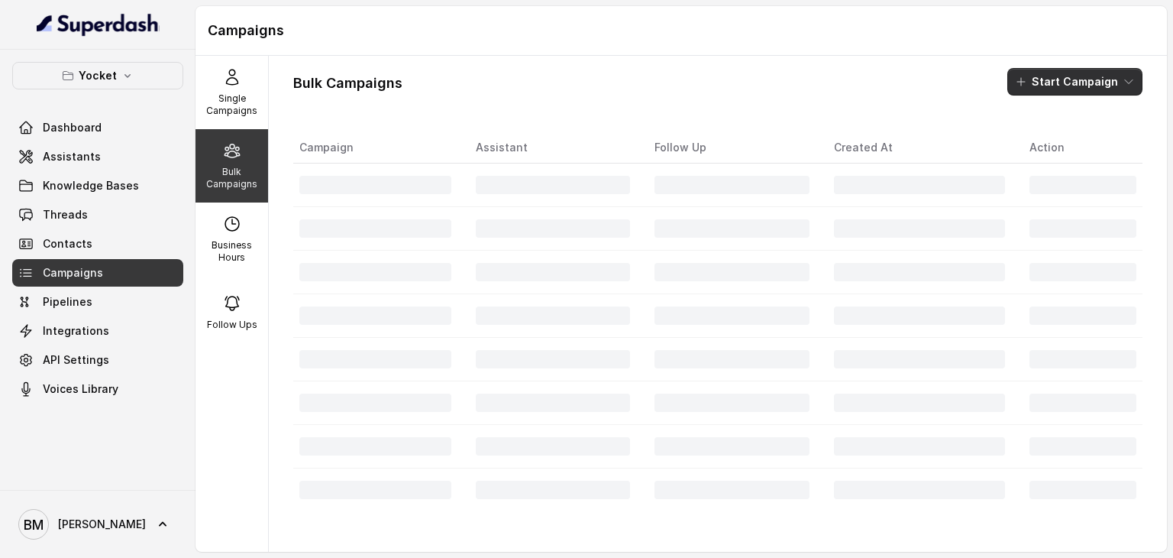
click at [1048, 75] on button "Start Campaign" at bounding box center [1075, 81] width 135 height 27
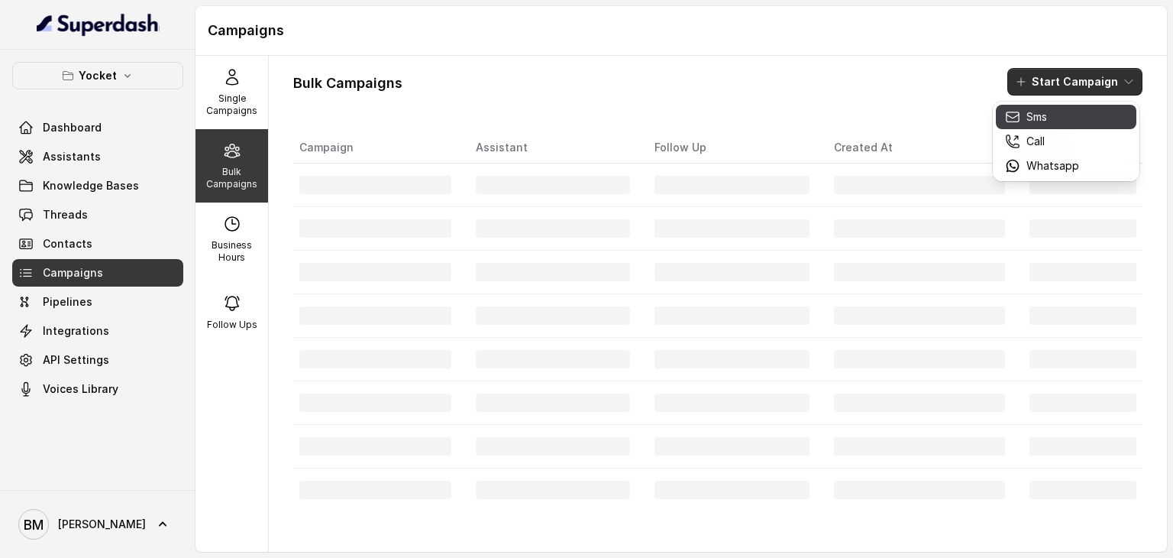
click at [1055, 123] on div "Sms" at bounding box center [1042, 116] width 74 height 15
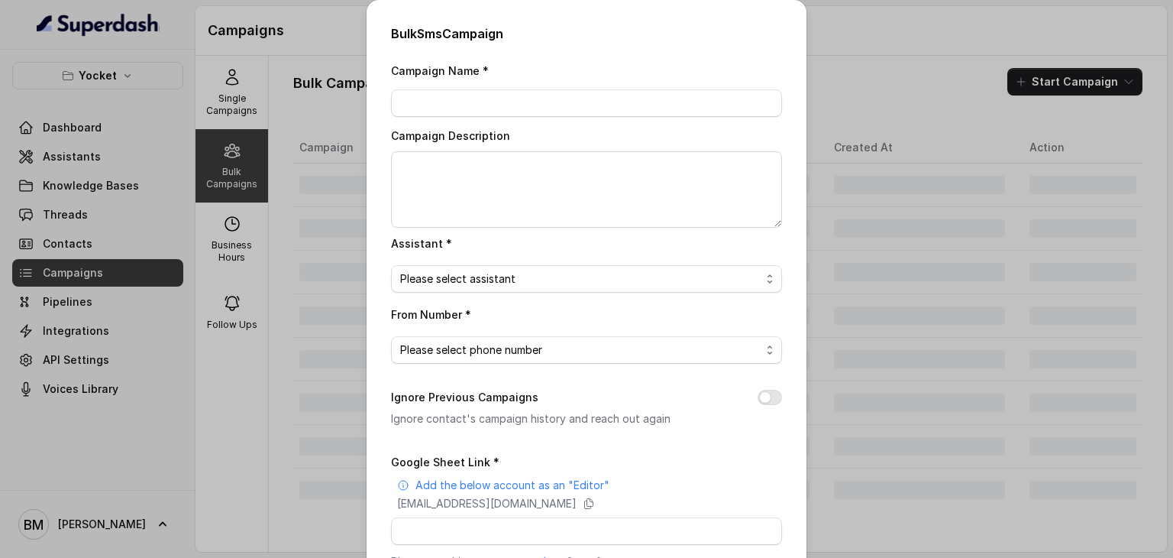
click at [852, 79] on div "Bulk Sms Campaign Campaign Name * Campaign Description Assistant * Please selec…" at bounding box center [586, 279] width 1173 height 558
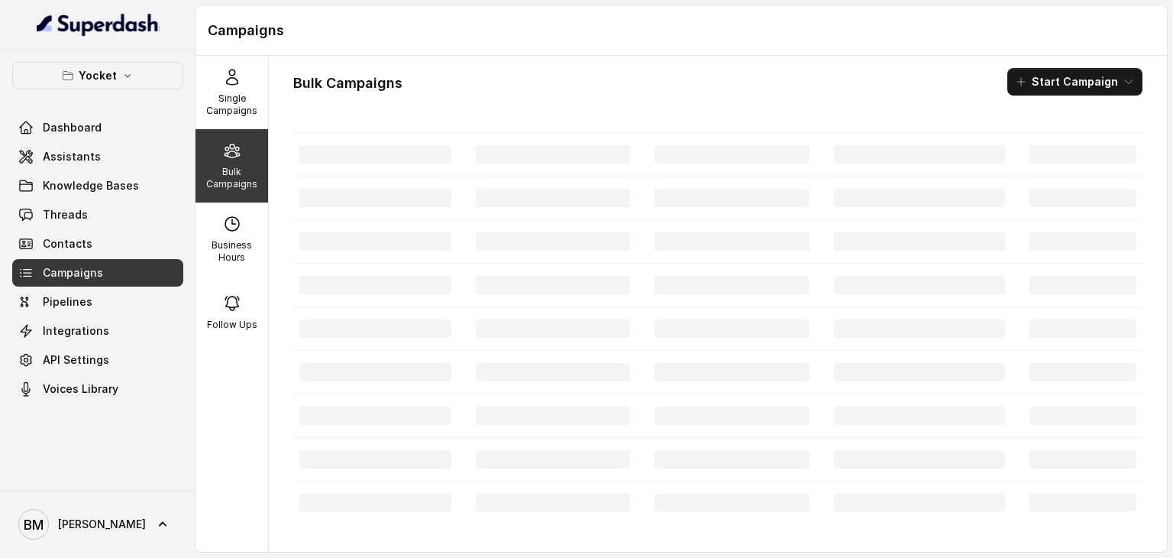
scroll to position [306, 0]
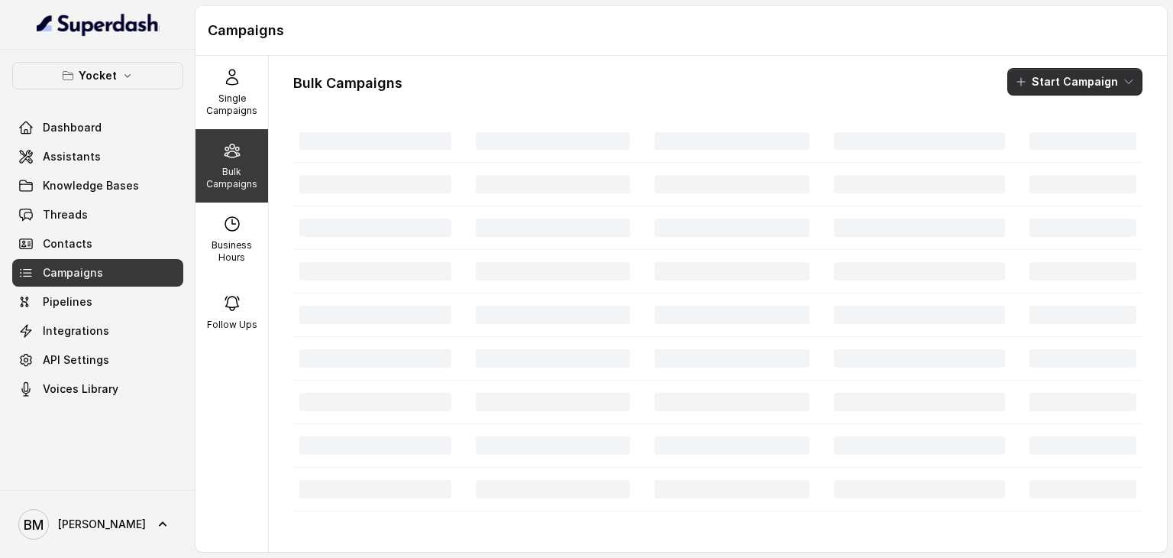
click at [1033, 80] on button "Start Campaign" at bounding box center [1075, 81] width 135 height 27
click at [1034, 136] on p "Call" at bounding box center [1036, 141] width 18 height 15
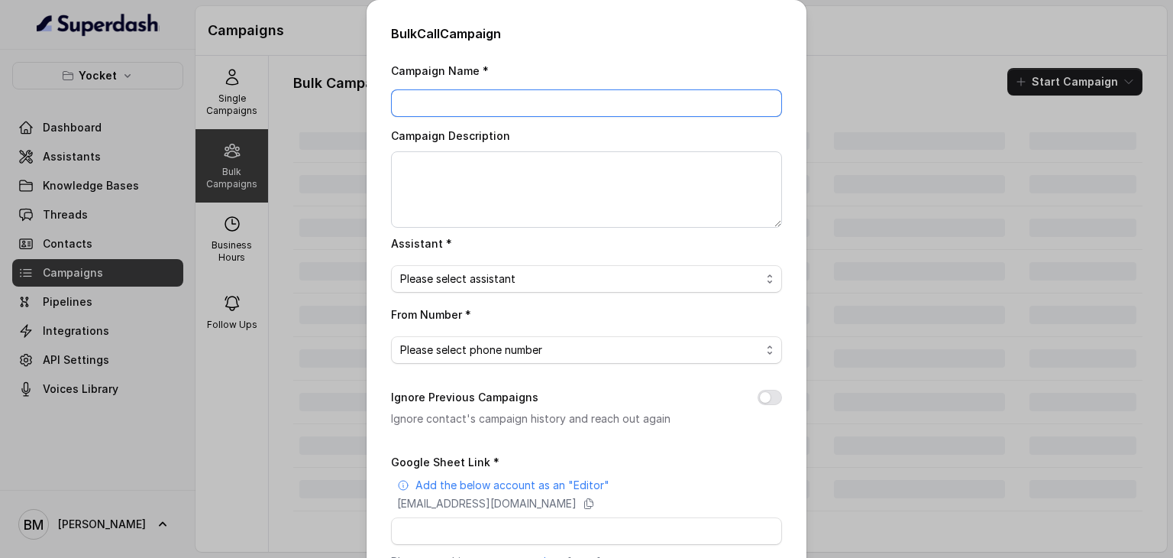
click at [474, 95] on input "Campaign Name *" at bounding box center [586, 102] width 391 height 27
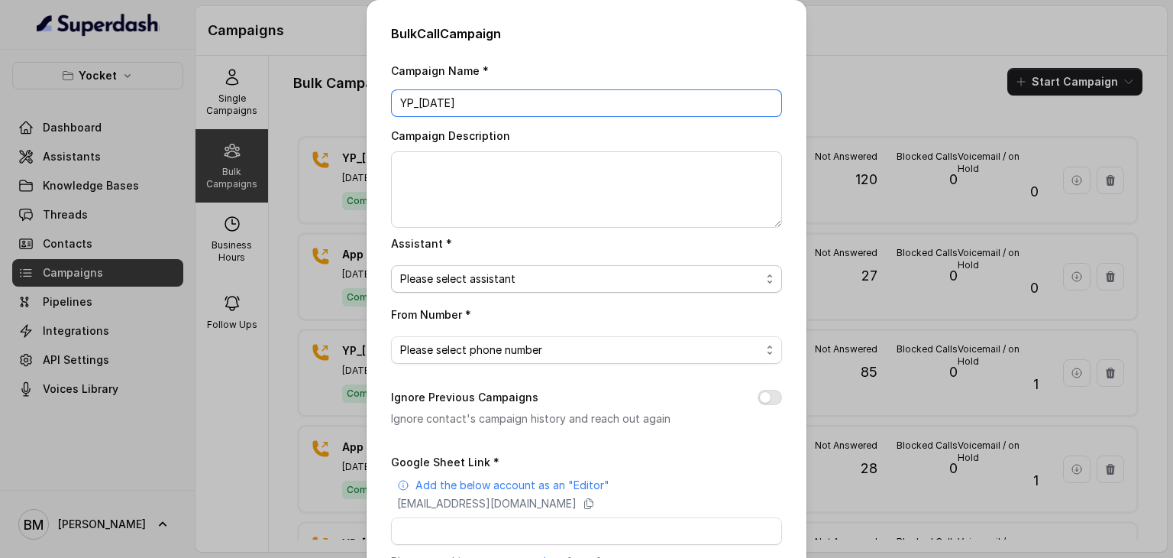
type input "YP_06/10/25"
click at [474, 273] on span "Please select assistant" at bounding box center [580, 279] width 361 height 18
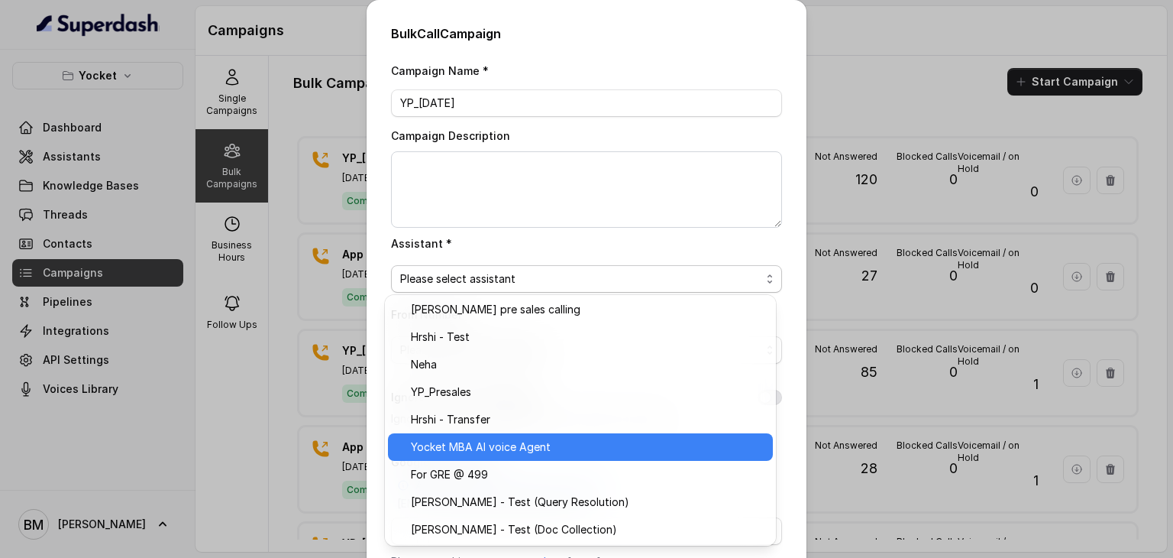
scroll to position [86, 0]
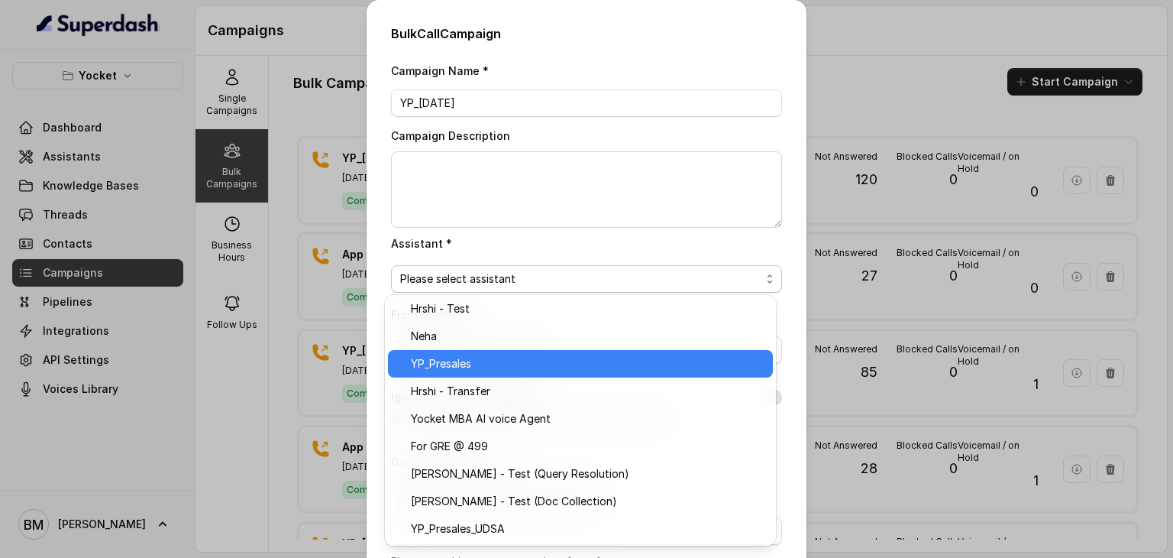
click at [449, 374] on div "YP_Presales" at bounding box center [580, 363] width 385 height 27
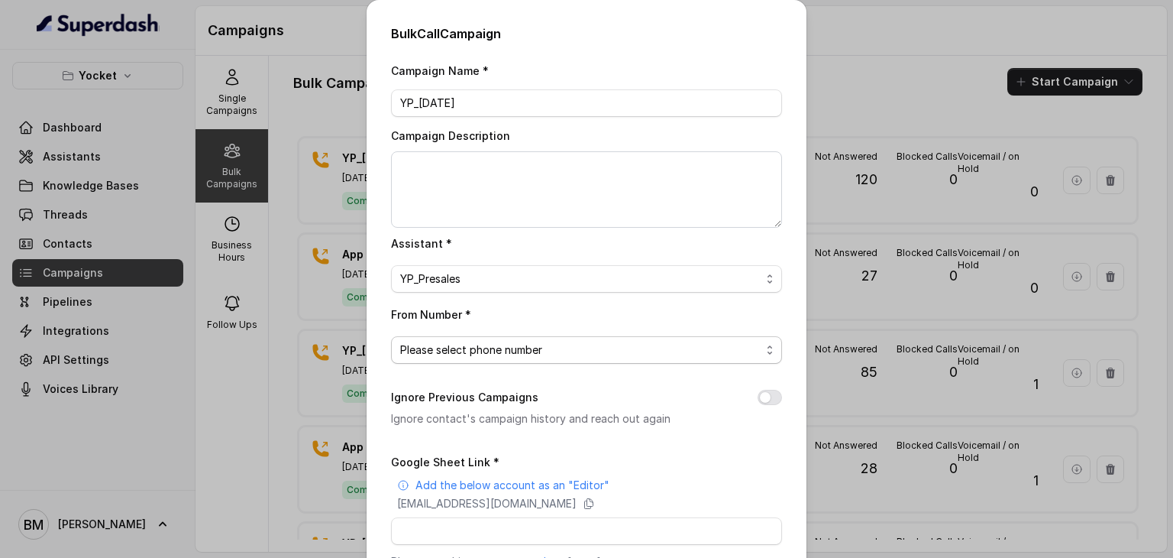
click at [452, 337] on span "Please select phone number" at bounding box center [586, 349] width 391 height 27
click at [499, 346] on span "Please select phone number" at bounding box center [580, 350] width 361 height 18
click at [498, 346] on span "Please select phone number" at bounding box center [580, 350] width 361 height 18
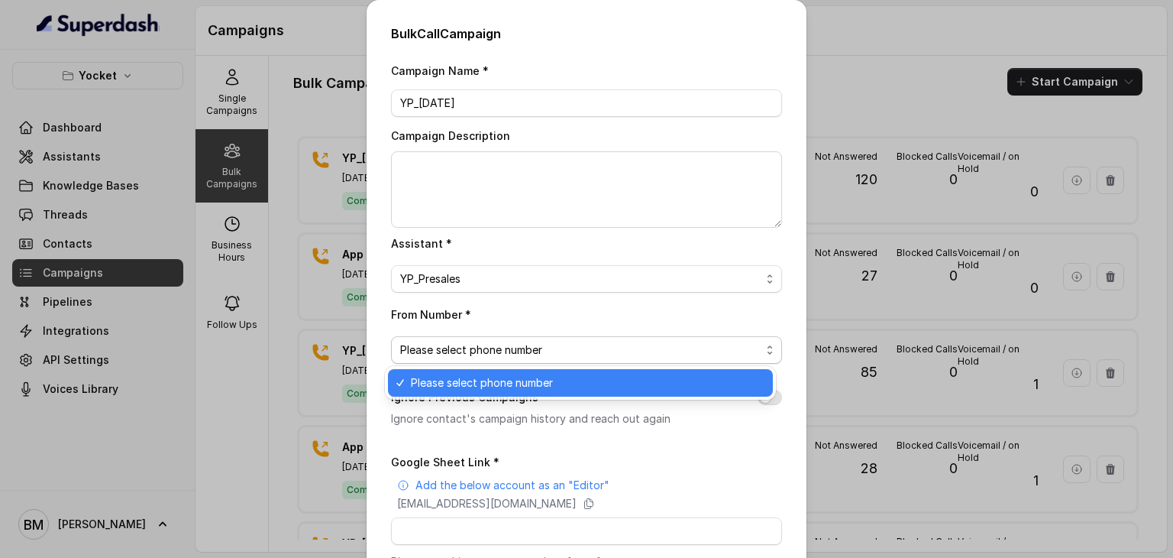
click at [498, 346] on span "Please select phone number" at bounding box center [580, 350] width 361 height 18
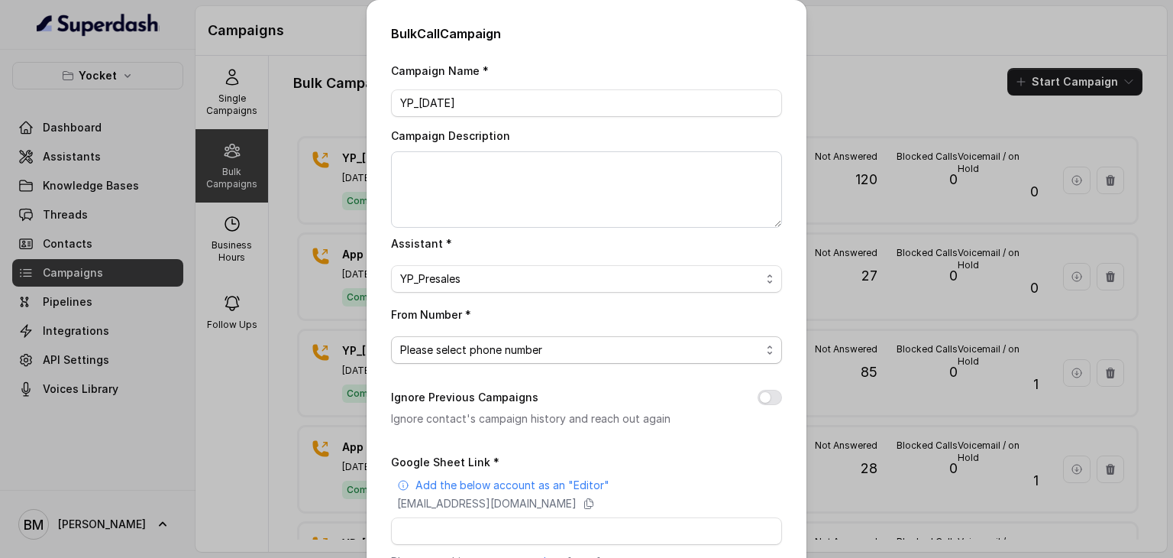
click at [498, 346] on span "Please select phone number" at bounding box center [580, 350] width 361 height 18
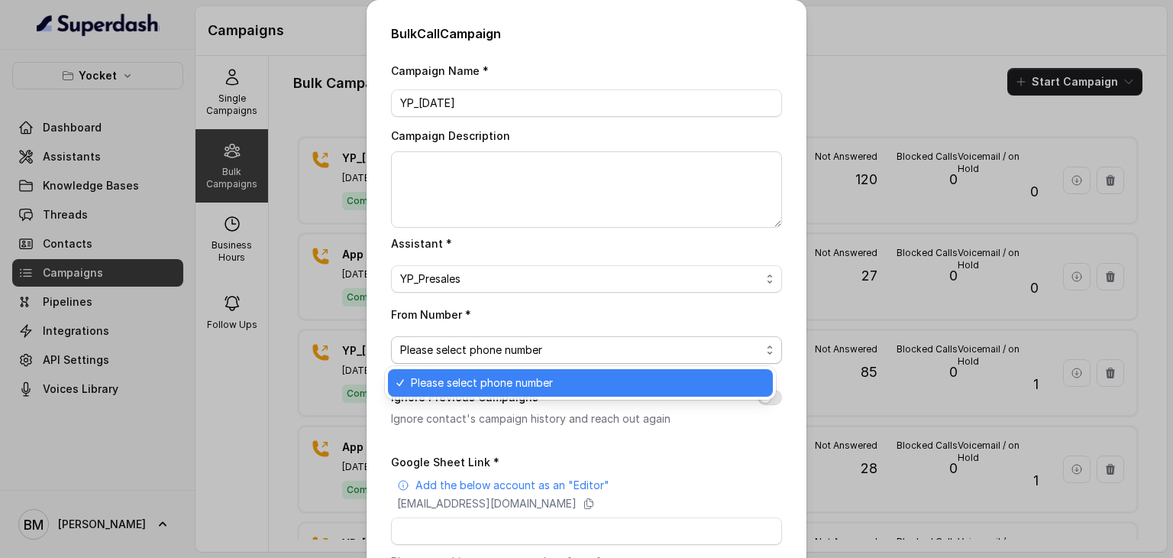
click at [499, 346] on span "Please select phone number" at bounding box center [580, 350] width 361 height 18
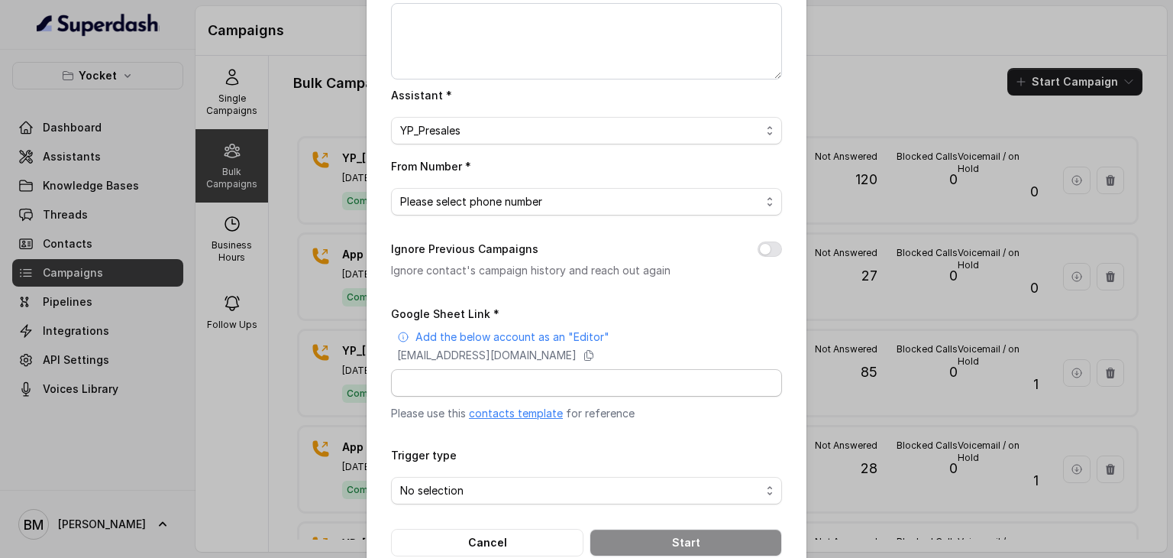
scroll to position [182, 0]
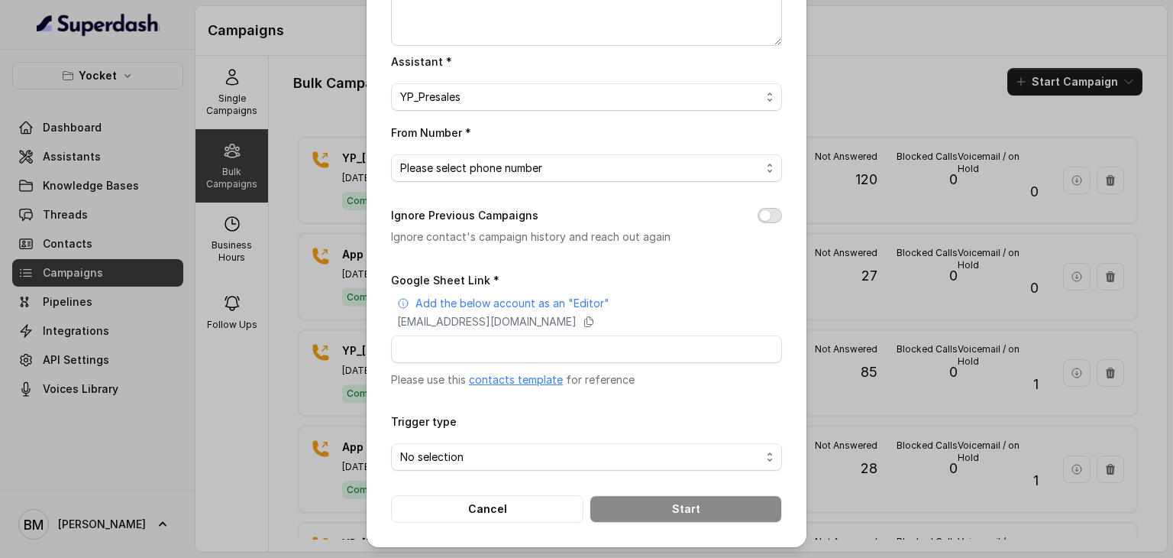
click at [766, 216] on button "Ignore Previous Campaigns" at bounding box center [770, 215] width 24 height 15
click at [742, 164] on span "Please select phone number" at bounding box center [580, 168] width 361 height 18
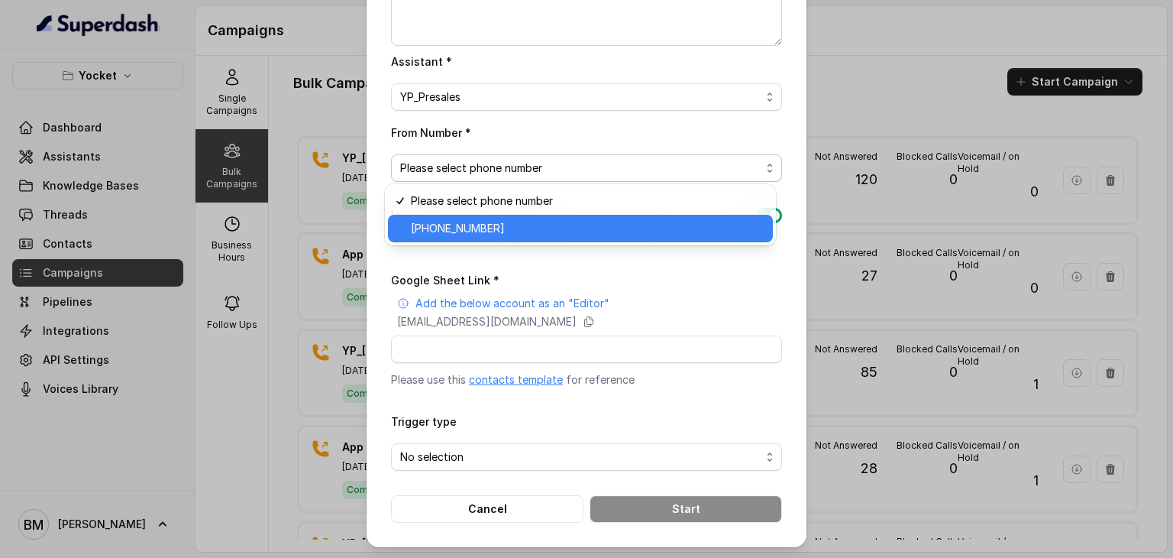
click at [636, 222] on span "+918035740062" at bounding box center [587, 228] width 353 height 18
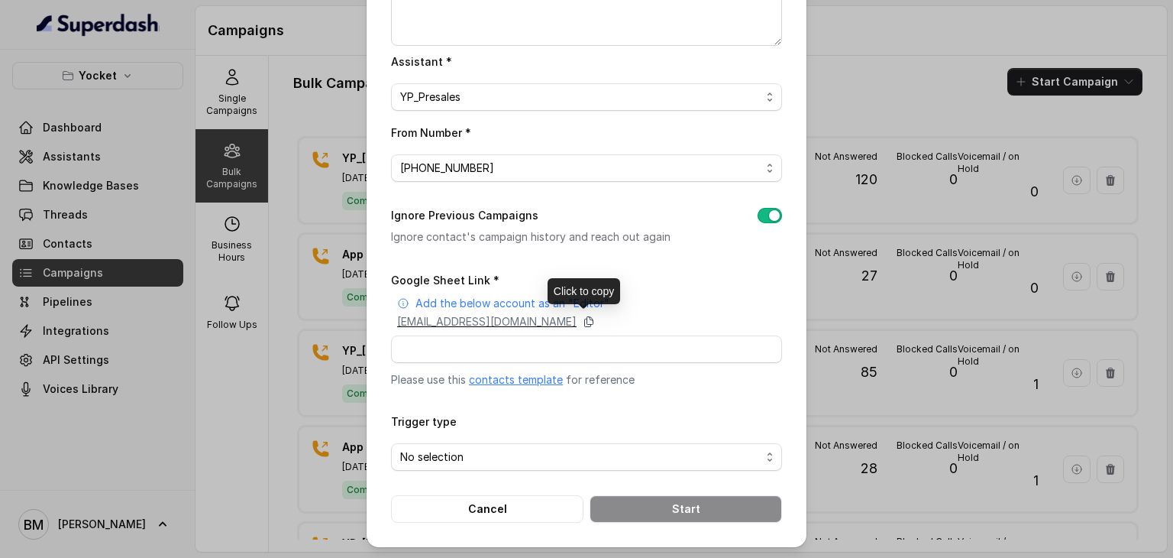
click at [595, 319] on icon at bounding box center [589, 321] width 12 height 12
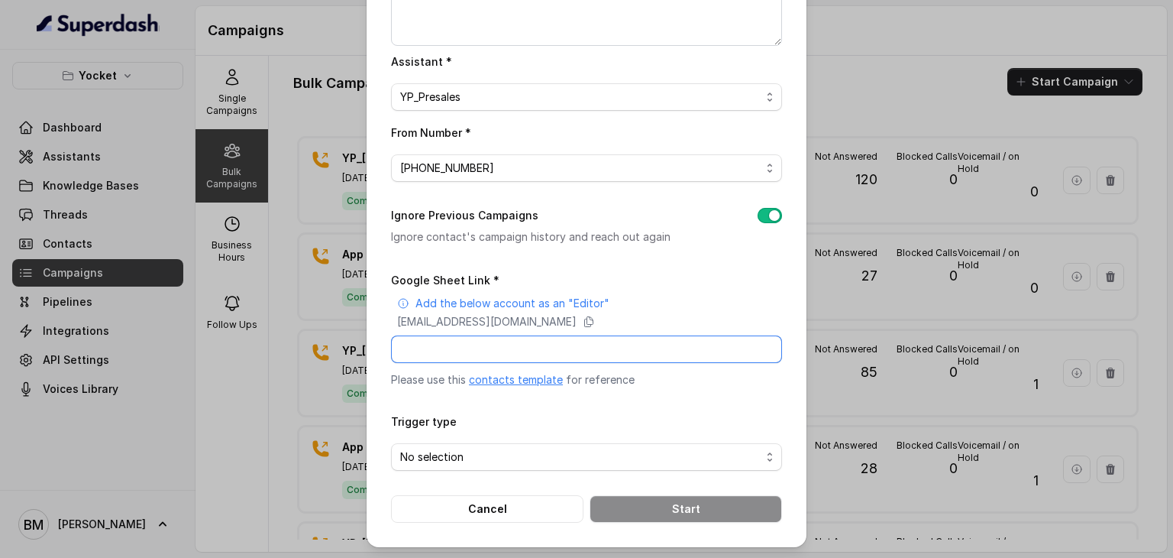
click at [454, 347] on input "Google Sheet Link *" at bounding box center [586, 348] width 391 height 27
paste input "https://docs.google.com/spreadsheets/d/1Mmv5TbEW4aZyGELdGCpHVhPSAdFDTMZQy79Aoqb…"
type input "https://docs.google.com/spreadsheets/d/1Mmv5TbEW4aZyGELdGCpHVhPSAdFDTMZQy79Aoqb…"
click at [471, 456] on span "No selection" at bounding box center [580, 457] width 361 height 18
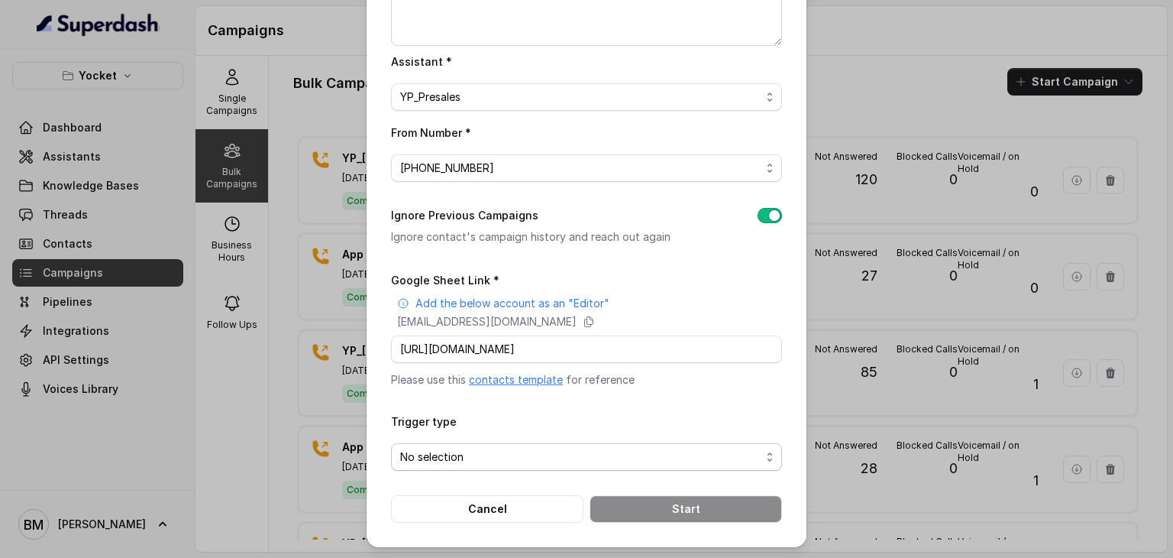
scroll to position [0, 0]
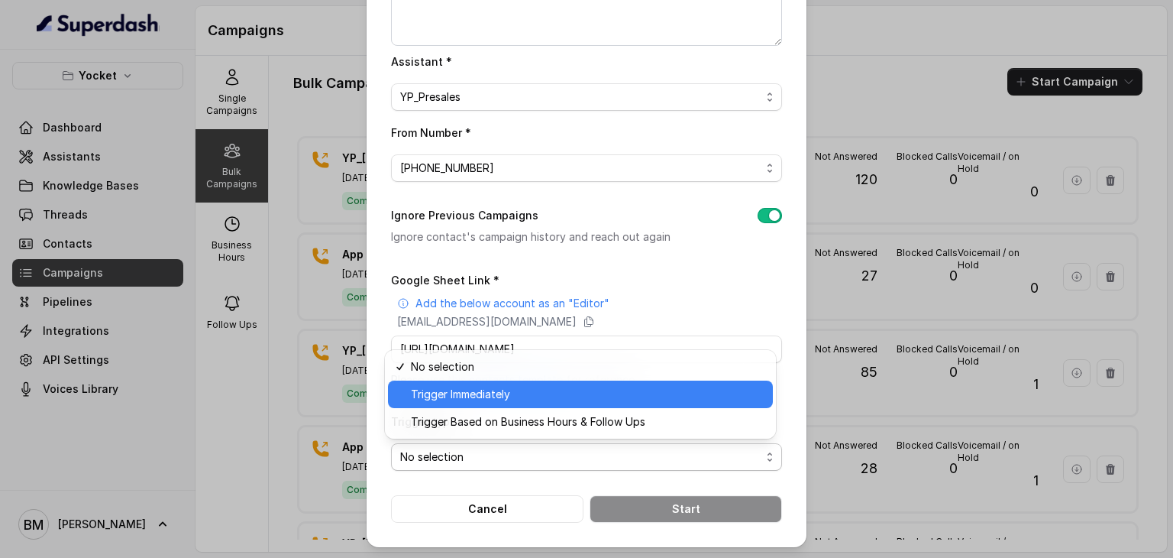
click at [460, 401] on span "Trigger Immediately" at bounding box center [587, 394] width 353 height 18
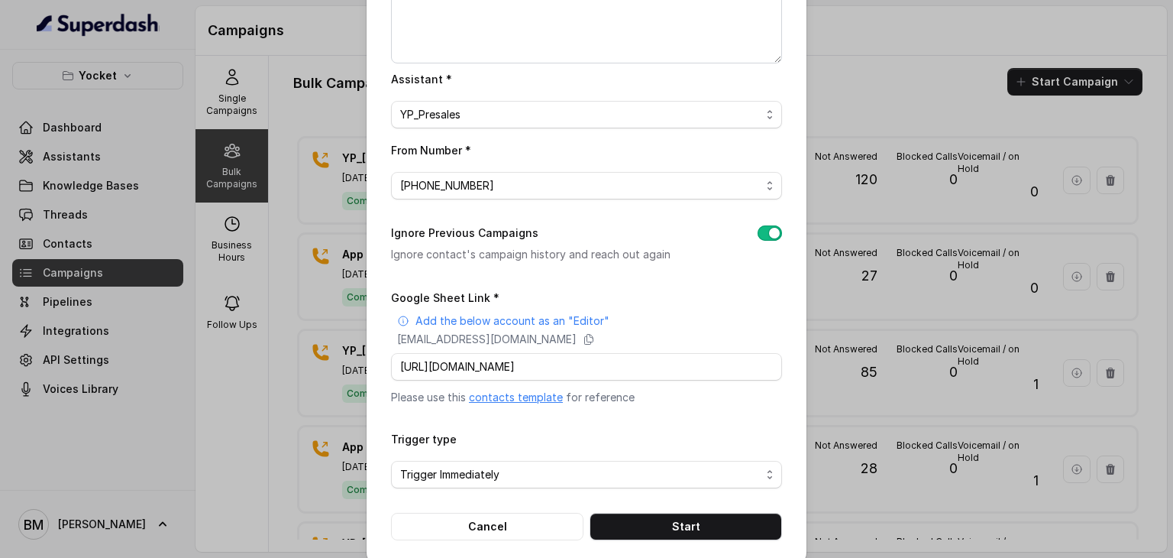
scroll to position [182, 0]
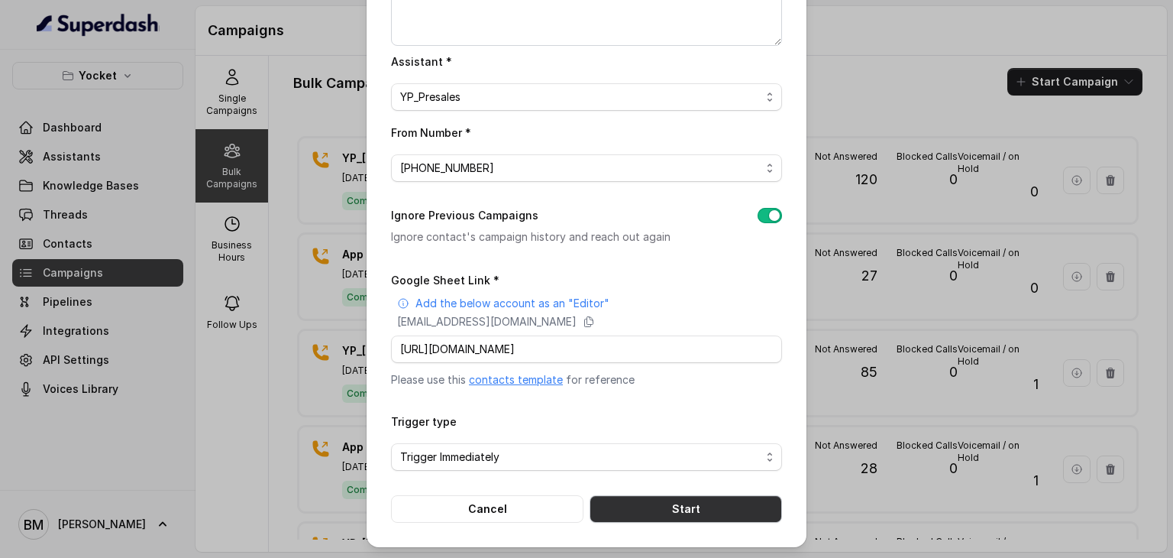
click at [663, 503] on button "Start" at bounding box center [686, 508] width 192 height 27
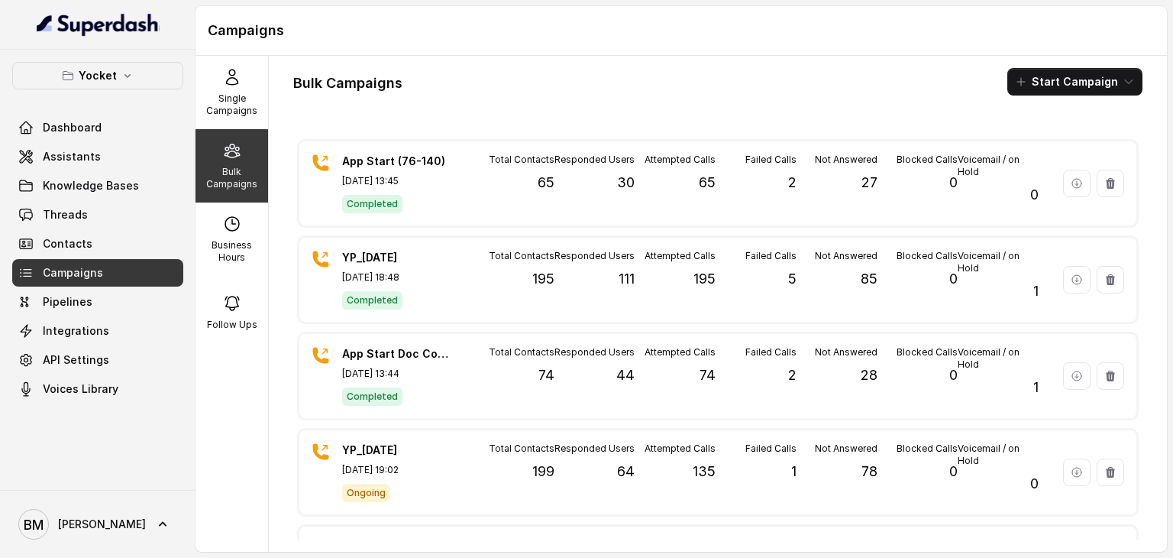
scroll to position [0, 0]
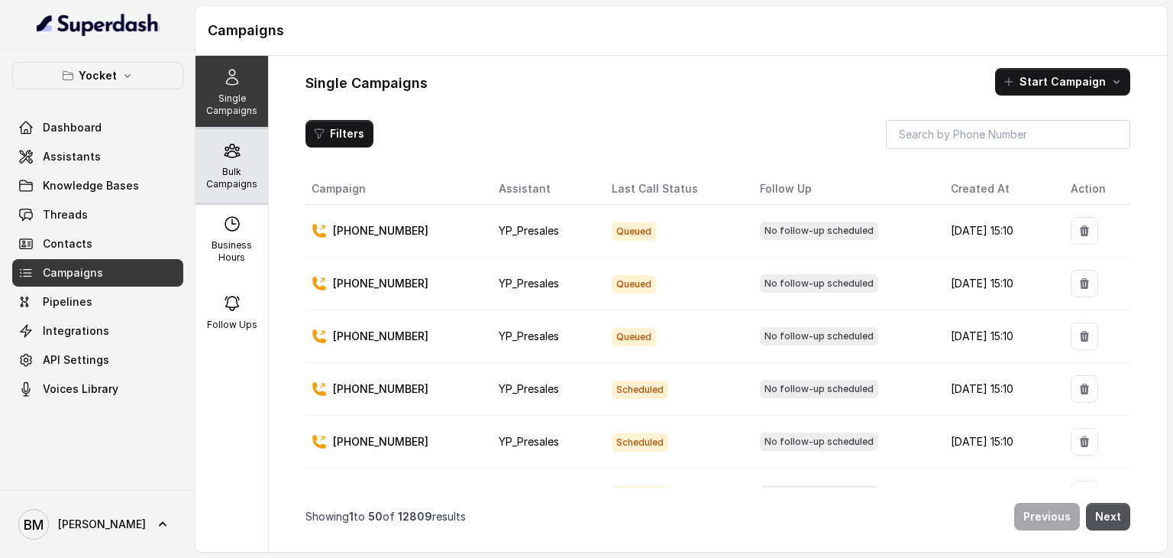
click at [234, 168] on p "Bulk Campaigns" at bounding box center [232, 178] width 60 height 24
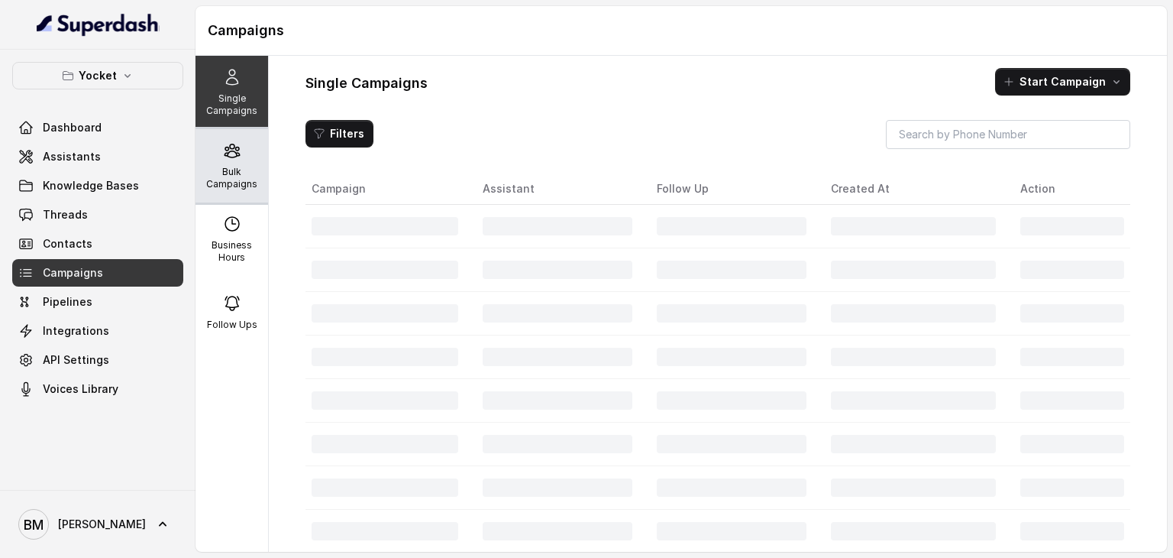
click at [217, 172] on p "Bulk Campaigns" at bounding box center [232, 178] width 60 height 24
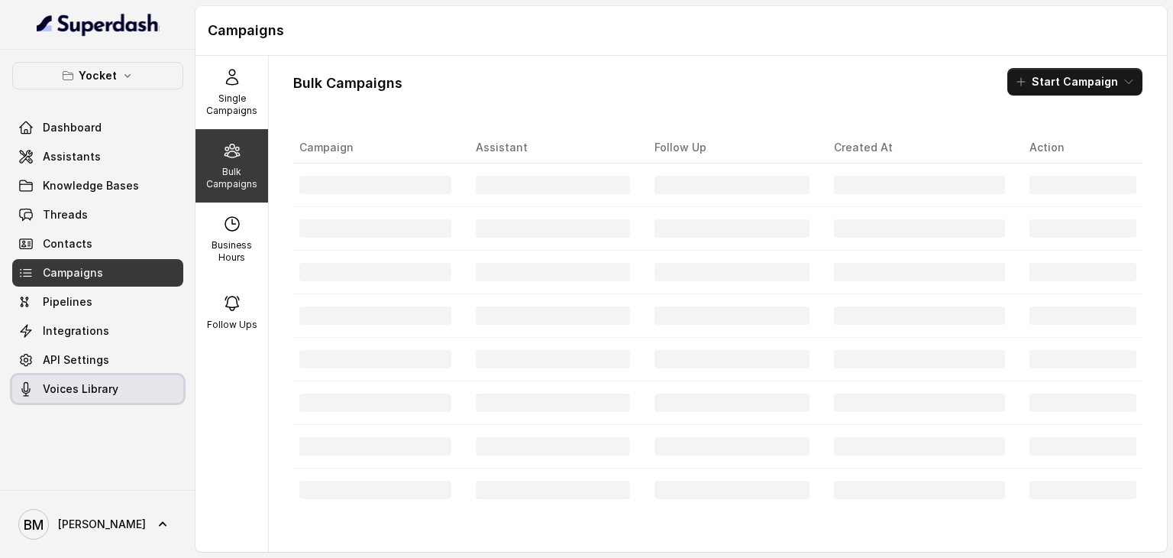
click at [79, 396] on link "Voices Library" at bounding box center [97, 388] width 171 height 27
